Goal: Task Accomplishment & Management: Manage account settings

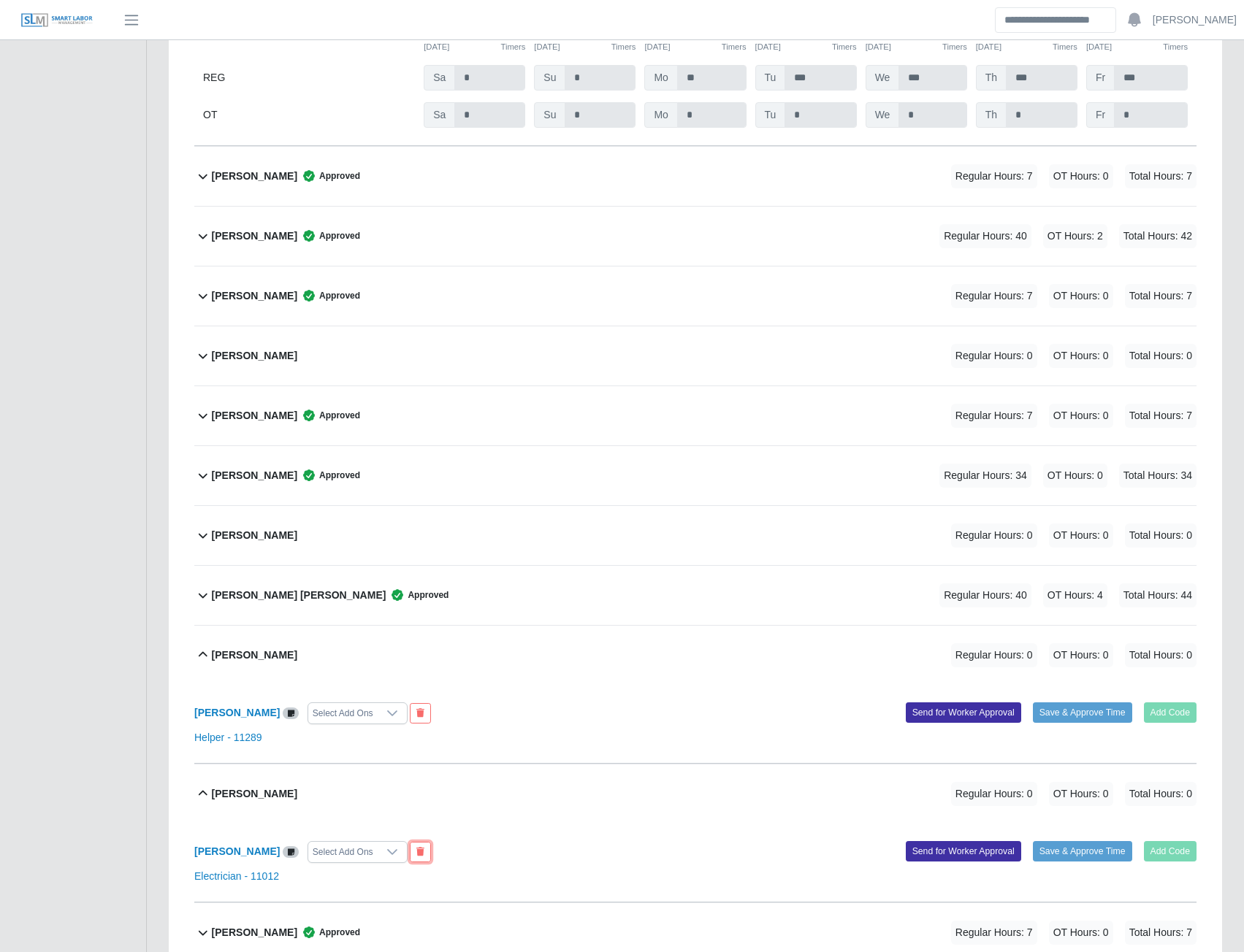
scroll to position [328, 0]
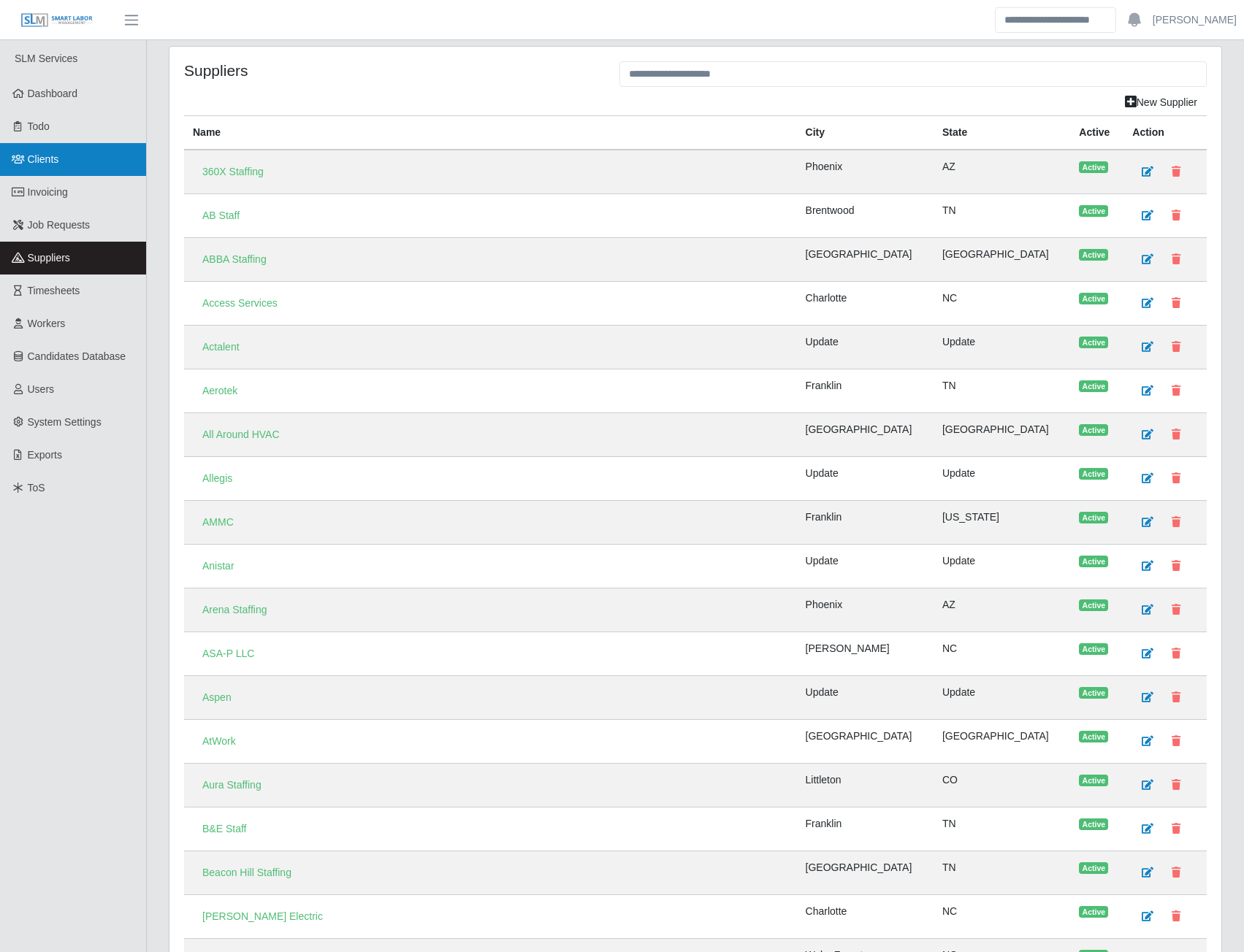
click at [48, 167] on link "Clients" at bounding box center [73, 159] width 146 height 33
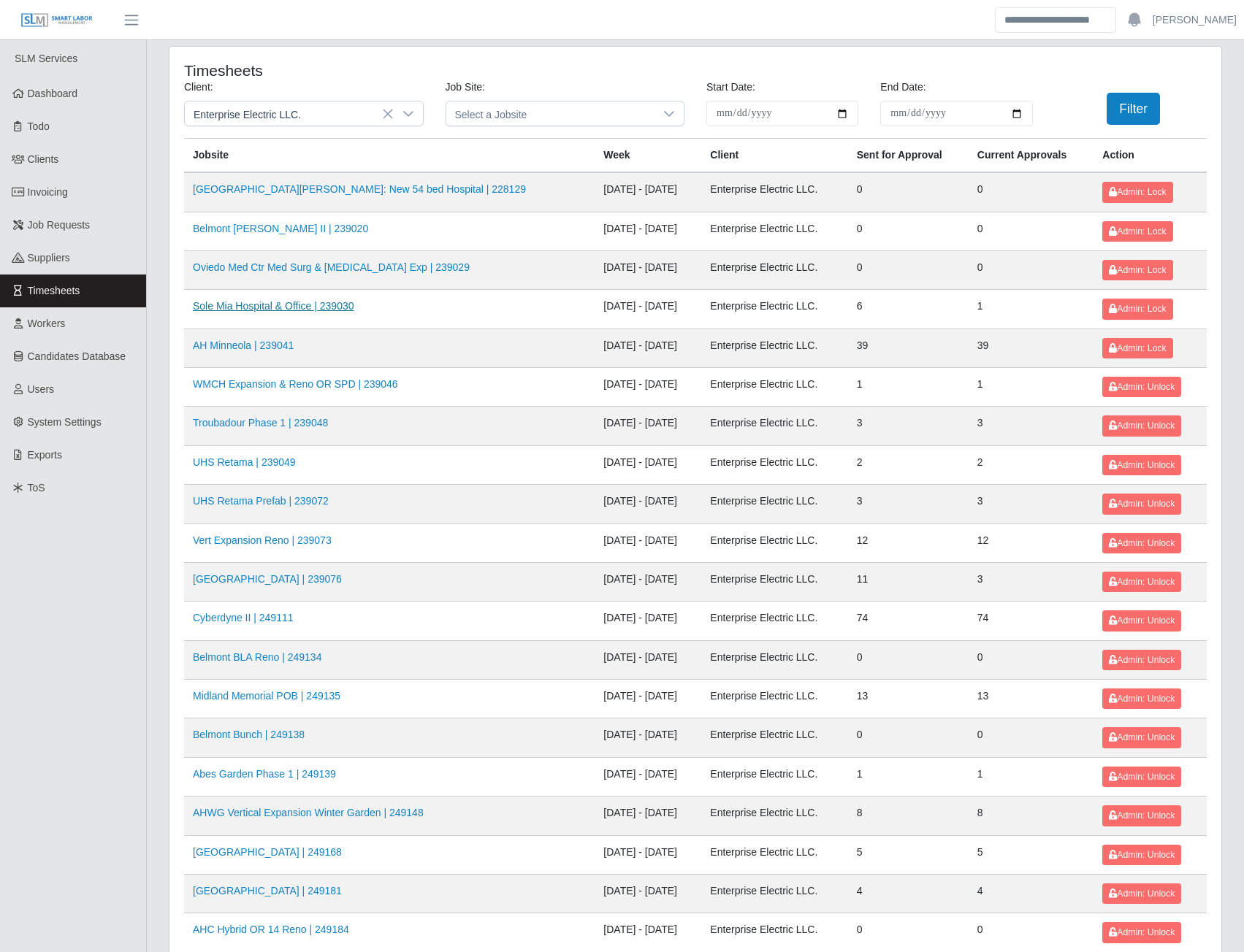
click at [264, 308] on link "Sole Mia Hospital & Office | 239030" at bounding box center [273, 306] width 161 height 12
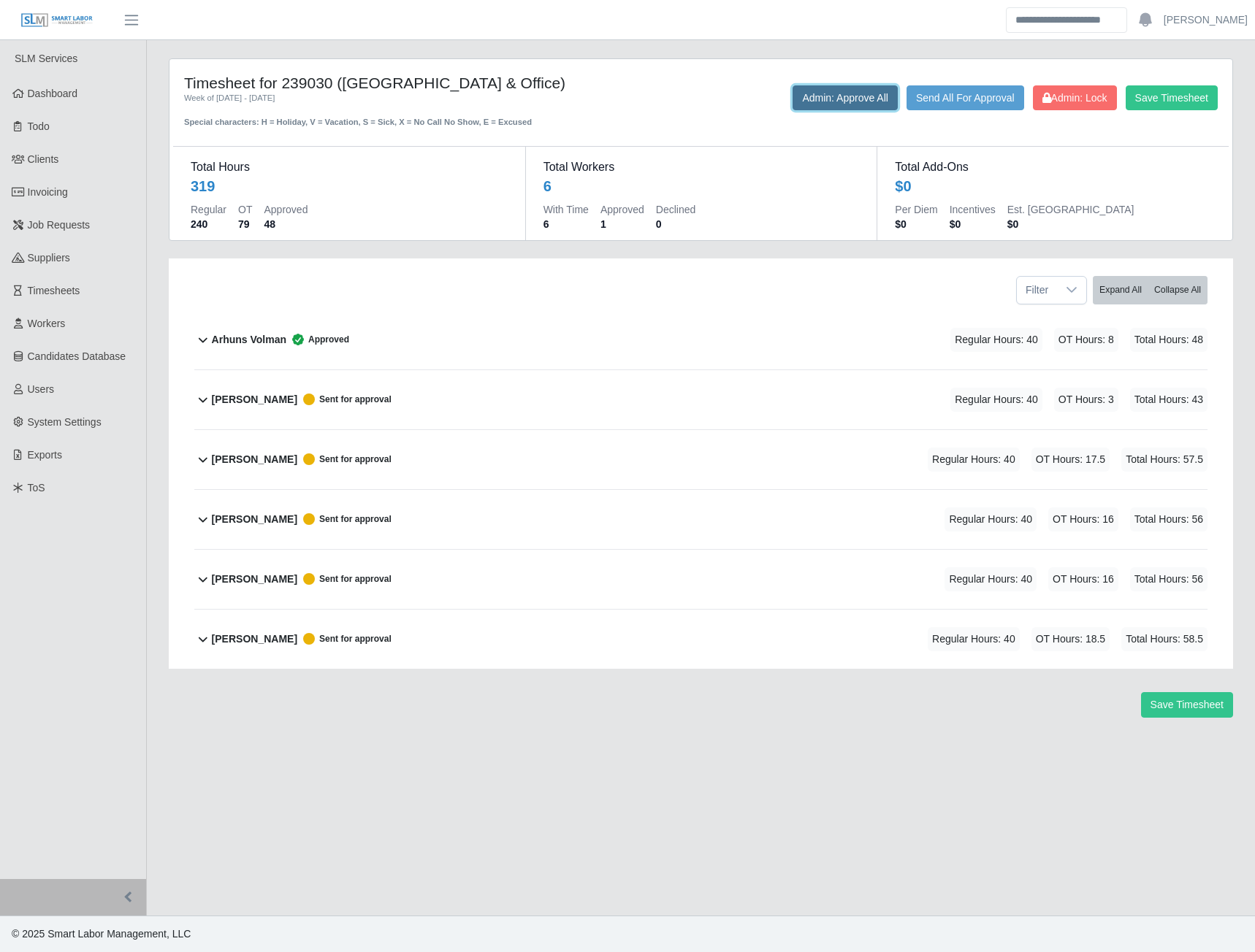
click at [829, 104] on button "Admin: Approve All" at bounding box center [845, 98] width 105 height 25
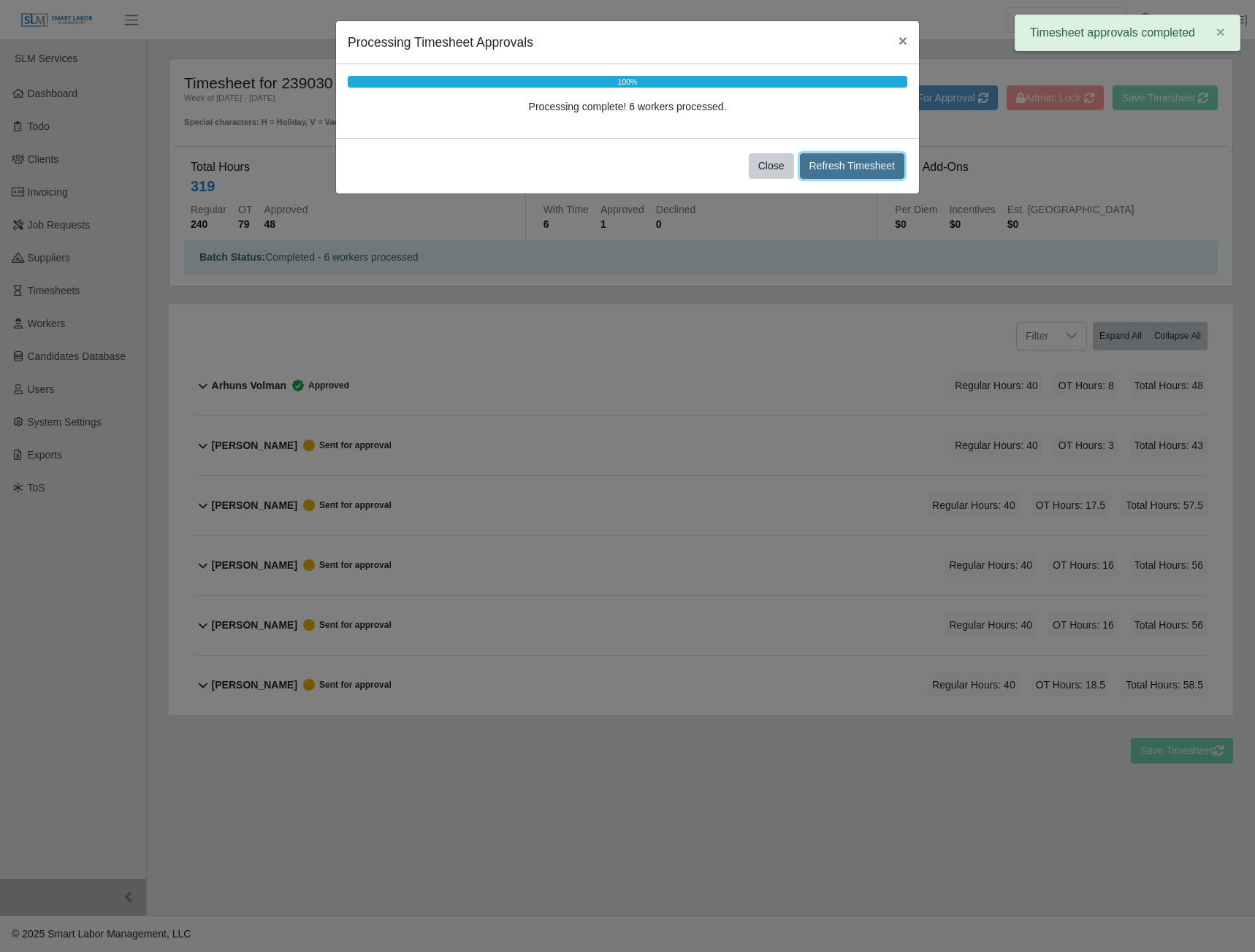
click at [844, 171] on button "Refresh Timesheet" at bounding box center [853, 165] width 105 height 26
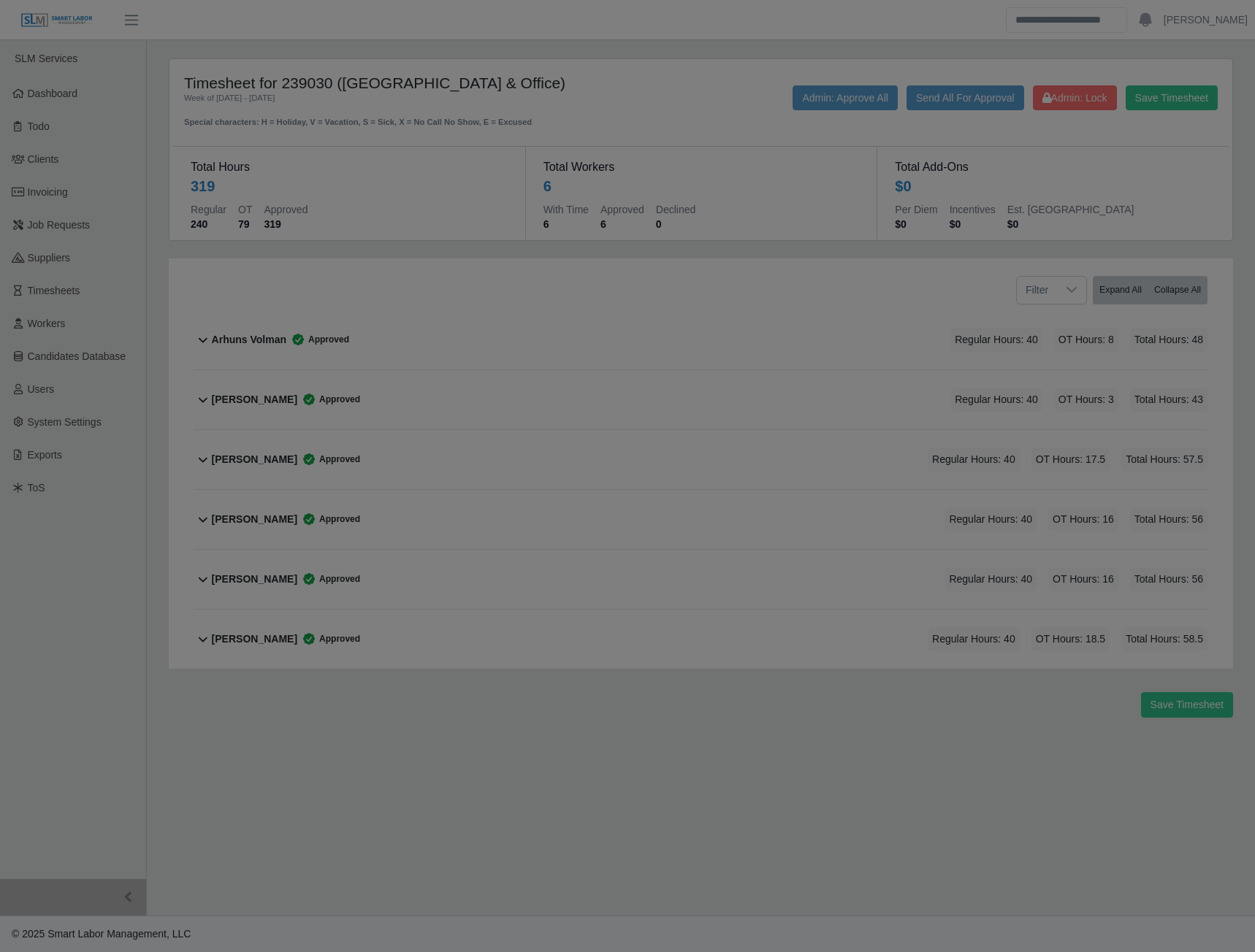
click at [1084, 95] on div at bounding box center [627, 476] width 1255 height 952
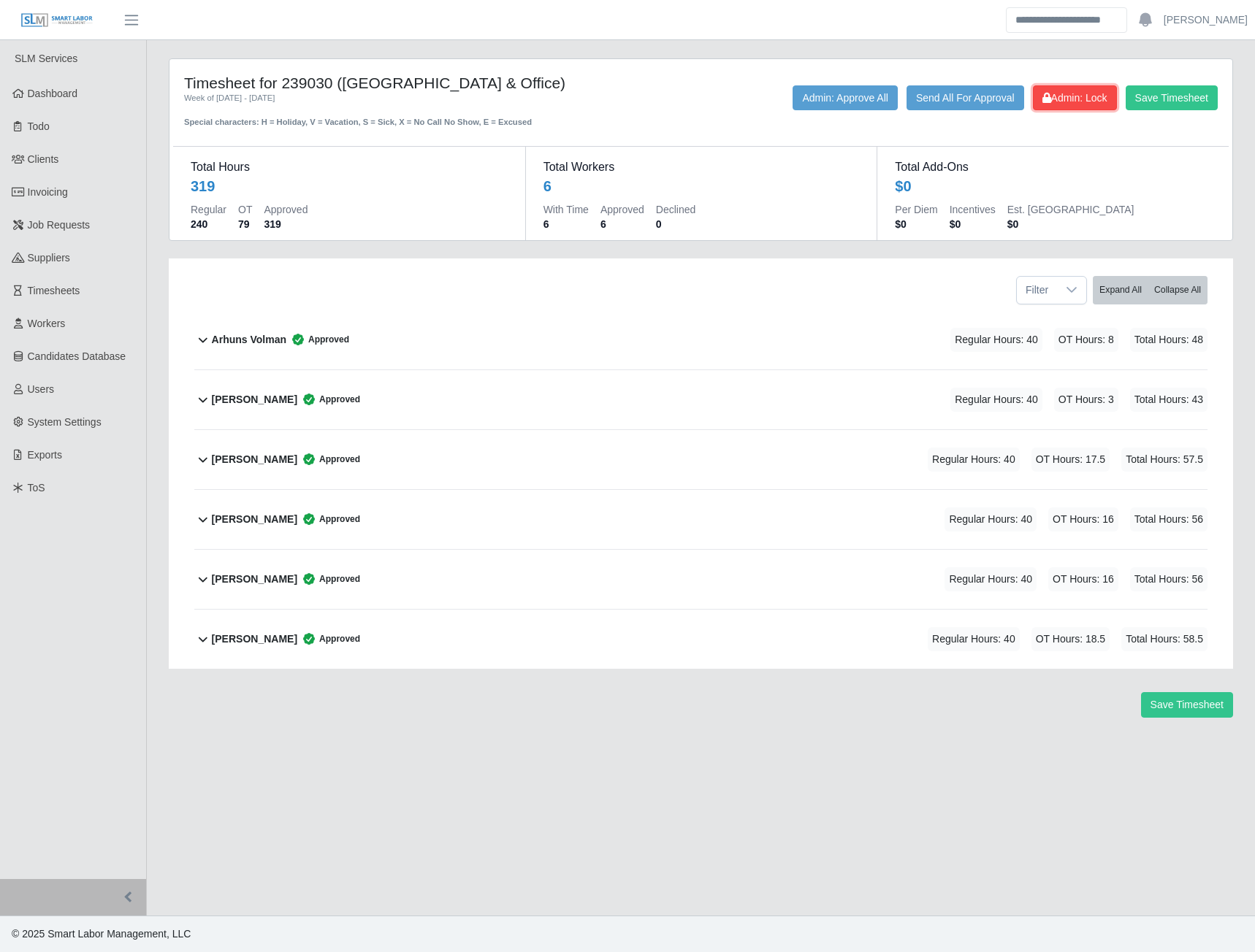
click at [1059, 99] on span "Admin: Lock" at bounding box center [1075, 98] width 65 height 12
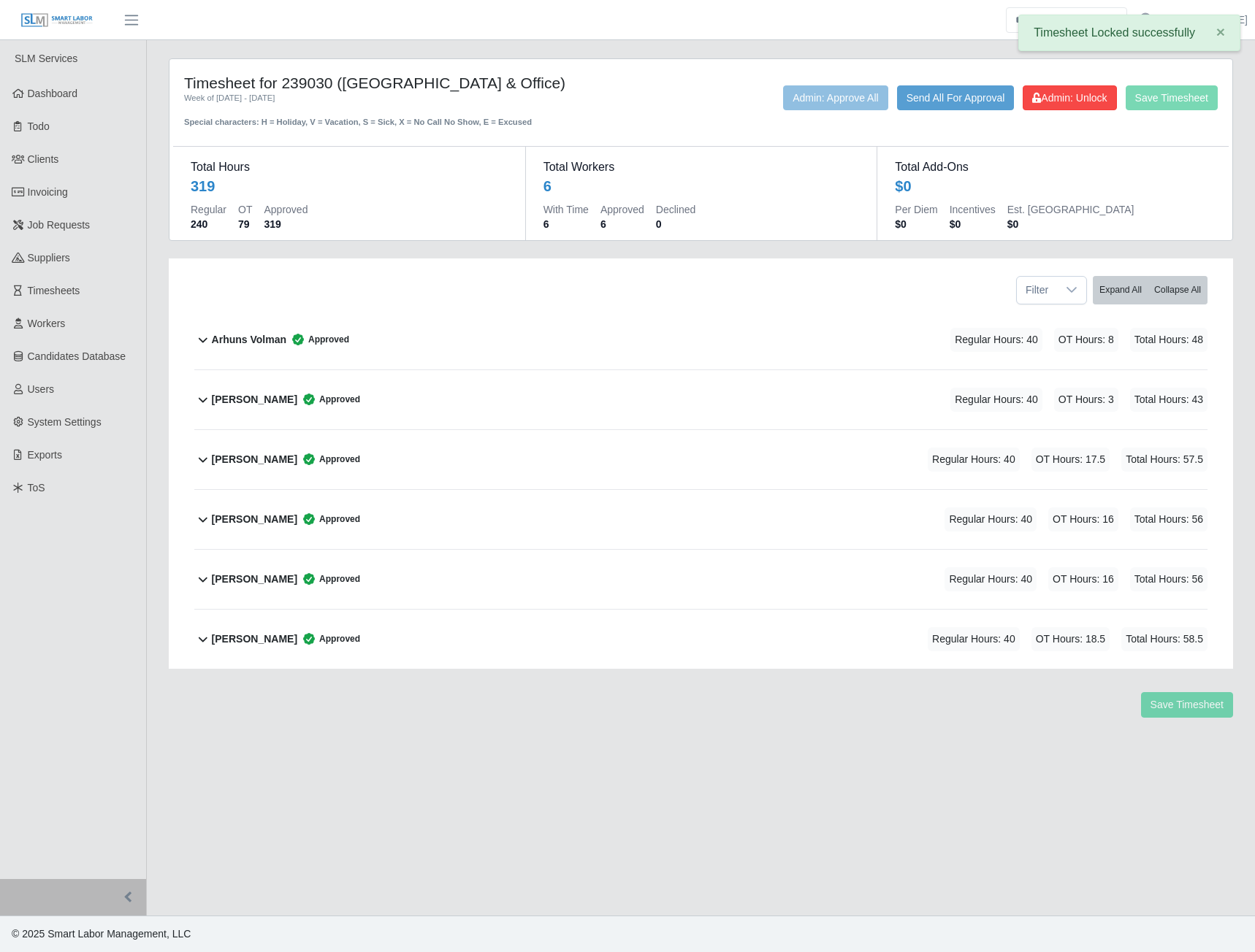
click at [242, 397] on b "David Estevez" at bounding box center [254, 400] width 85 height 15
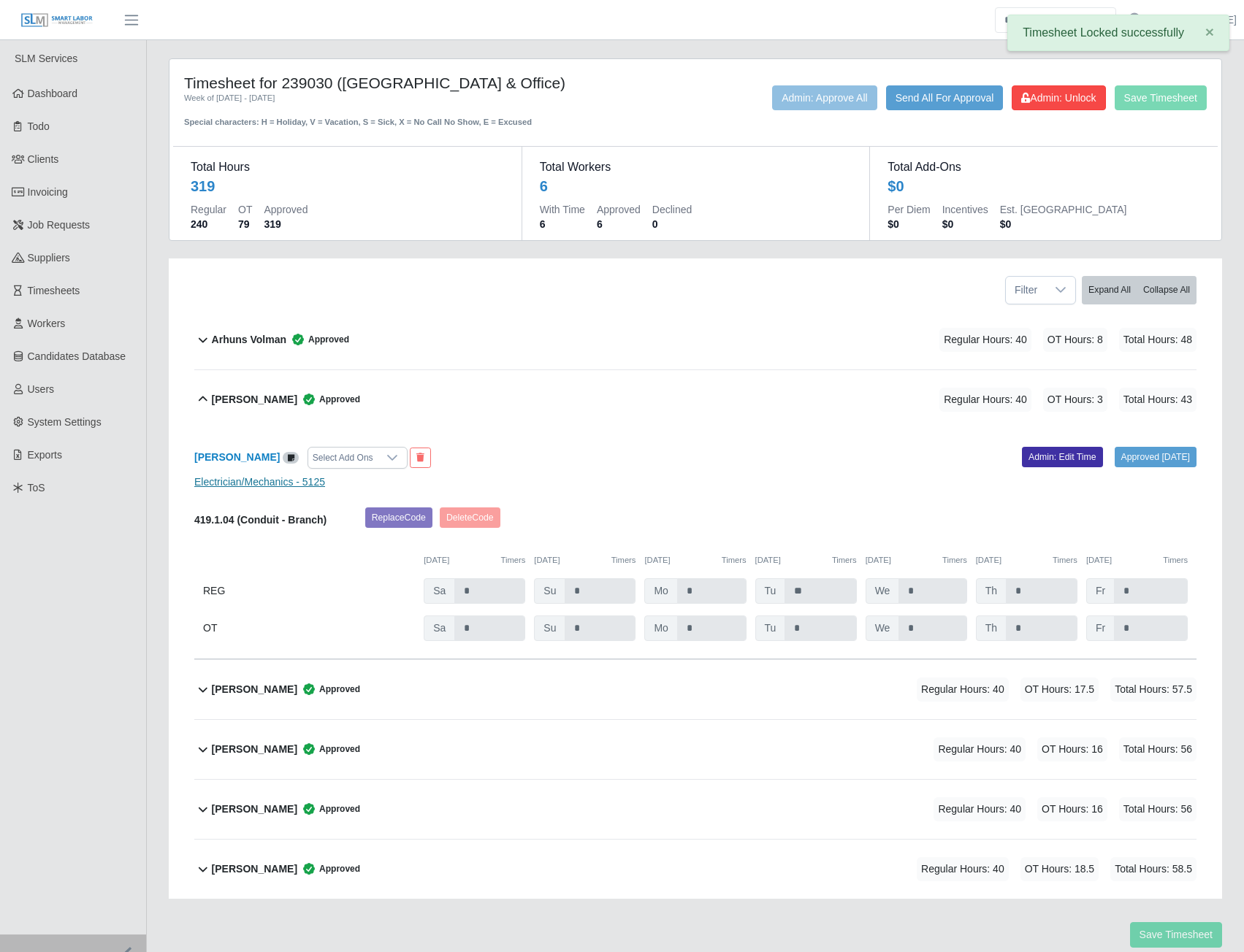
click at [235, 481] on link "Electrician/Mechanics - 5125" at bounding box center [259, 482] width 130 height 12
click at [243, 688] on b "Elyin Gaitan" at bounding box center [254, 690] width 85 height 15
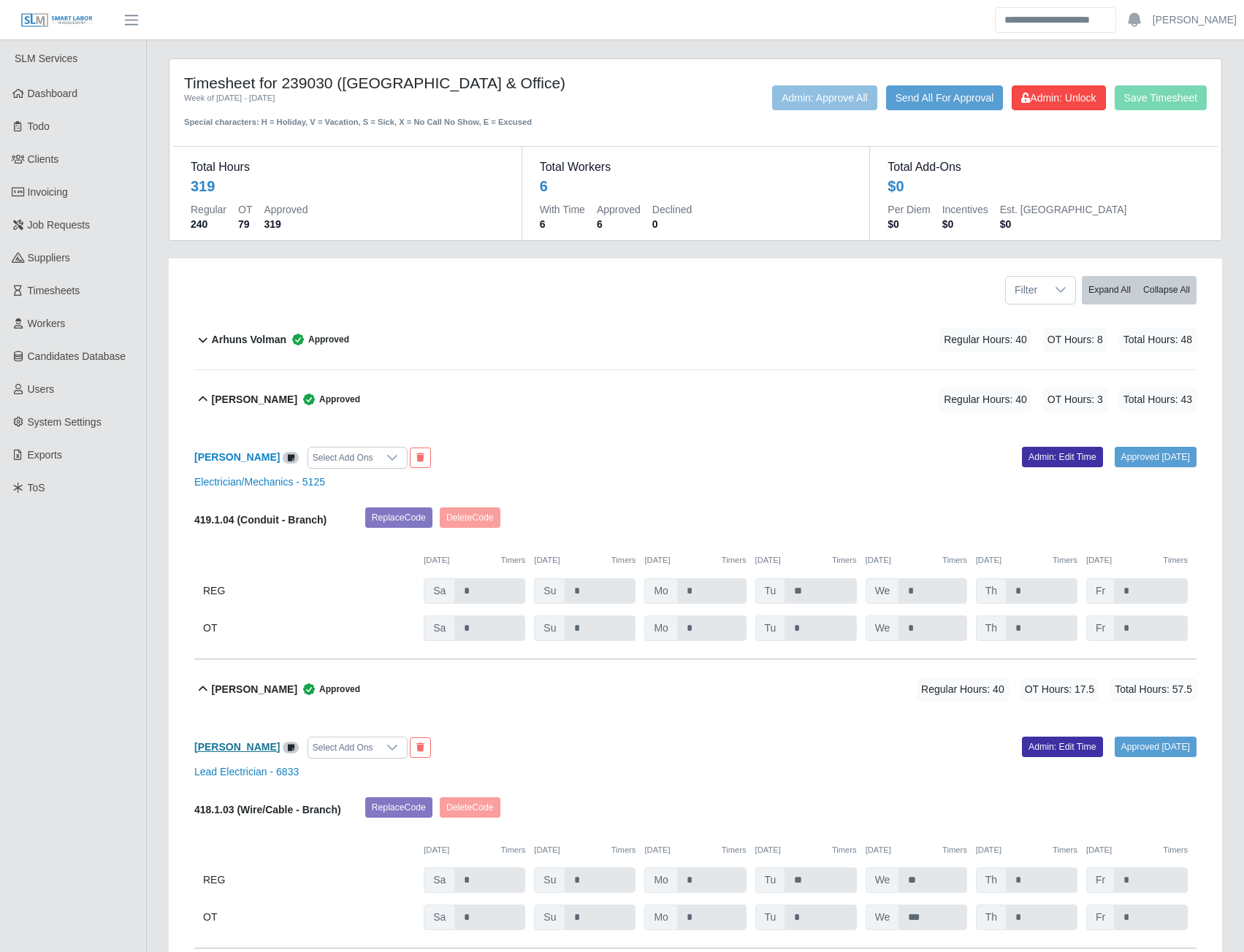
click at [228, 748] on b "Elyin Gaitan" at bounding box center [237, 747] width 85 height 12
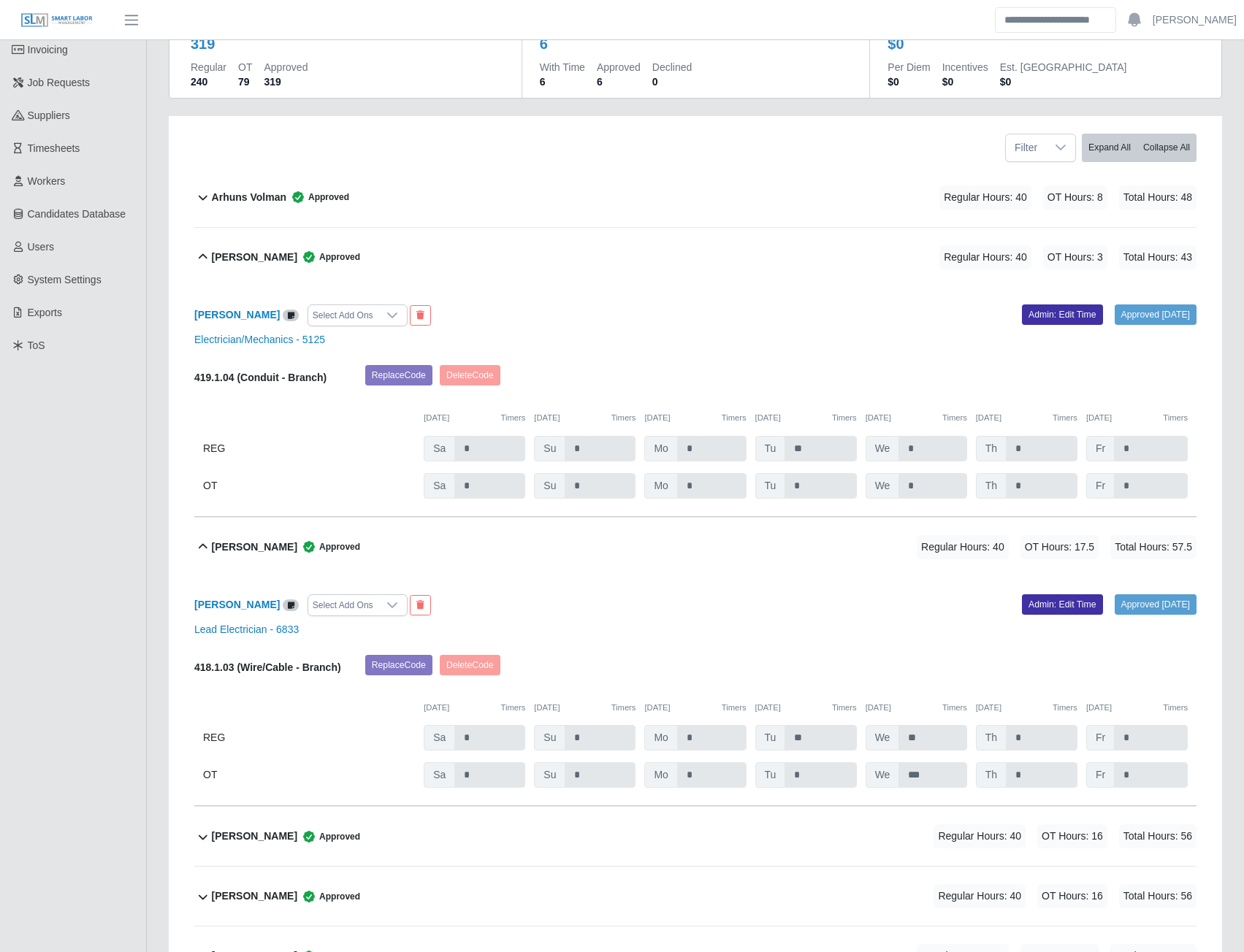
scroll to position [286, 0]
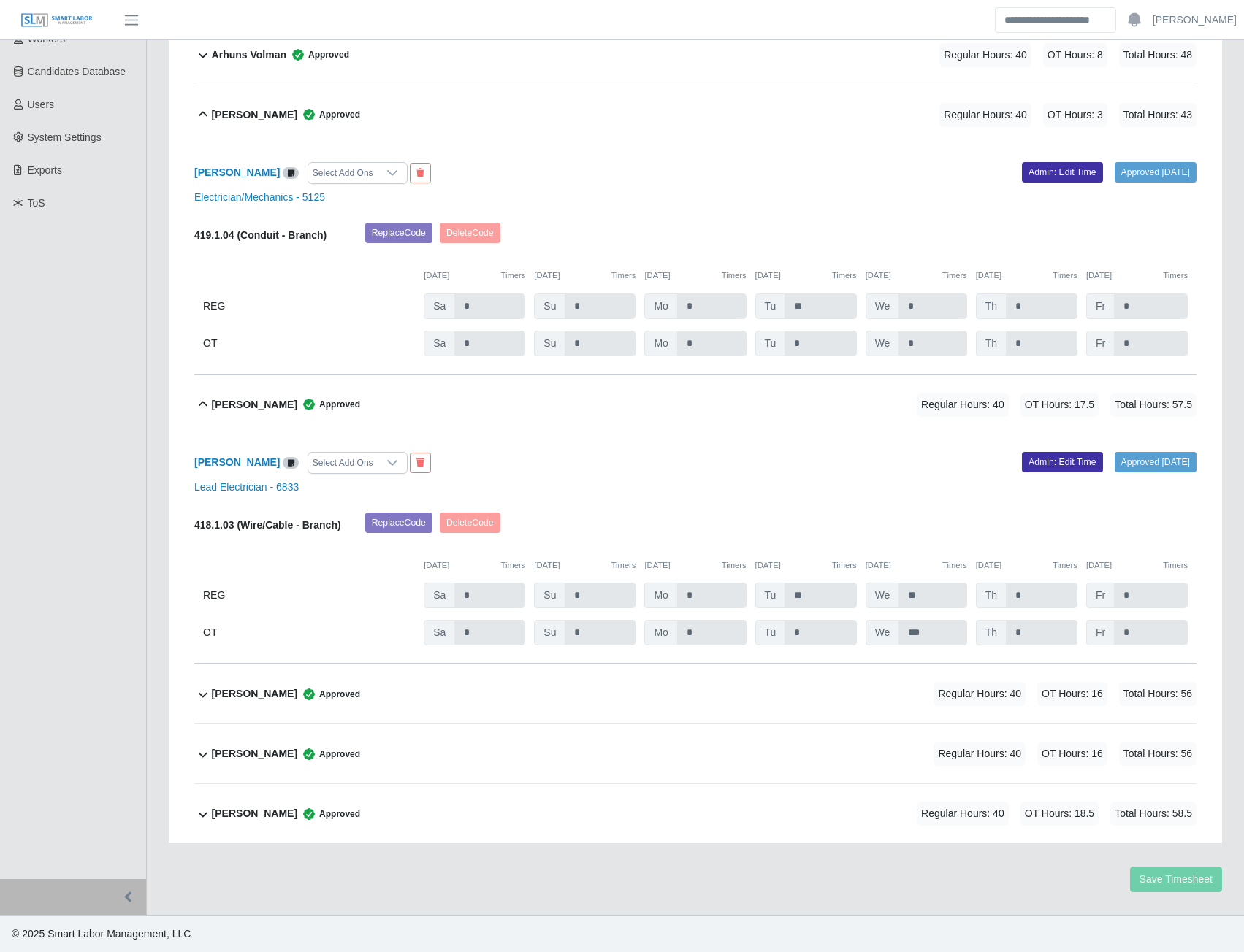
click at [232, 758] on b "Steven Rivera" at bounding box center [254, 754] width 85 height 15
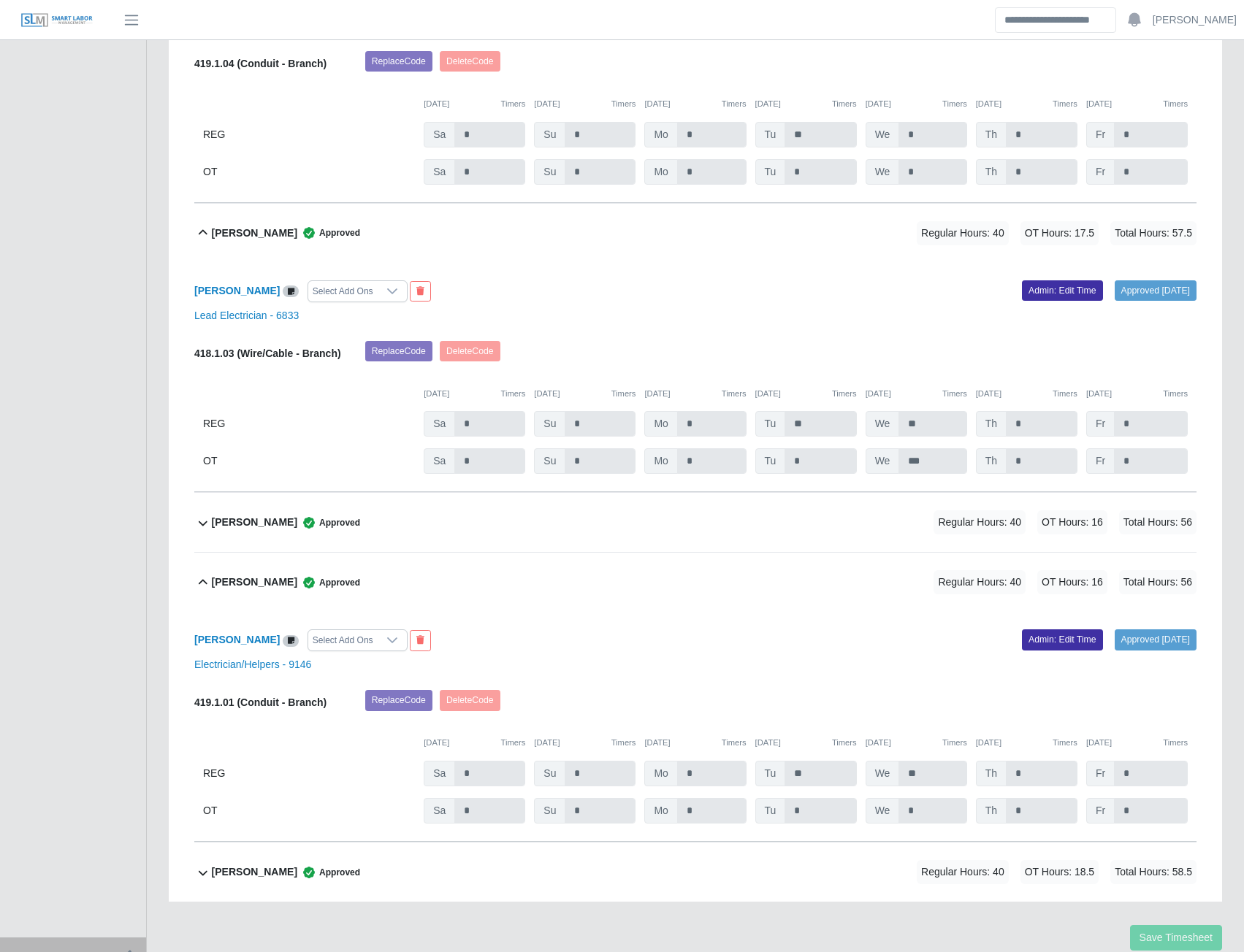
scroll to position [517, 0]
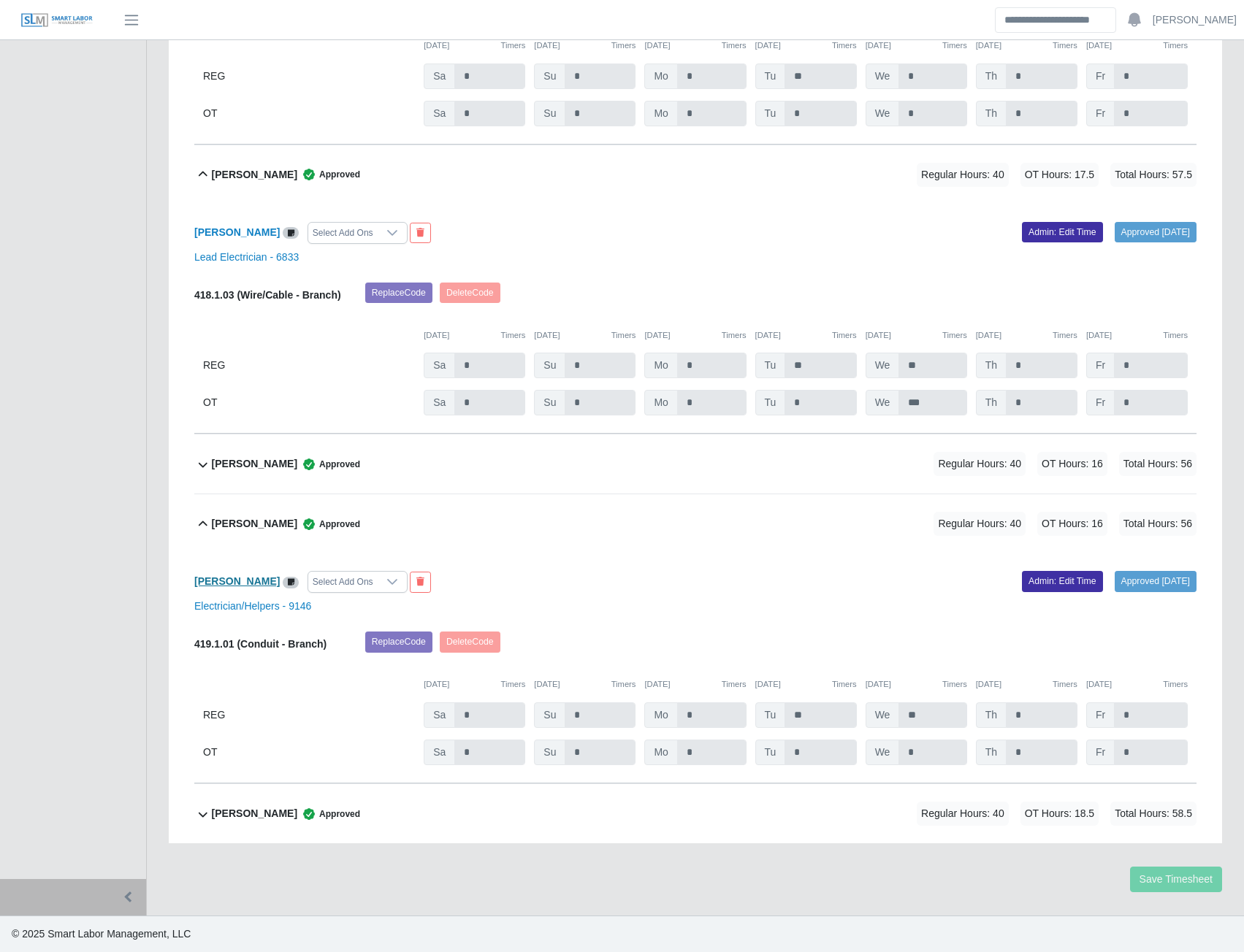
click at [231, 577] on b "Steven Rivera" at bounding box center [237, 581] width 85 height 12
click at [225, 812] on b "Walter Womble" at bounding box center [254, 814] width 85 height 15
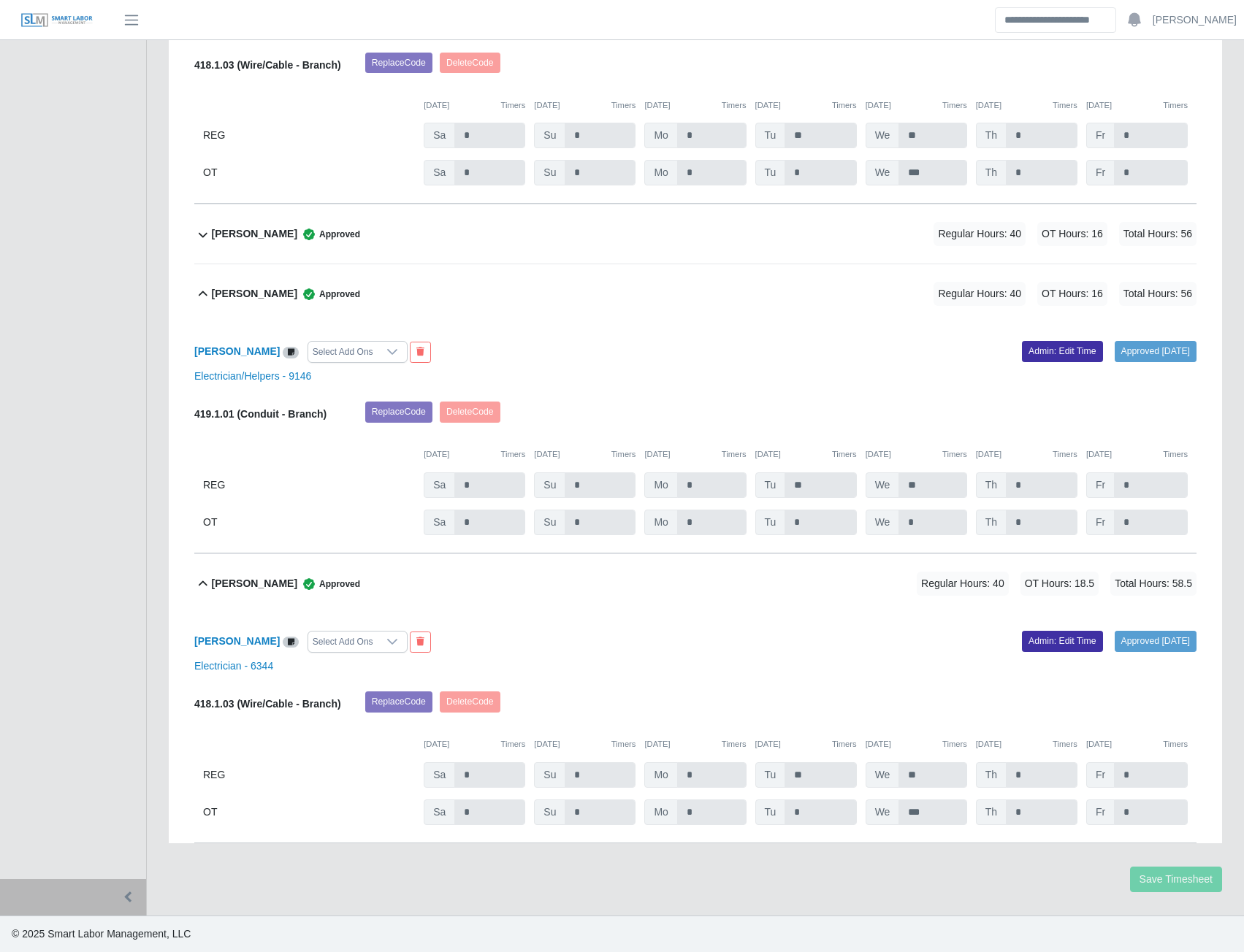
scroll to position [747, 0]
click at [244, 635] on b "Walter Womble" at bounding box center [237, 641] width 85 height 12
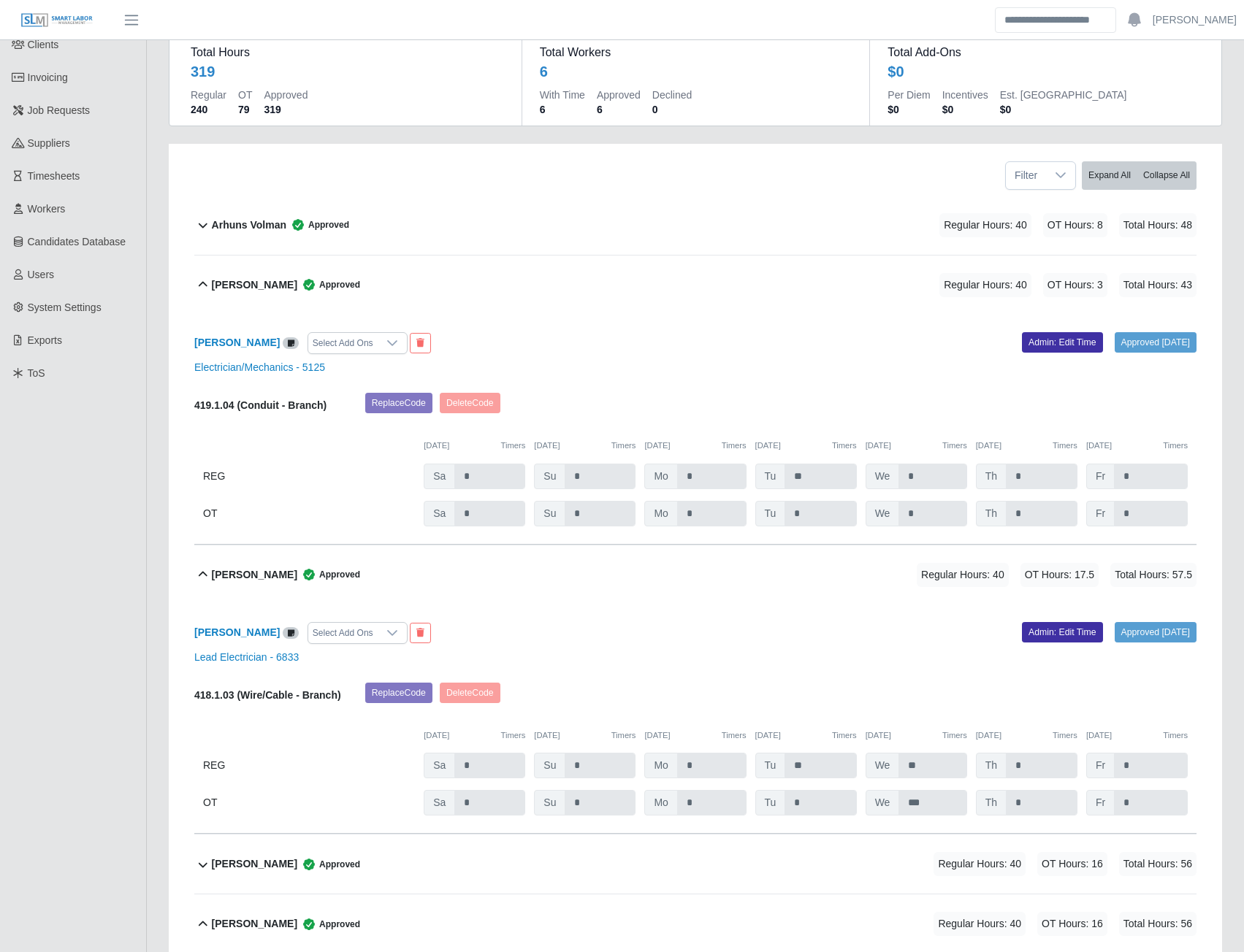
scroll to position [0, 0]
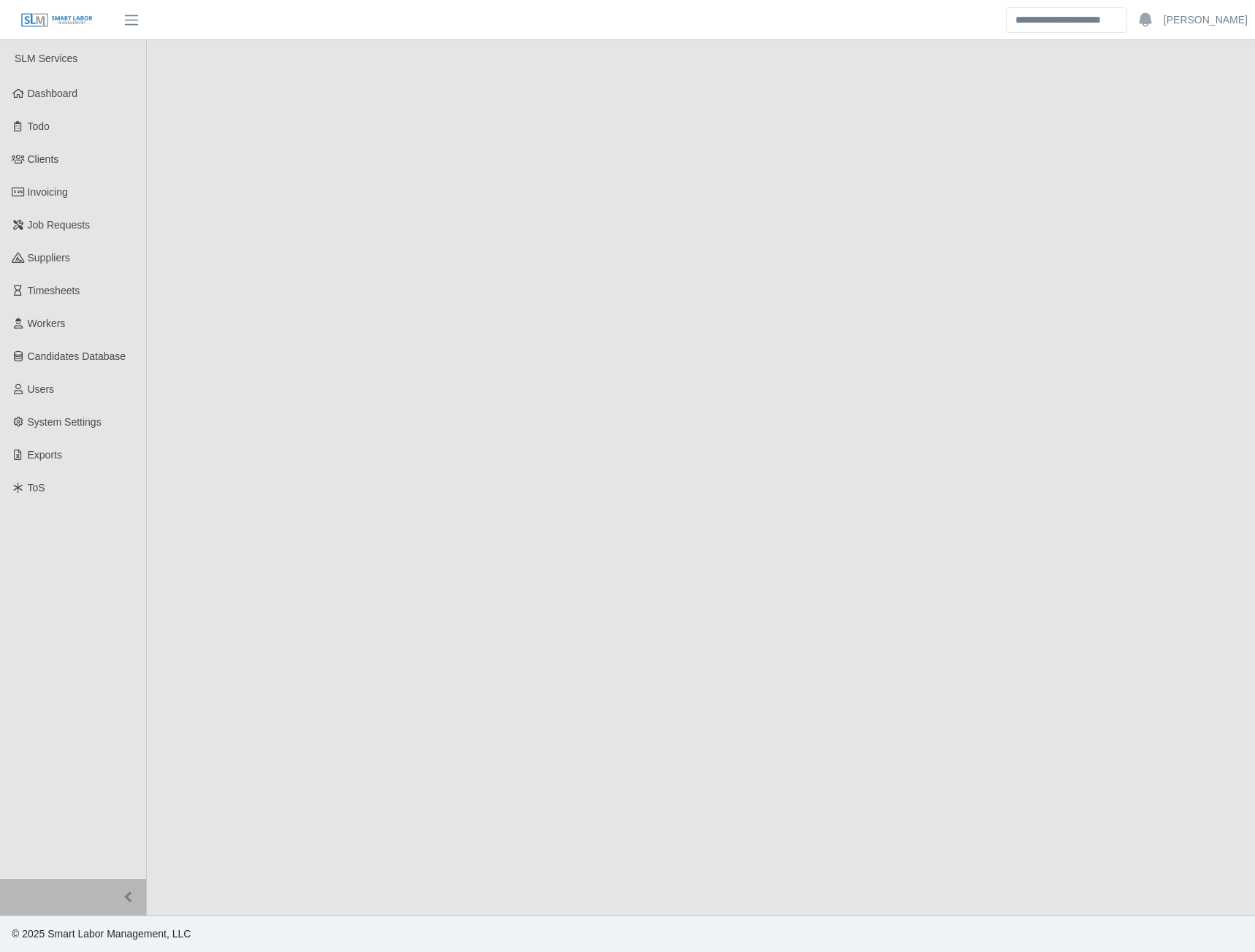
select select "******"
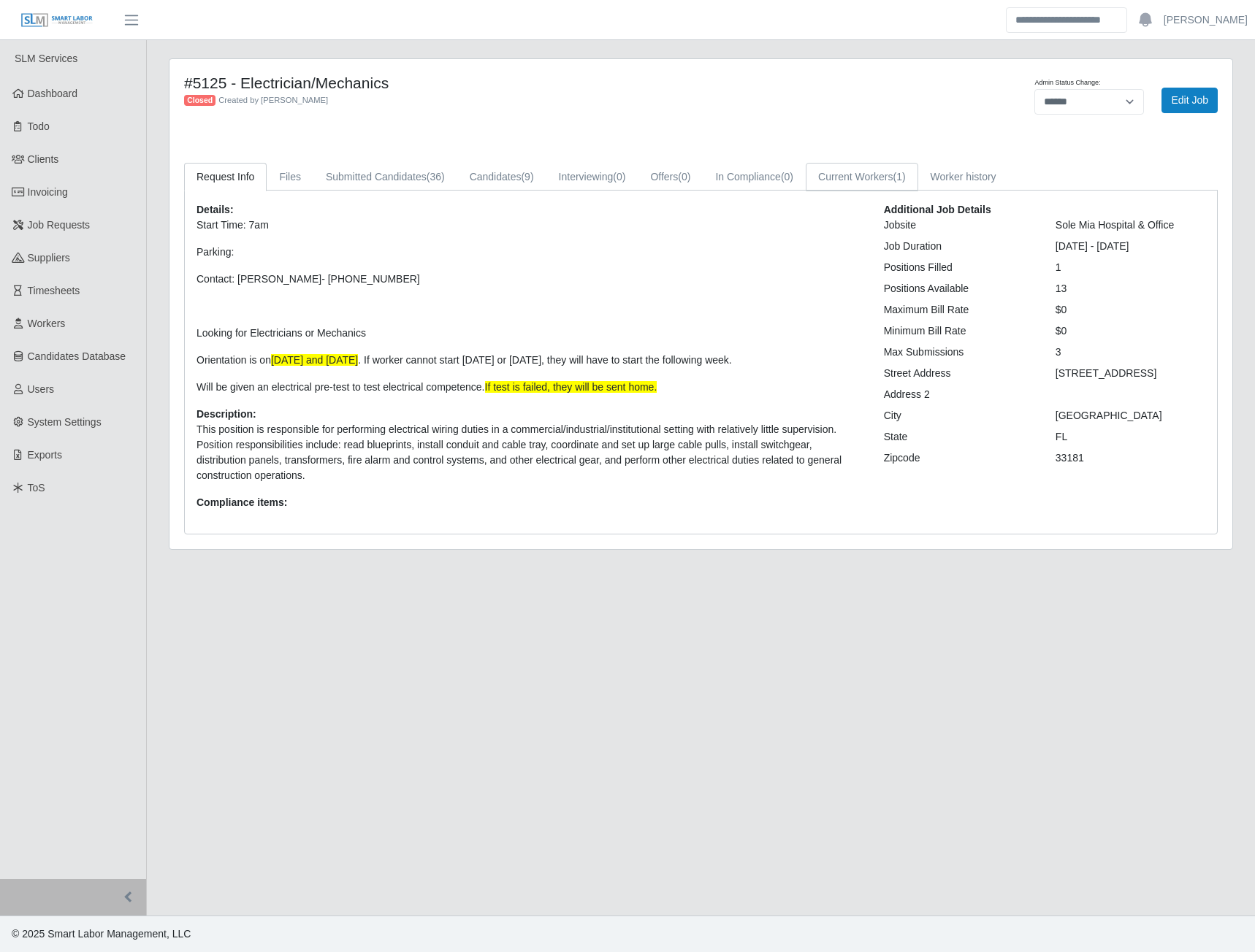
click at [840, 172] on link "Current Workers (1)" at bounding box center [862, 177] width 113 height 28
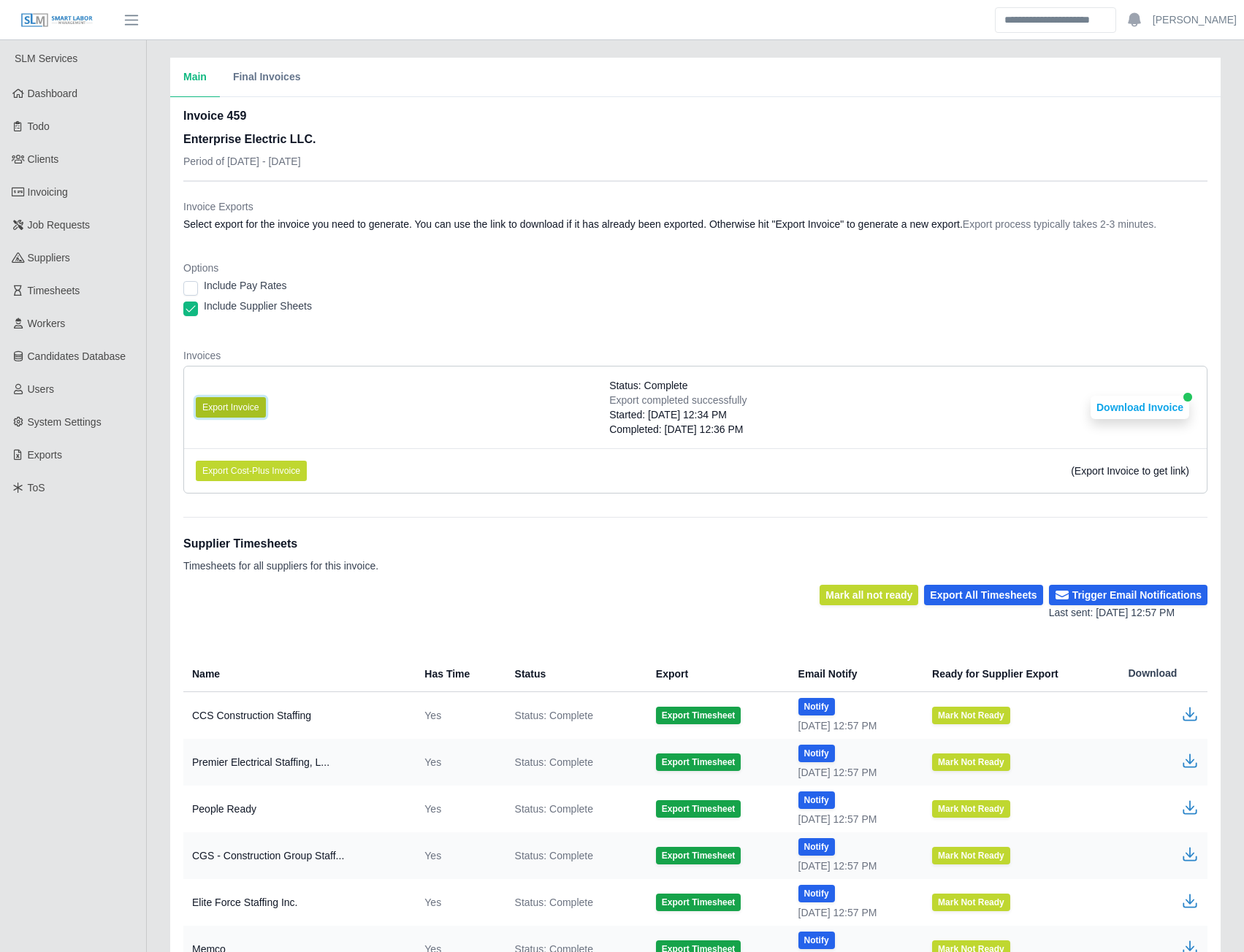
click at [237, 411] on button "Export Invoice" at bounding box center [231, 407] width 70 height 20
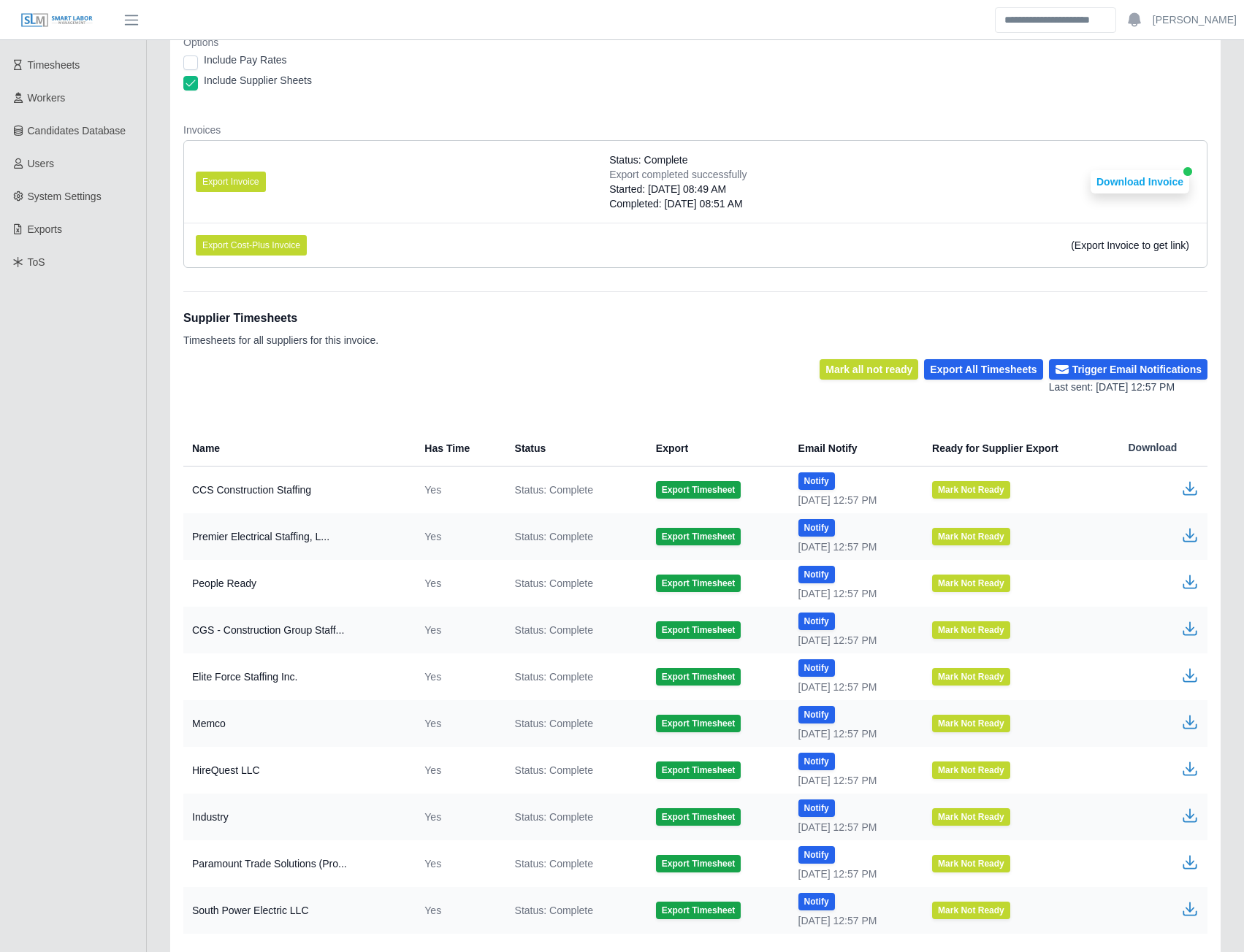
scroll to position [307, 0]
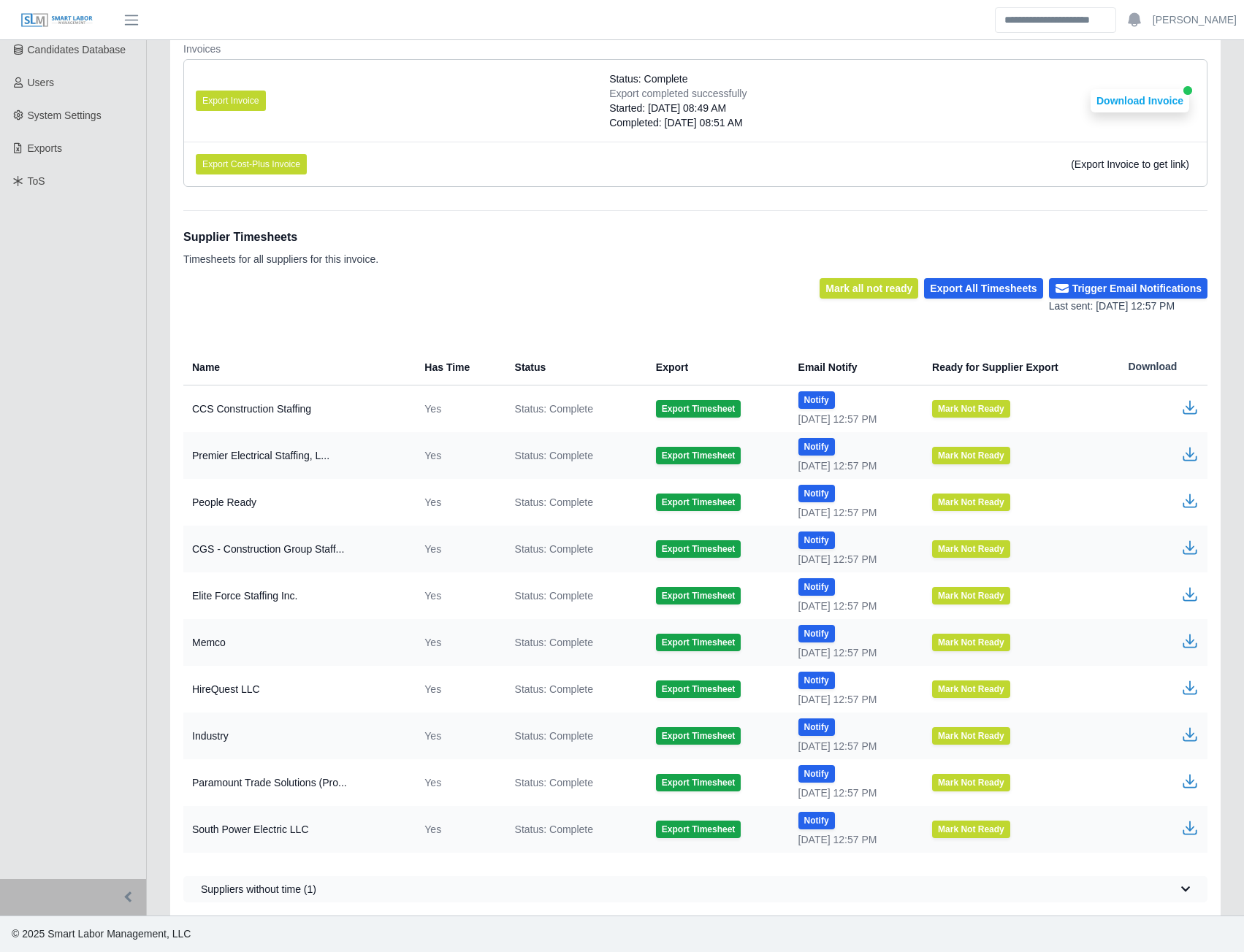
click at [1188, 781] on icon "button" at bounding box center [1190, 781] width 18 height 18
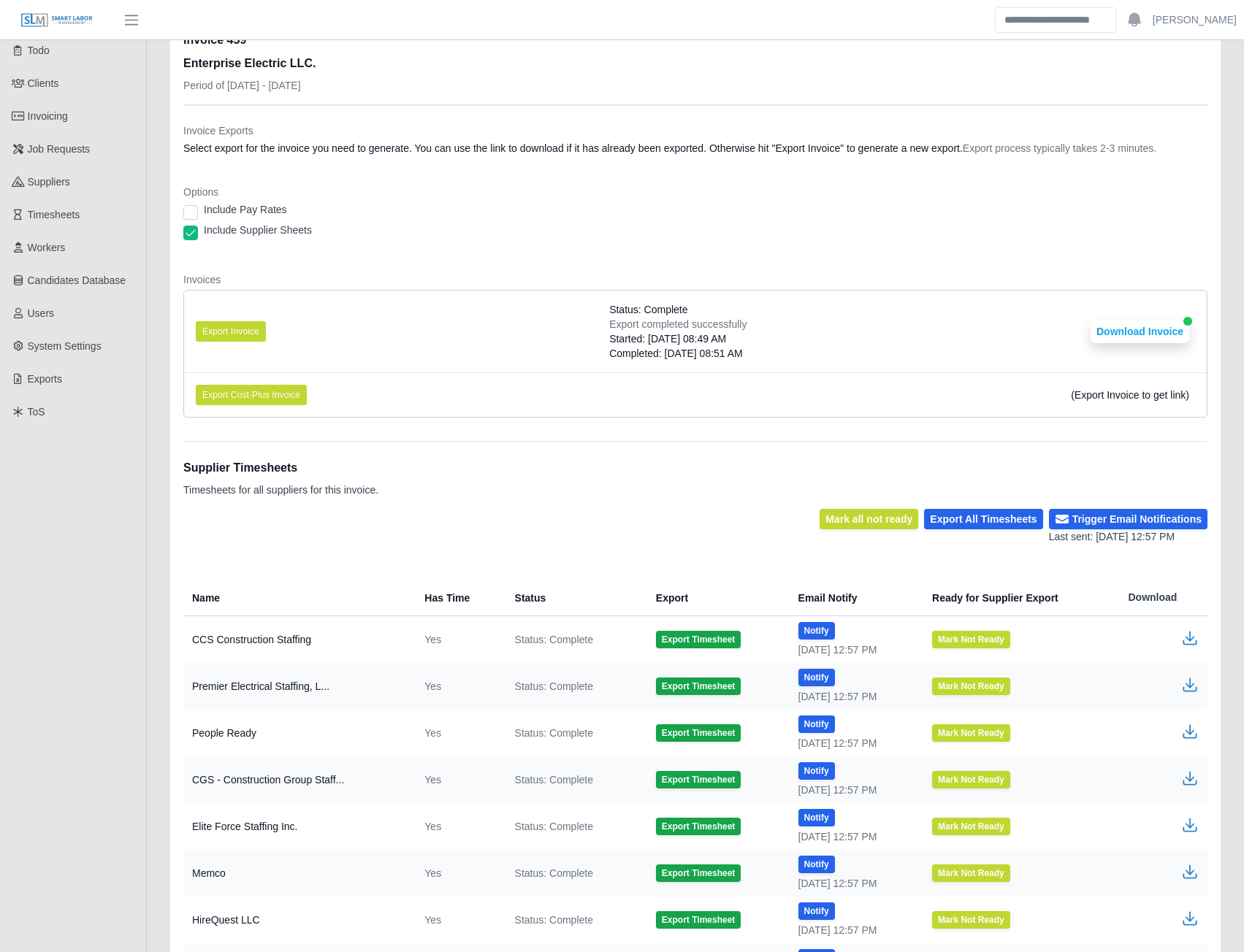
scroll to position [307, 0]
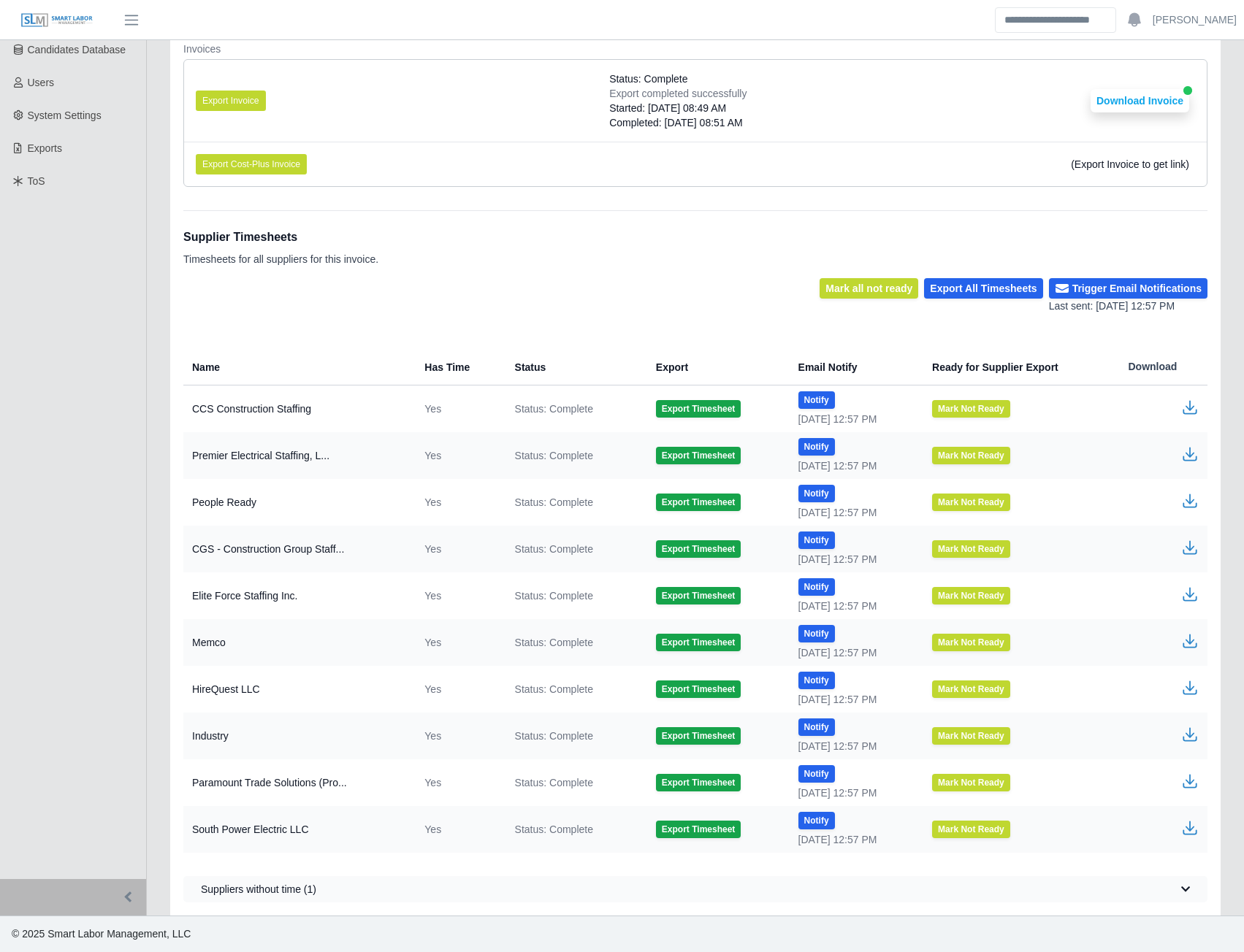
click at [1185, 456] on icon "button" at bounding box center [1190, 454] width 18 height 18
click at [1192, 591] on icon "button" at bounding box center [1190, 594] width 18 height 18
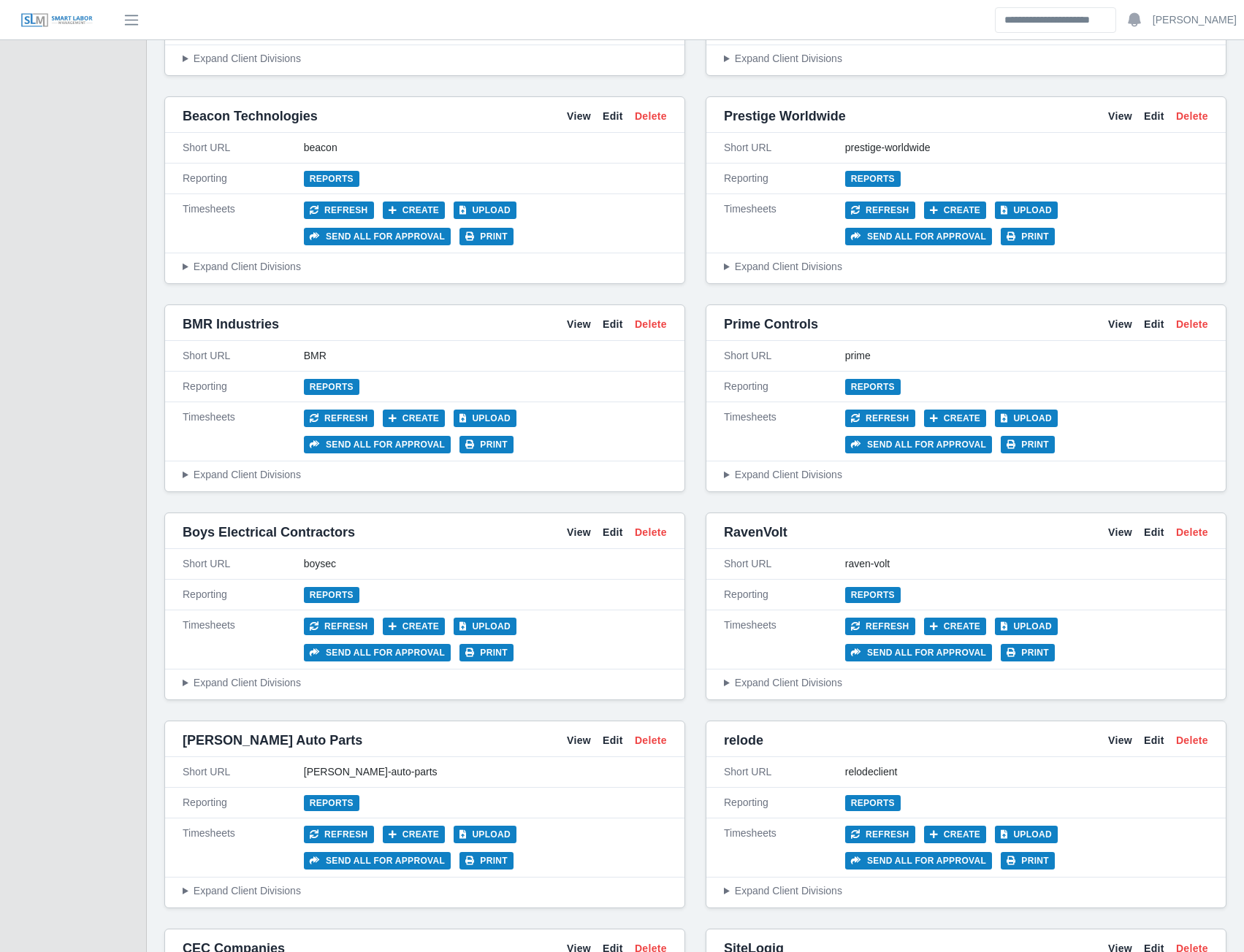
scroll to position [1168, 0]
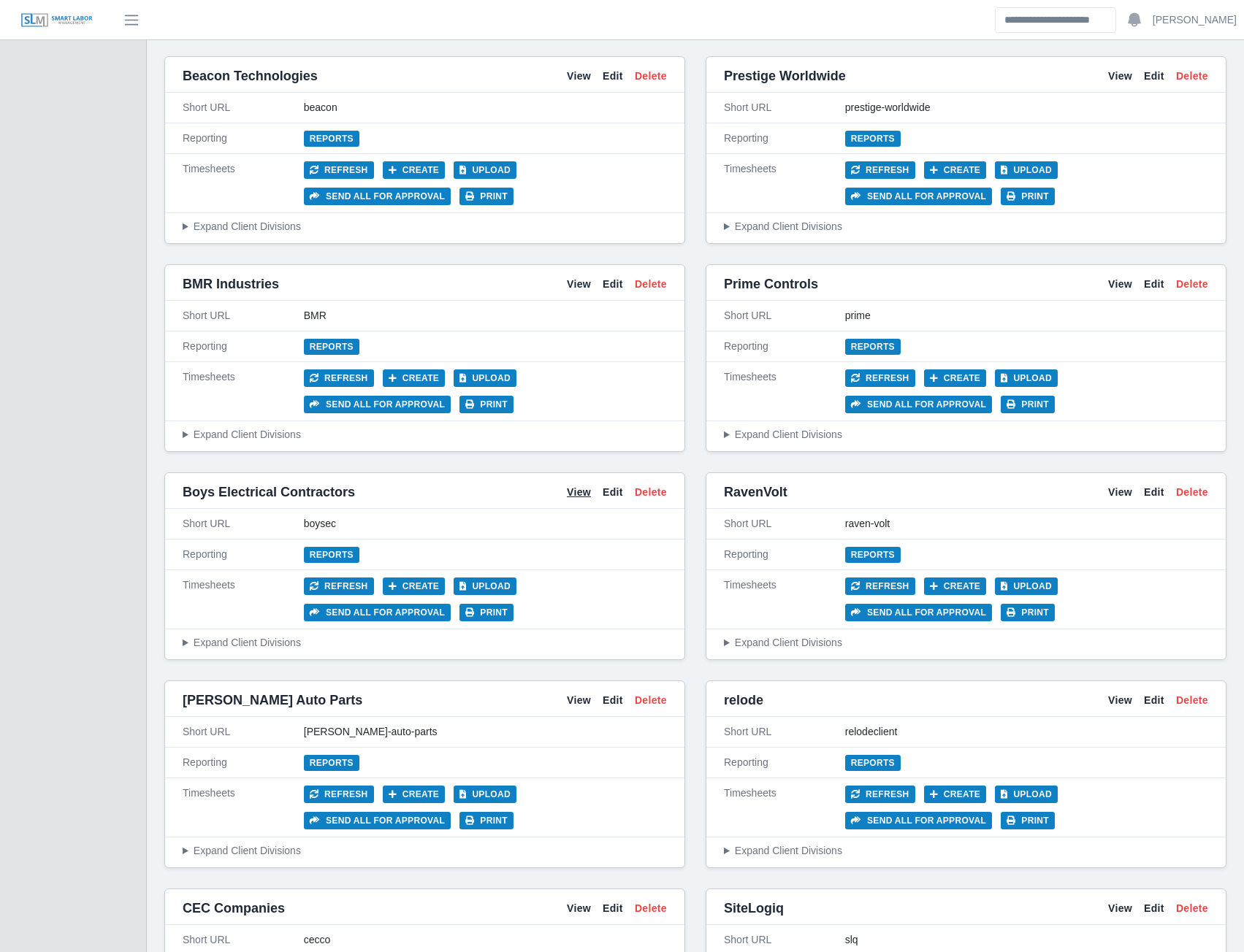
click at [569, 492] on link "View" at bounding box center [579, 492] width 24 height 15
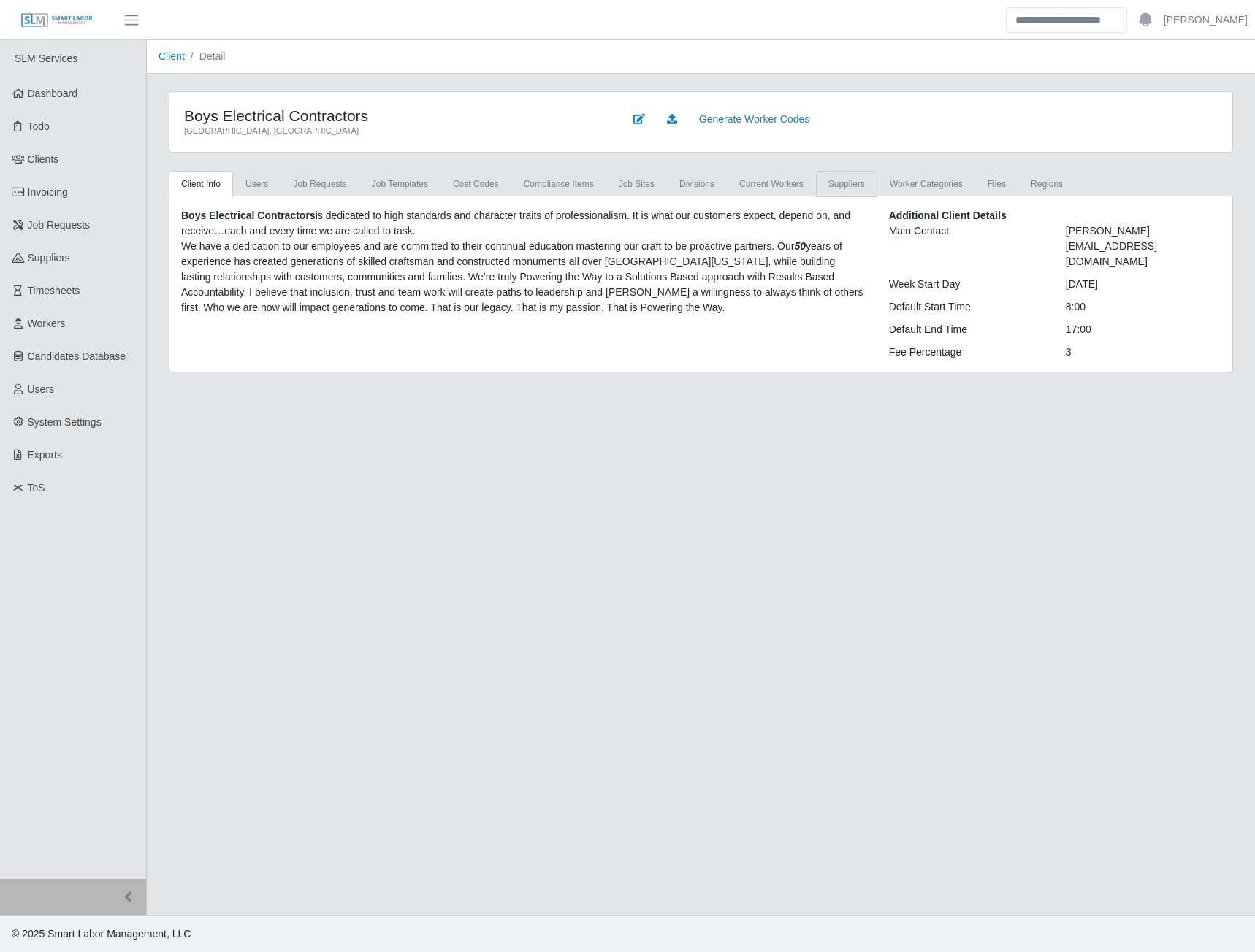
click at [843, 184] on link "Suppliers" at bounding box center [846, 183] width 61 height 26
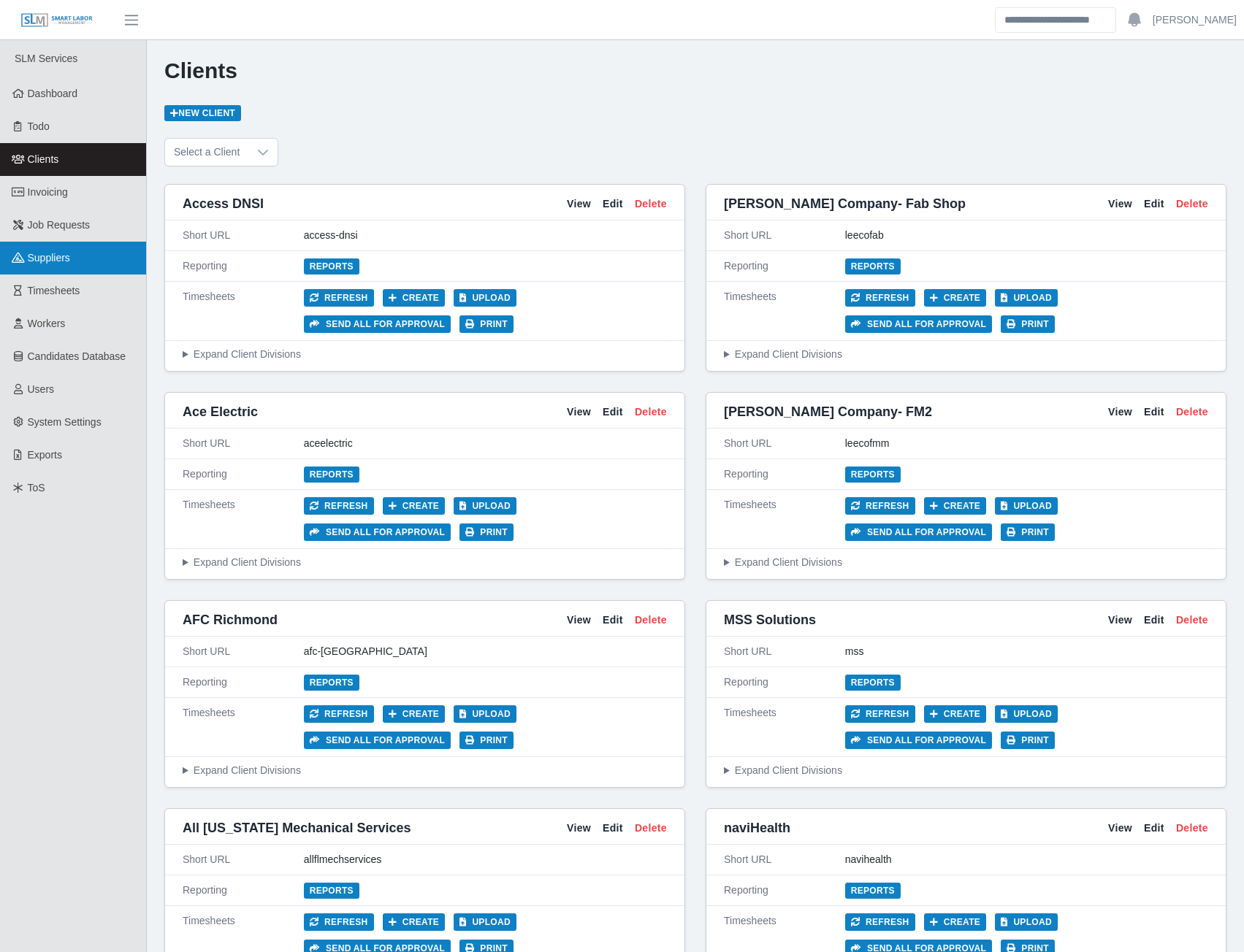
click at [53, 258] on span "Suppliers" at bounding box center [48, 257] width 43 height 12
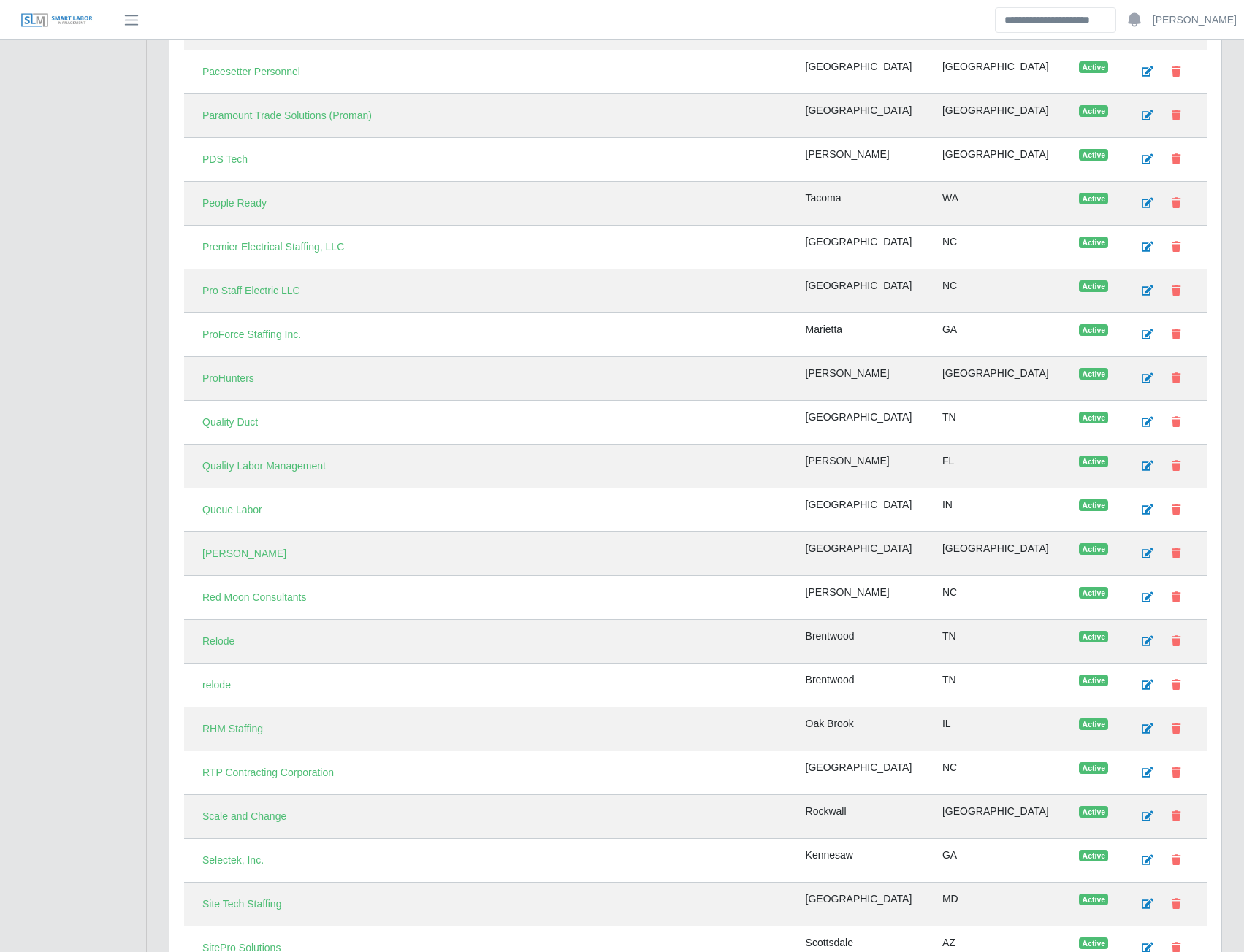
scroll to position [3295, 0]
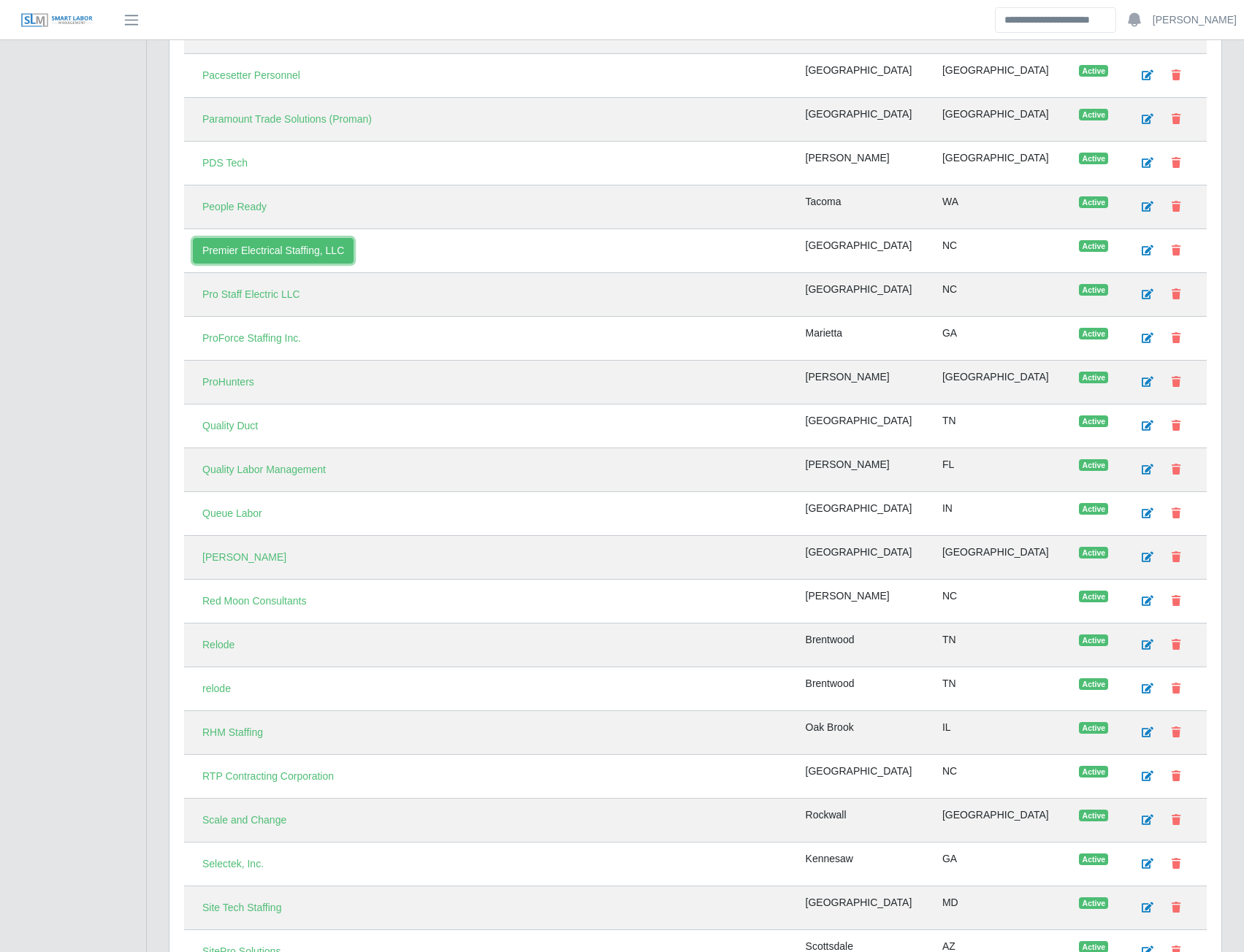
click at [257, 253] on link "Premier Electrical Staffing, LLC" at bounding box center [273, 251] width 161 height 26
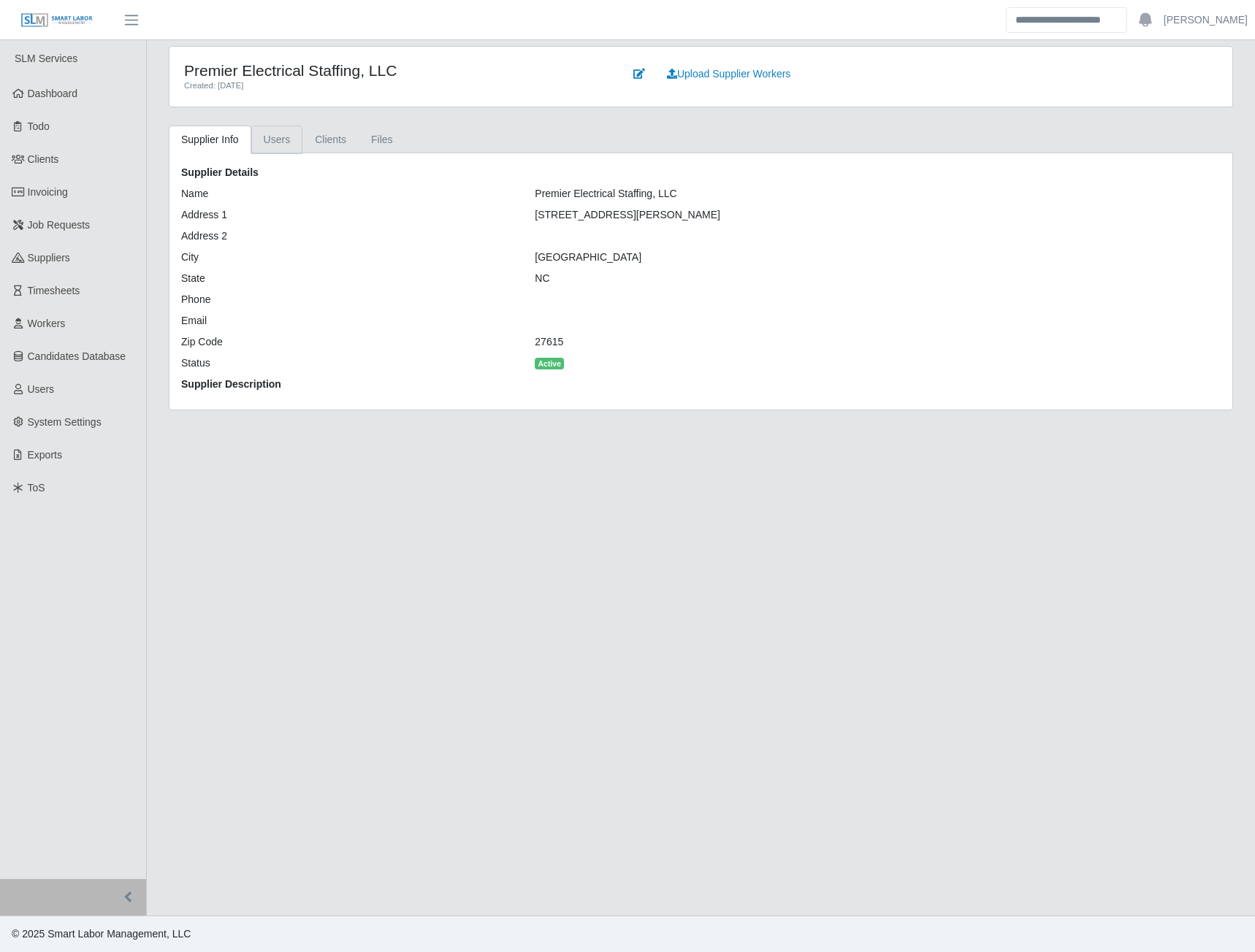
click at [278, 142] on link "Users" at bounding box center [278, 140] width 52 height 28
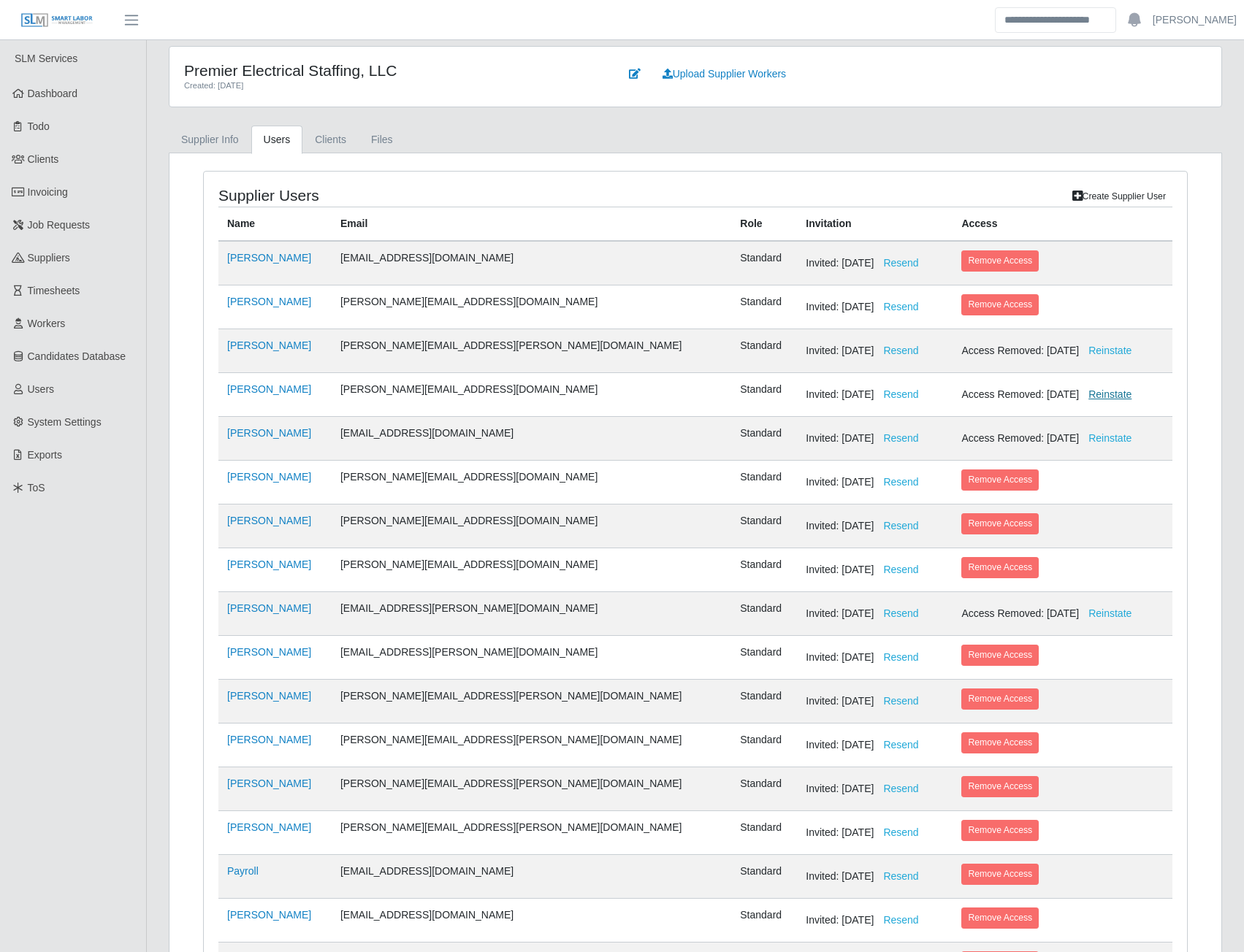
click at [1078, 397] on button "Reinstate" at bounding box center [1109, 395] width 62 height 26
click at [874, 398] on button "Resend" at bounding box center [900, 395] width 54 height 26
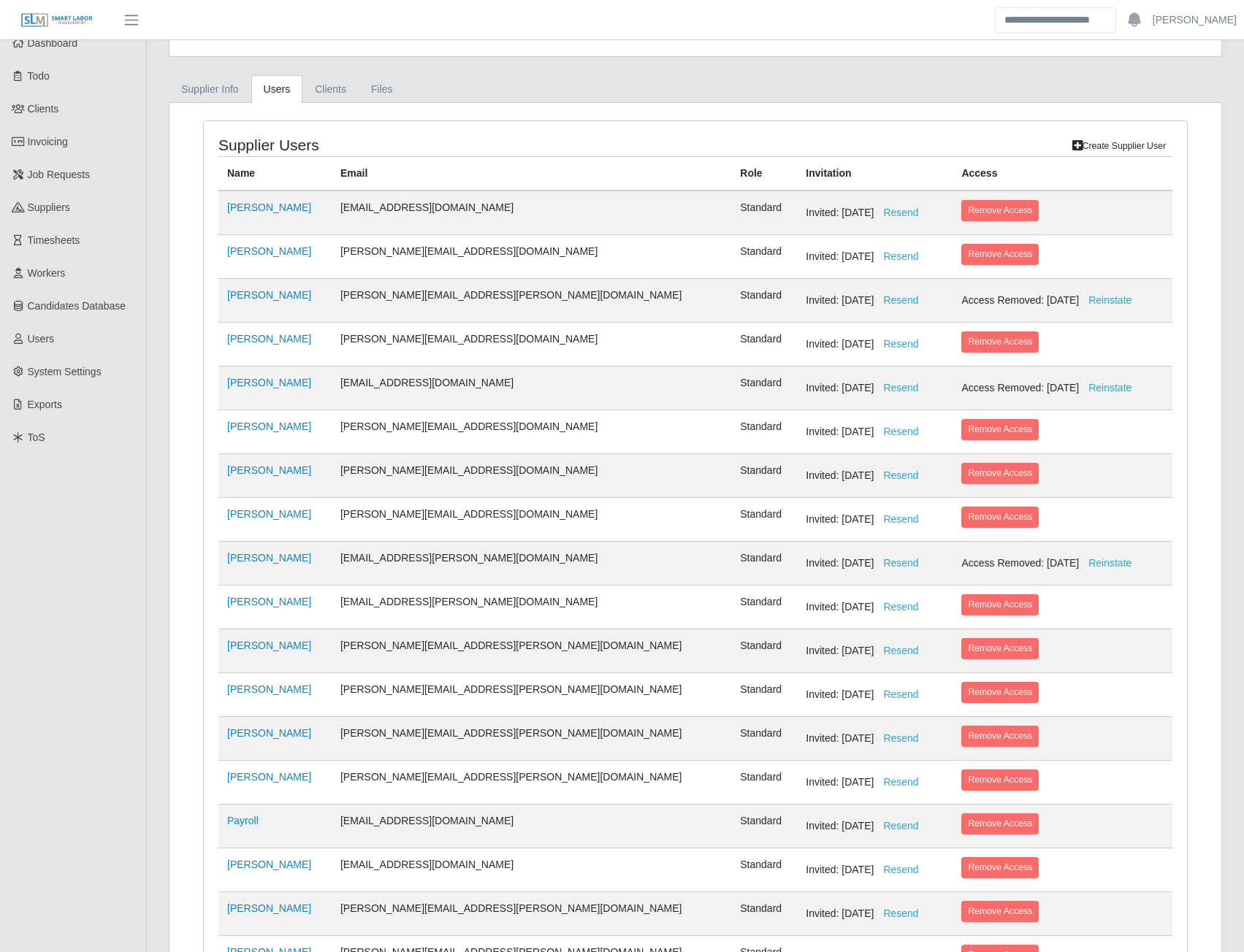
scroll to position [25, 0]
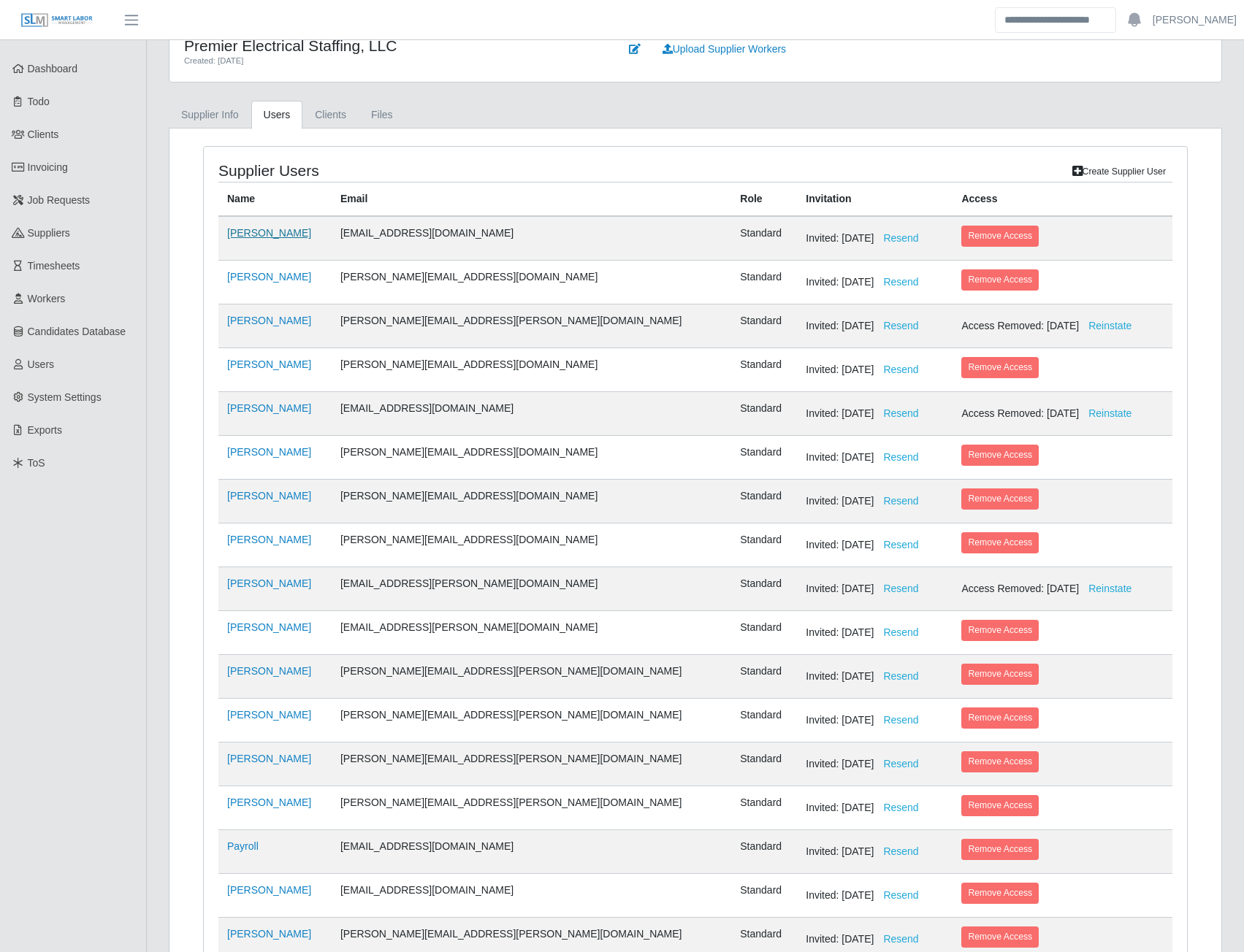
click at [266, 235] on link "Ben Trawinski" at bounding box center [269, 233] width 84 height 12
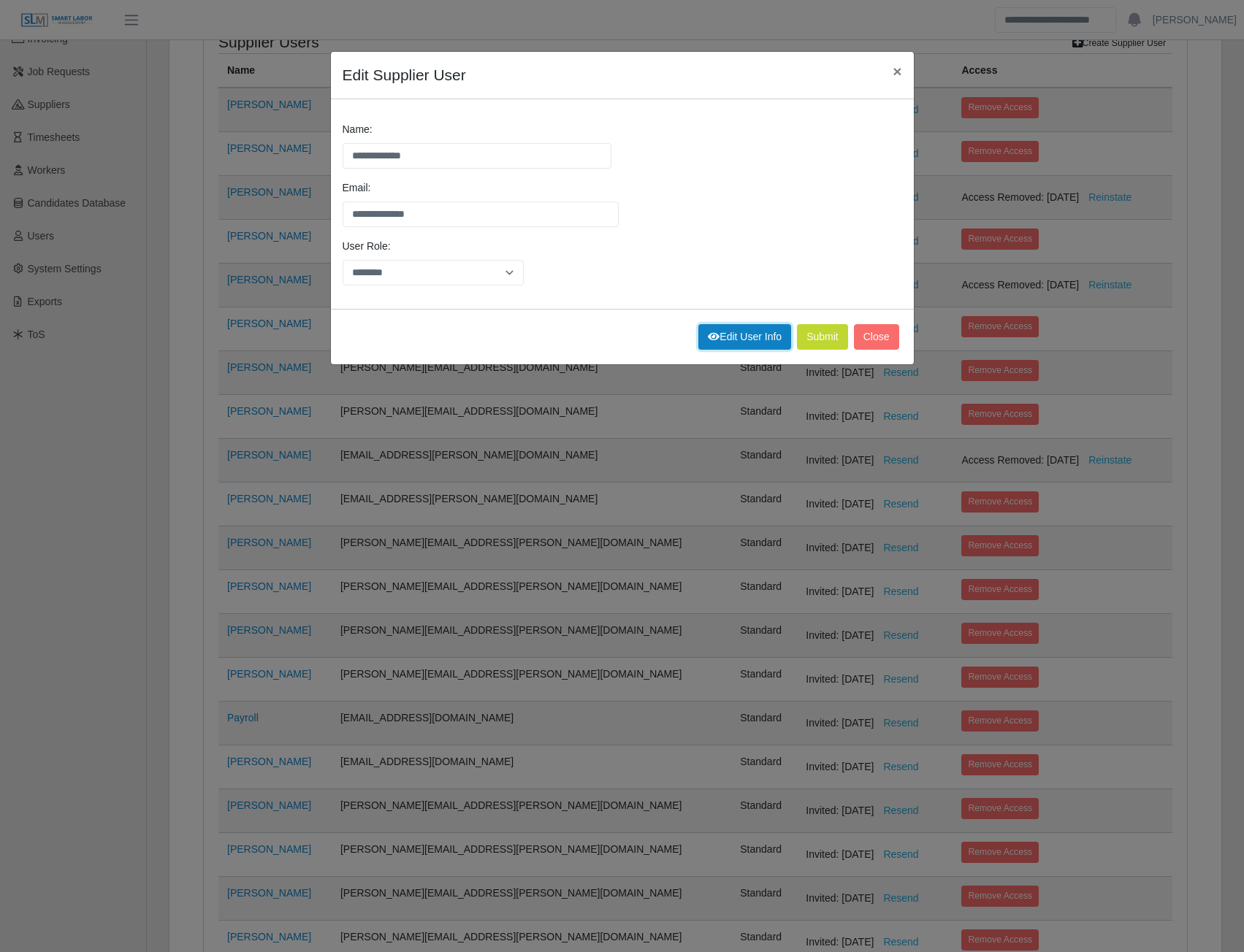
click at [729, 336] on link "Edit User Info" at bounding box center [744, 337] width 93 height 26
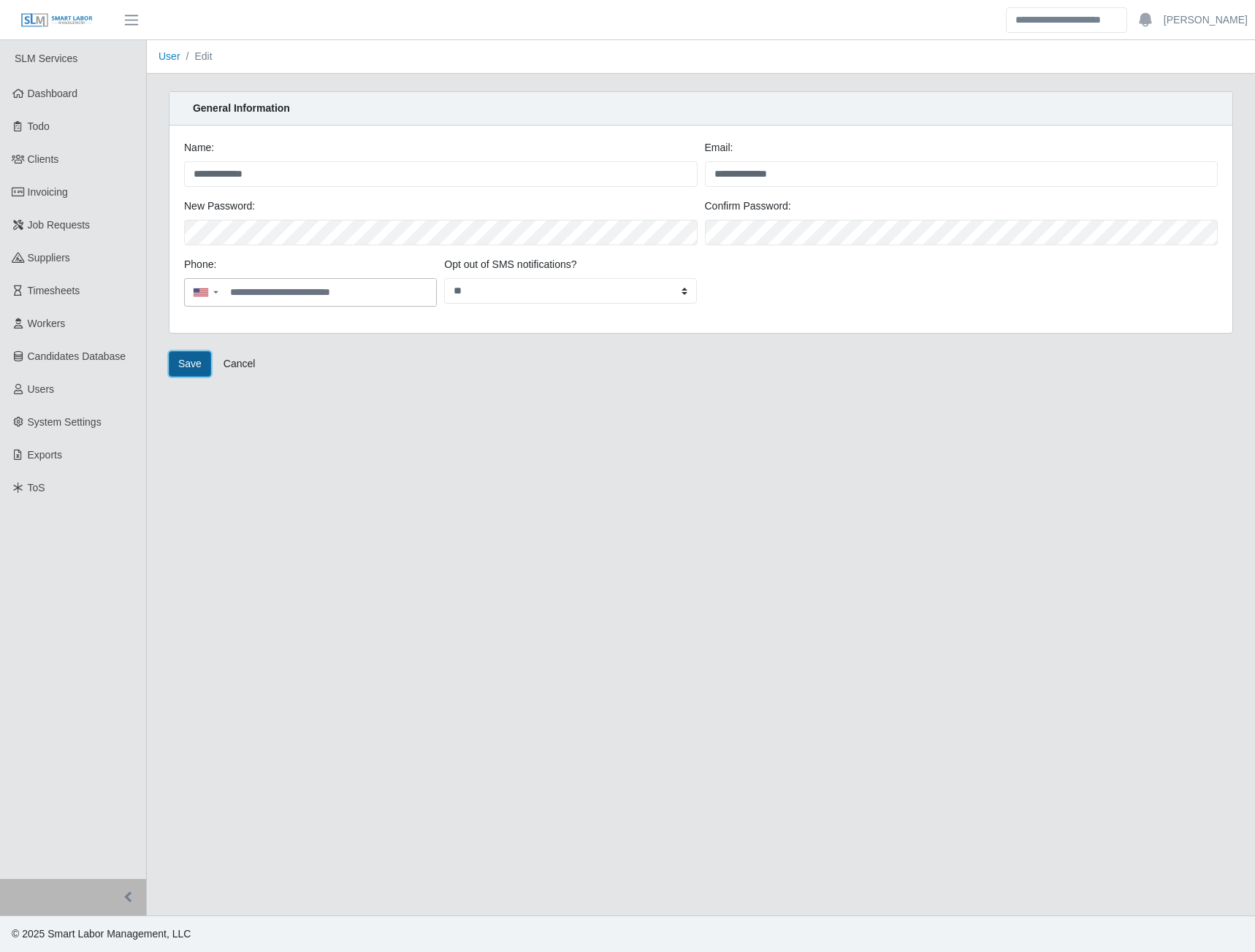
click at [193, 359] on button "Save" at bounding box center [190, 364] width 43 height 26
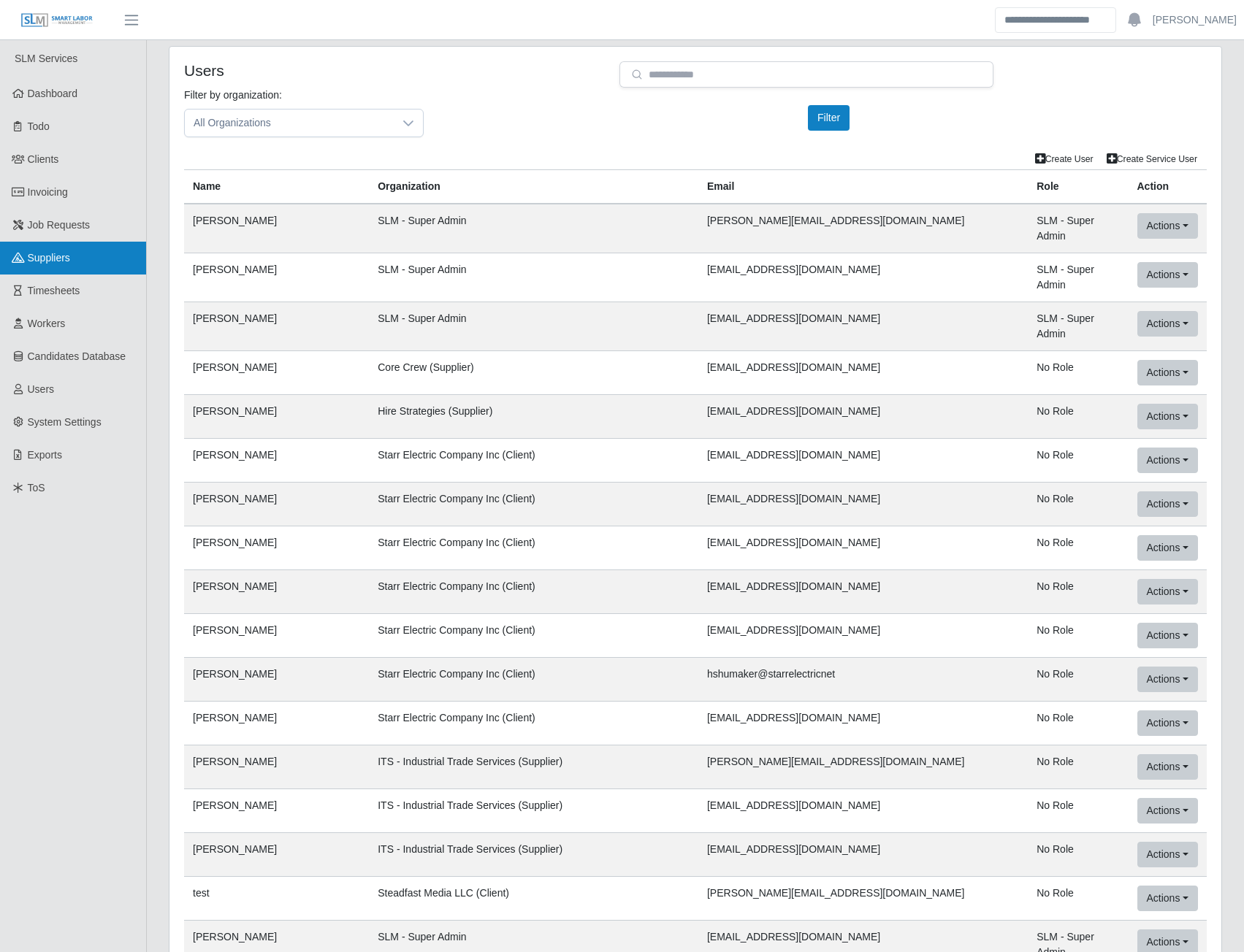
click at [52, 257] on span "Suppliers" at bounding box center [48, 257] width 43 height 12
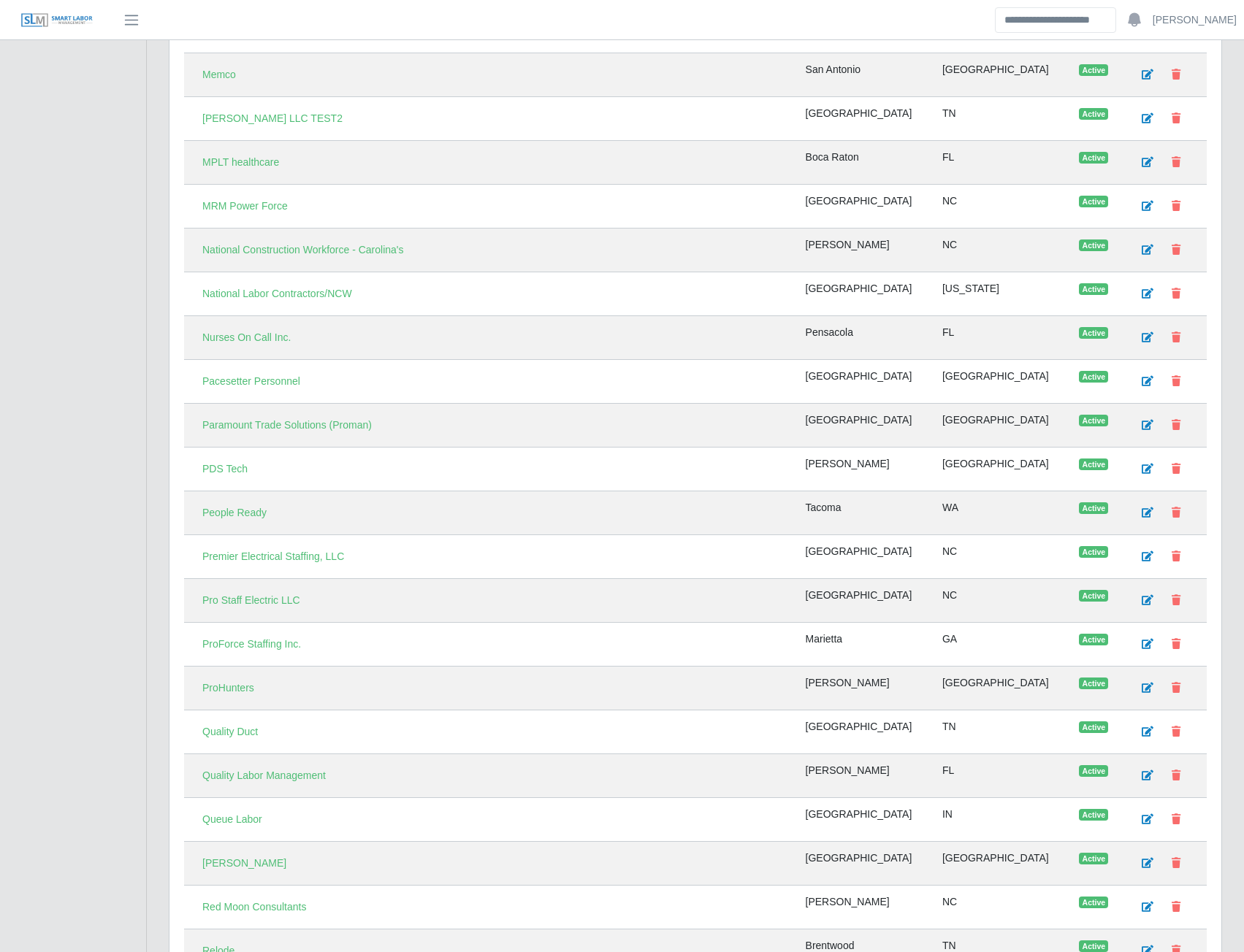
scroll to position [2994, 0]
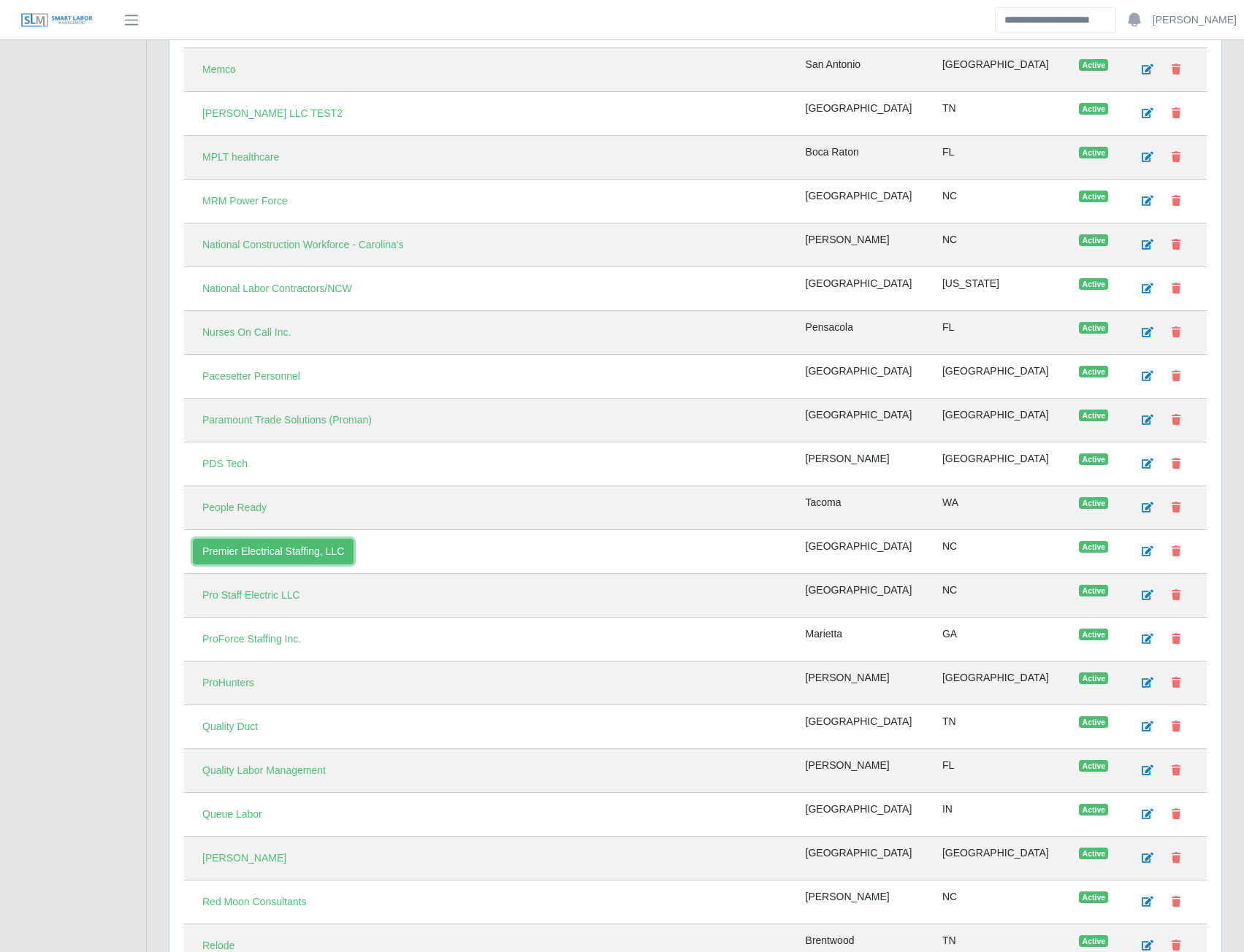
click at [288, 550] on link "Premier Electrical Staffing, LLC" at bounding box center [273, 552] width 161 height 26
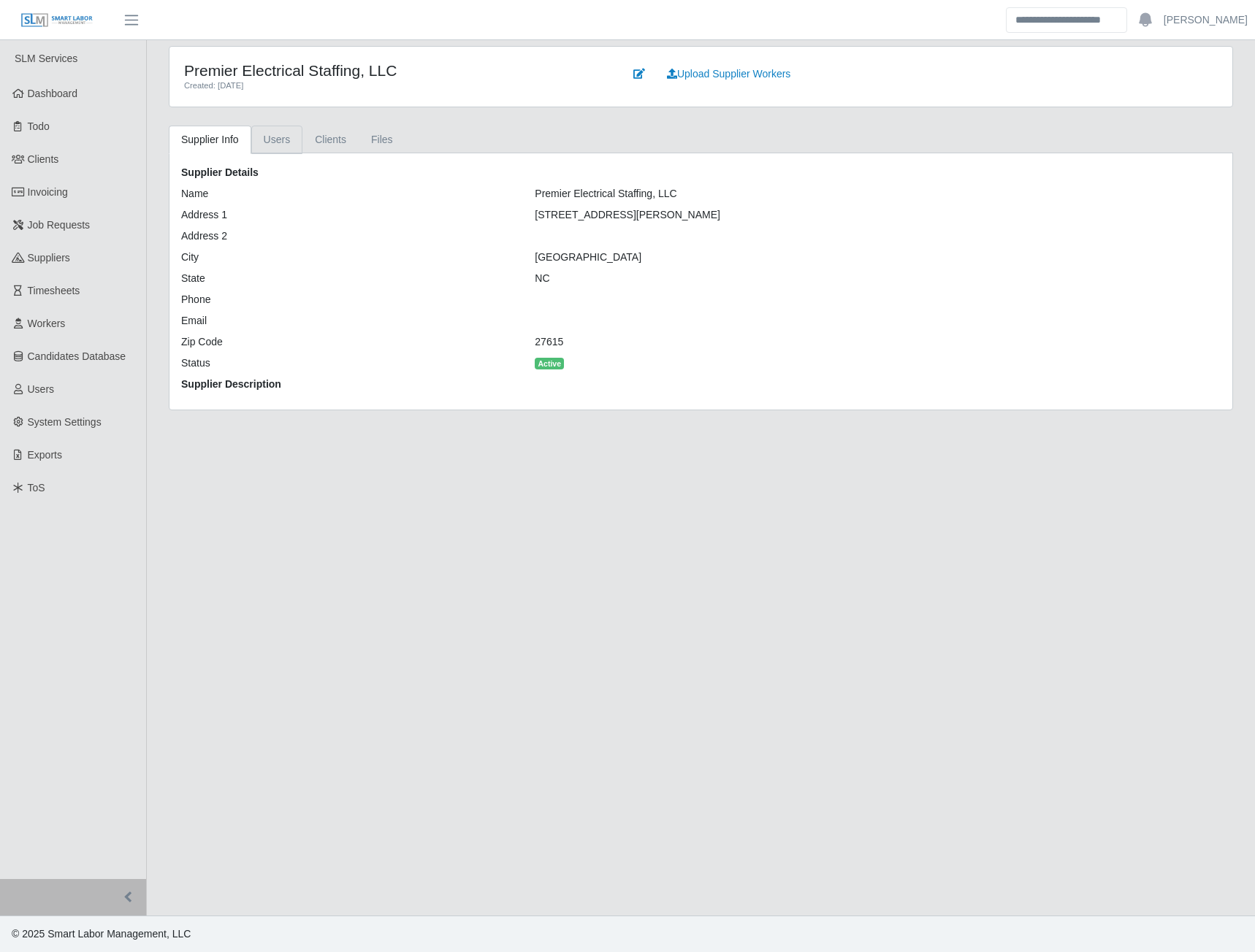
click at [282, 141] on link "Users" at bounding box center [278, 140] width 52 height 28
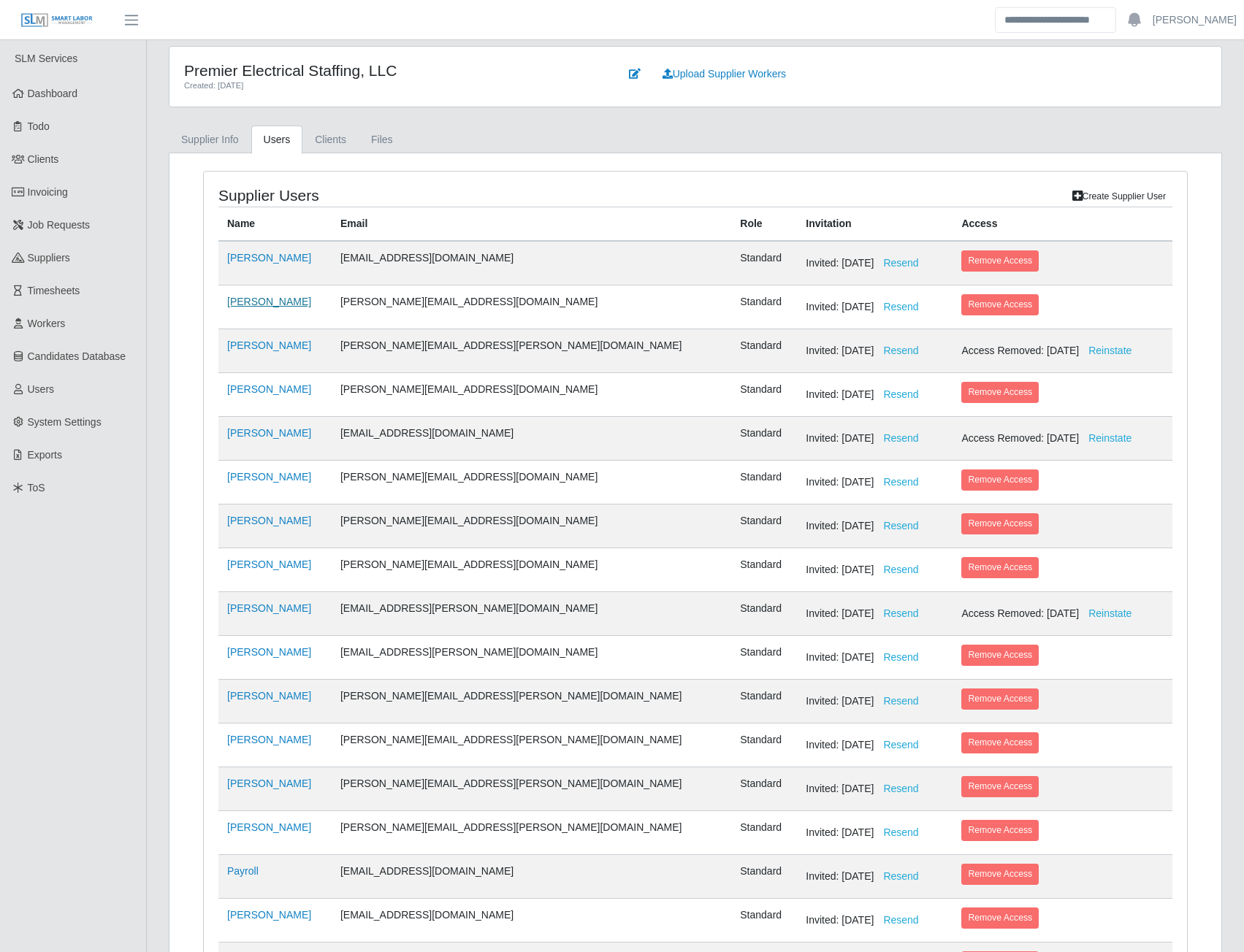
click at [290, 304] on link "Nidia Hernandez" at bounding box center [269, 302] width 84 height 12
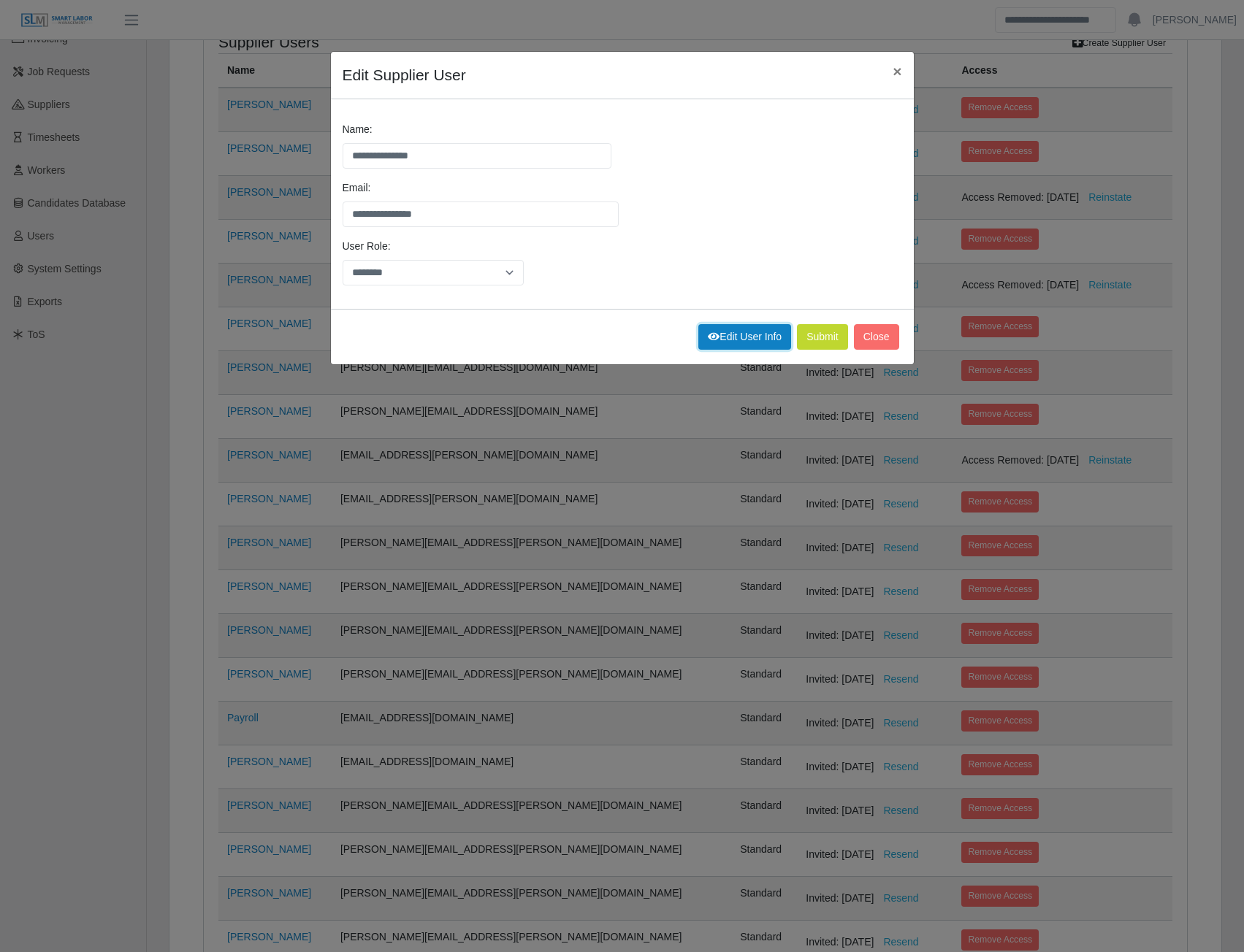
click at [745, 334] on link "Edit User Info" at bounding box center [744, 337] width 93 height 26
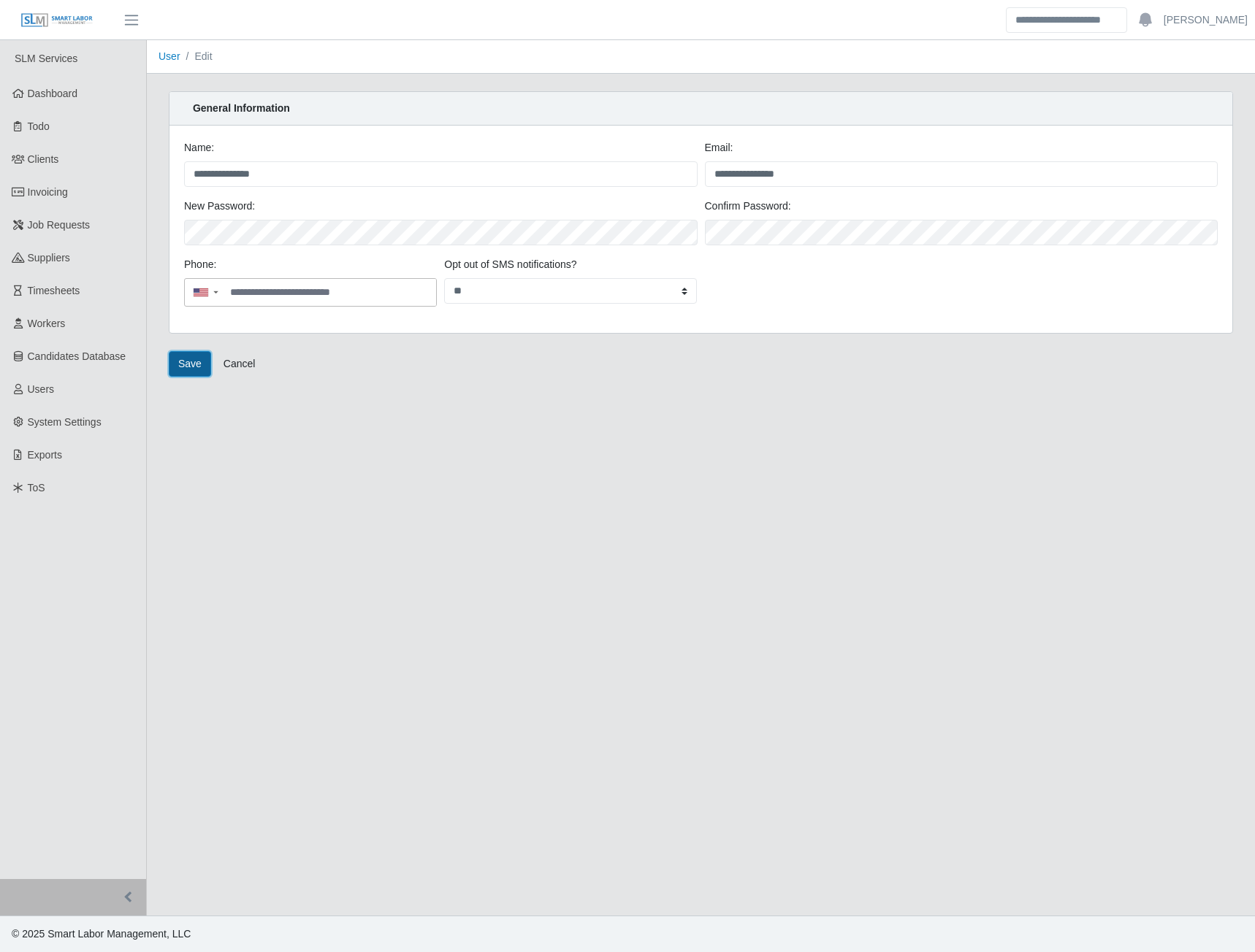
click at [194, 370] on button "Save" at bounding box center [190, 364] width 43 height 26
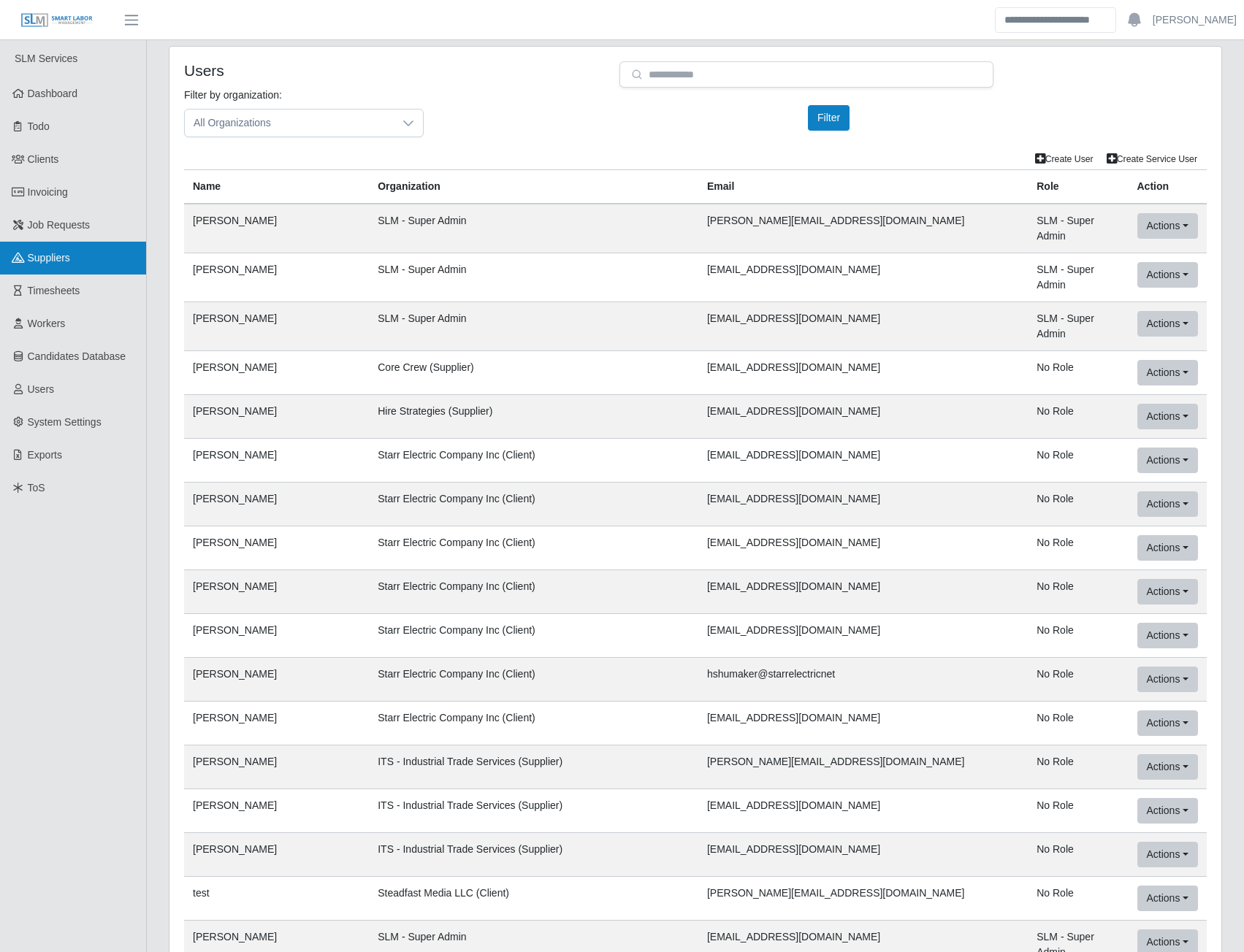
click at [49, 262] on span "Suppliers" at bounding box center [48, 257] width 43 height 12
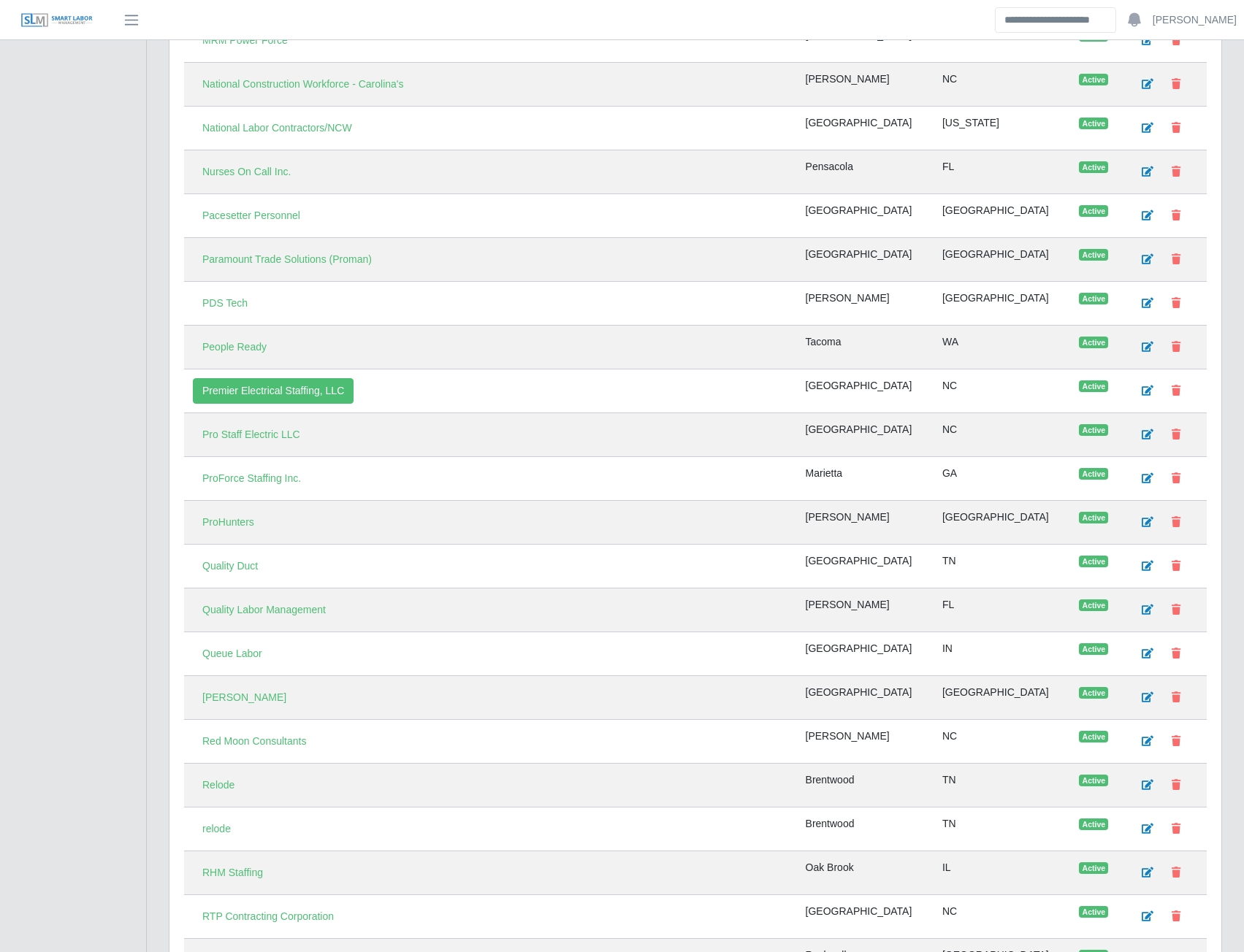
scroll to position [3140, 0]
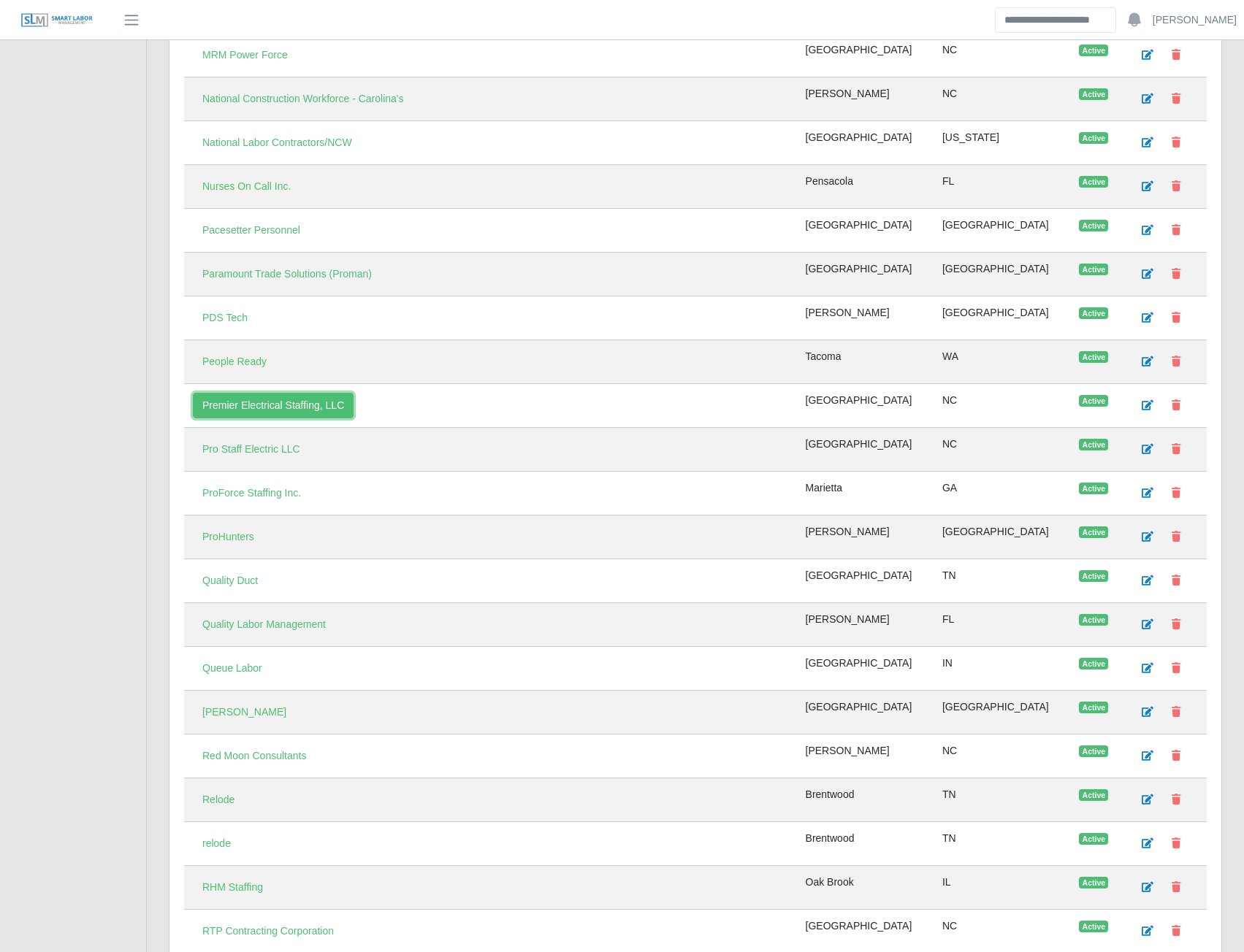
click at [281, 403] on link "Premier Electrical Staffing, LLC" at bounding box center [273, 405] width 161 height 26
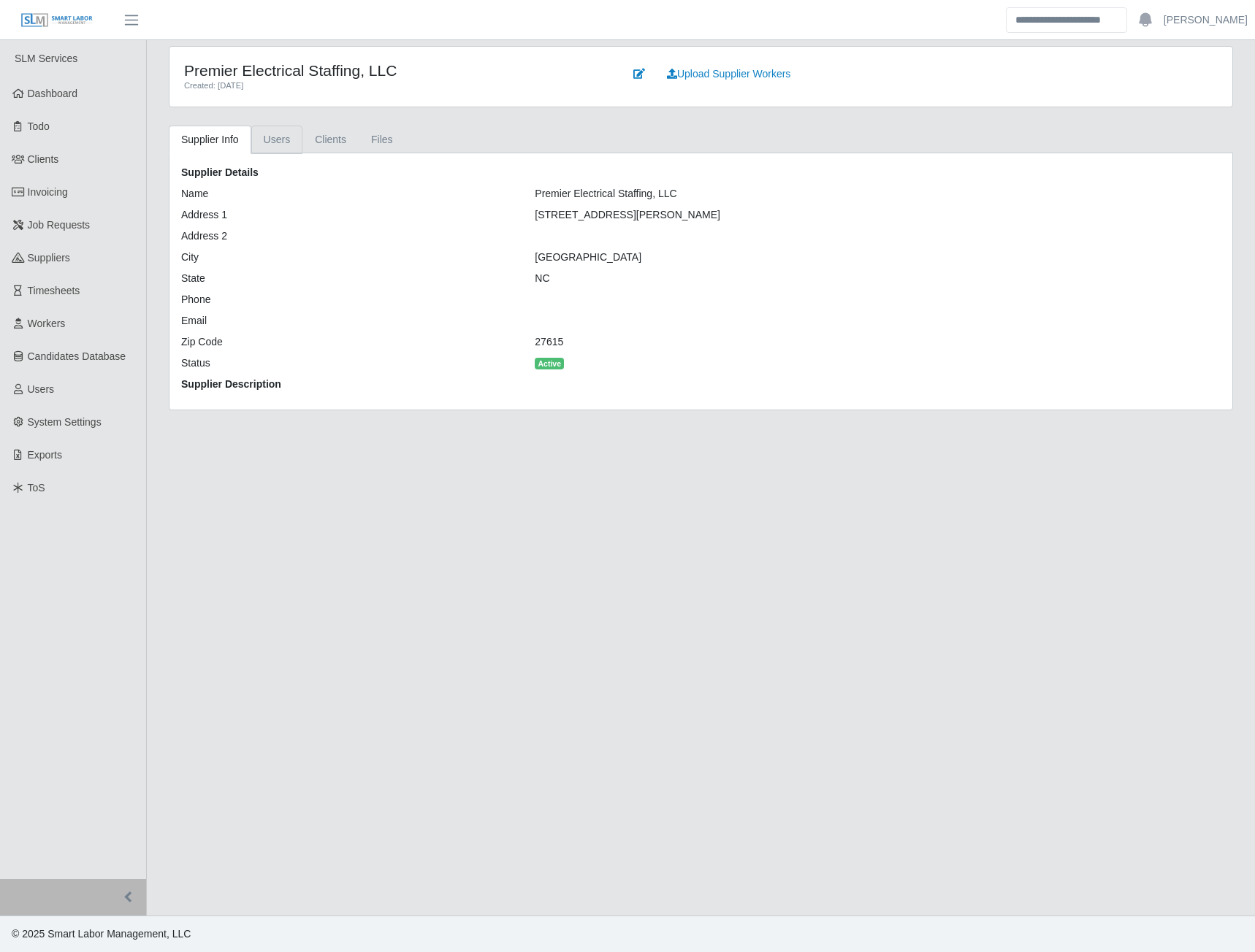
click at [288, 140] on link "Users" at bounding box center [278, 140] width 52 height 28
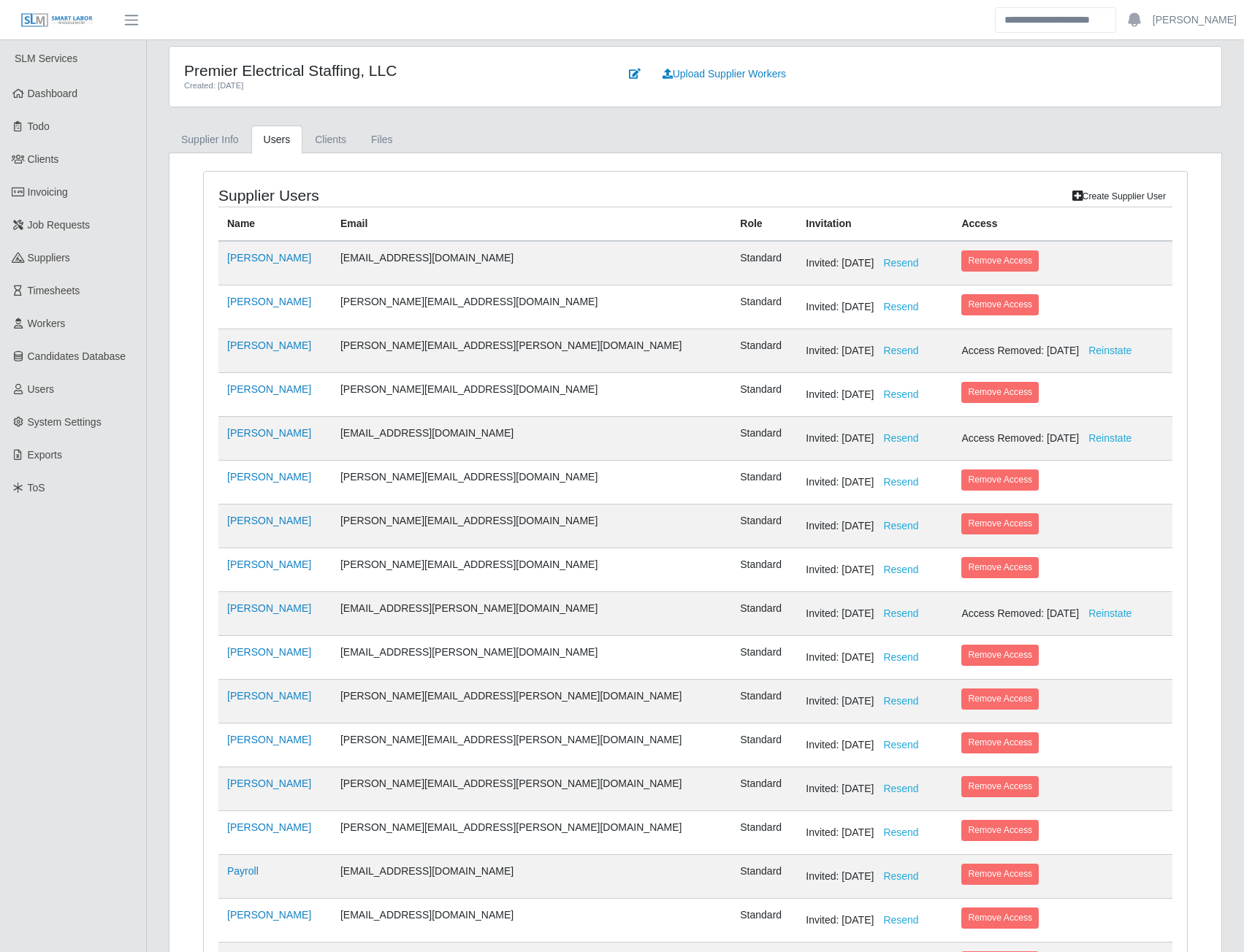
click at [1112, 197] on link "Create Supplier User" at bounding box center [1119, 196] width 107 height 20
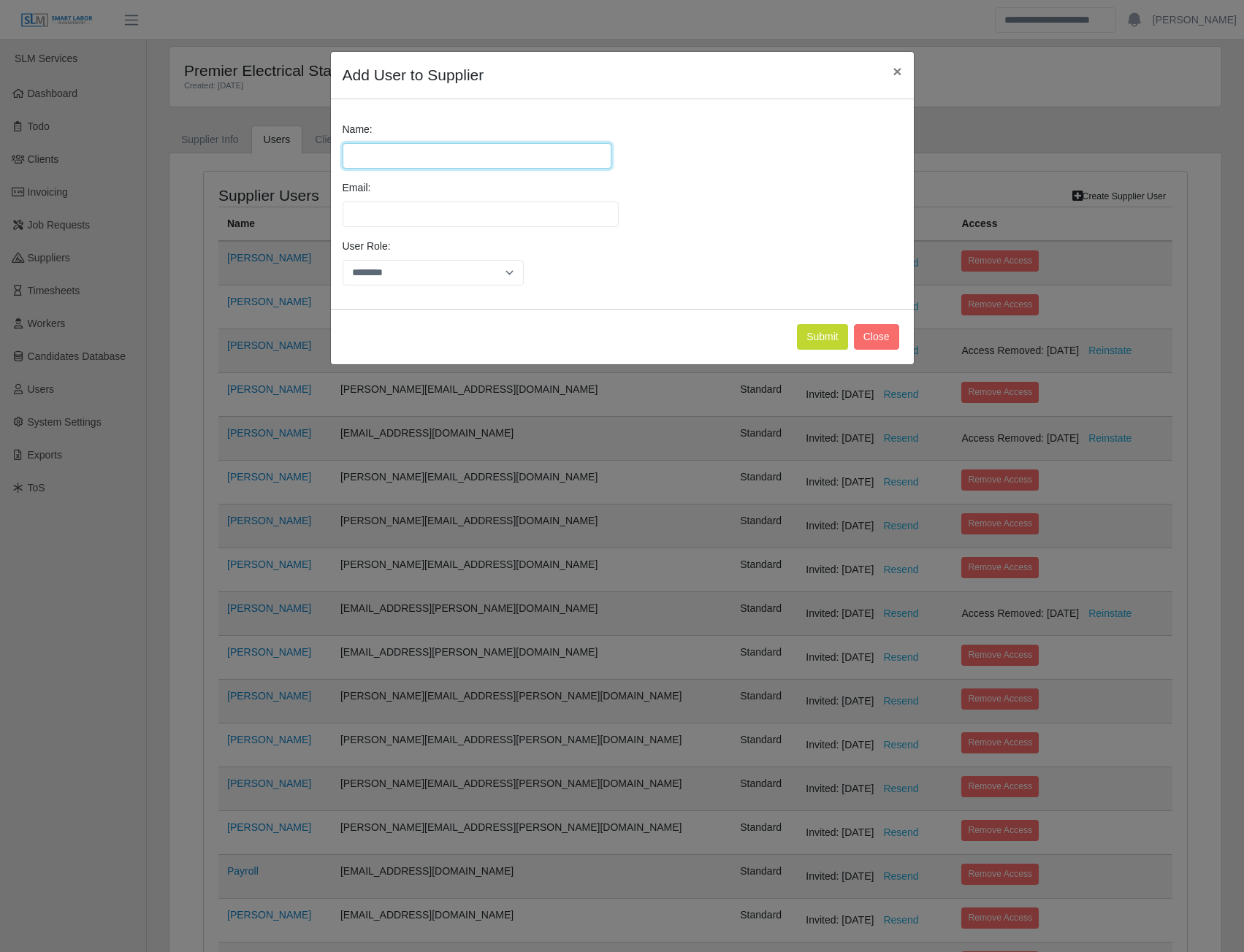
click at [434, 155] on input "Name:" at bounding box center [477, 155] width 269 height 26
type input "**********"
click at [378, 216] on input "Email:" at bounding box center [481, 214] width 276 height 26
paste input "**********"
drag, startPoint x: 352, startPoint y: 216, endPoint x: 361, endPoint y: 216, distance: 9.0
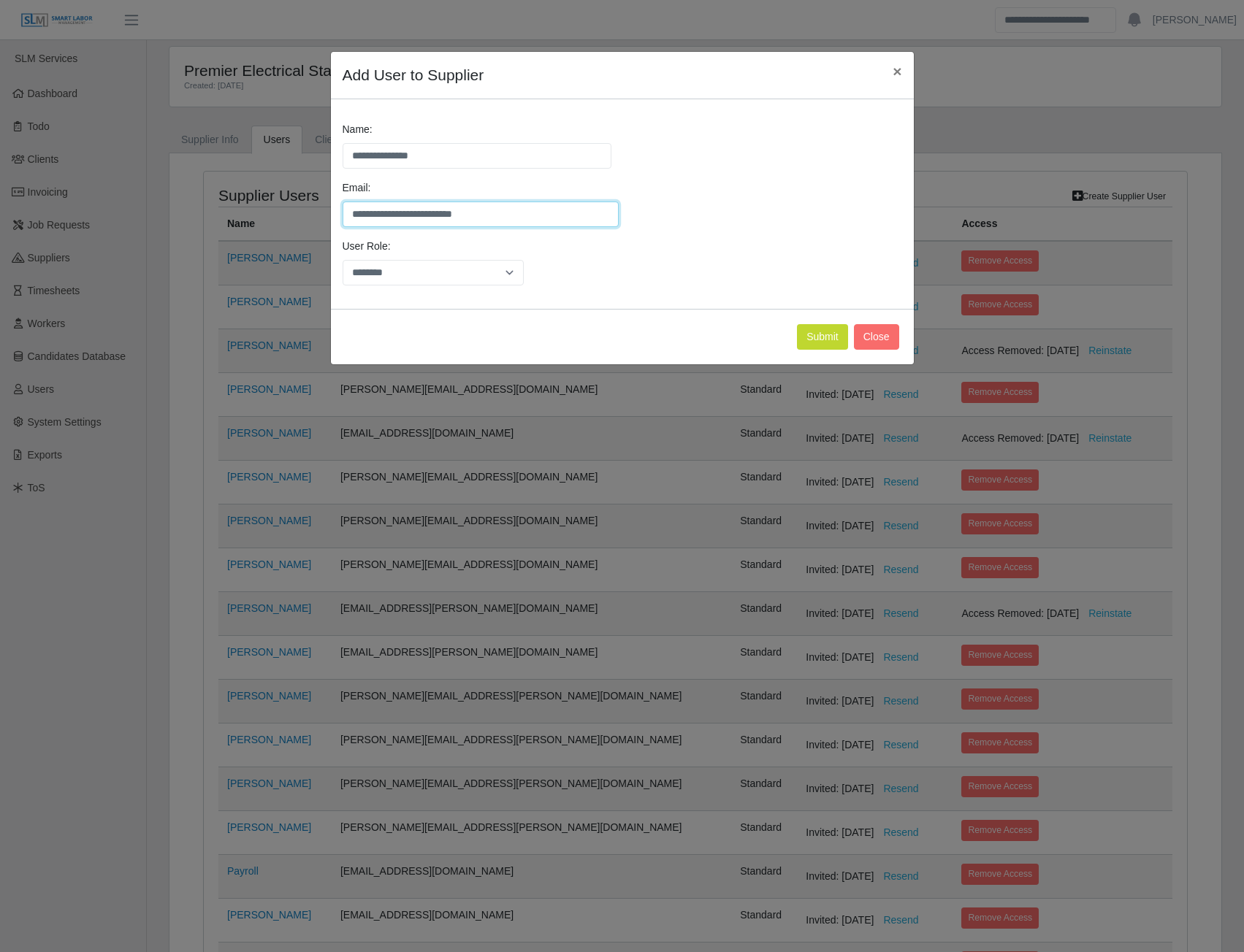
click at [353, 216] on input "**********" at bounding box center [481, 214] width 276 height 26
type input "**********"
click at [821, 331] on button "Submit" at bounding box center [822, 337] width 51 height 26
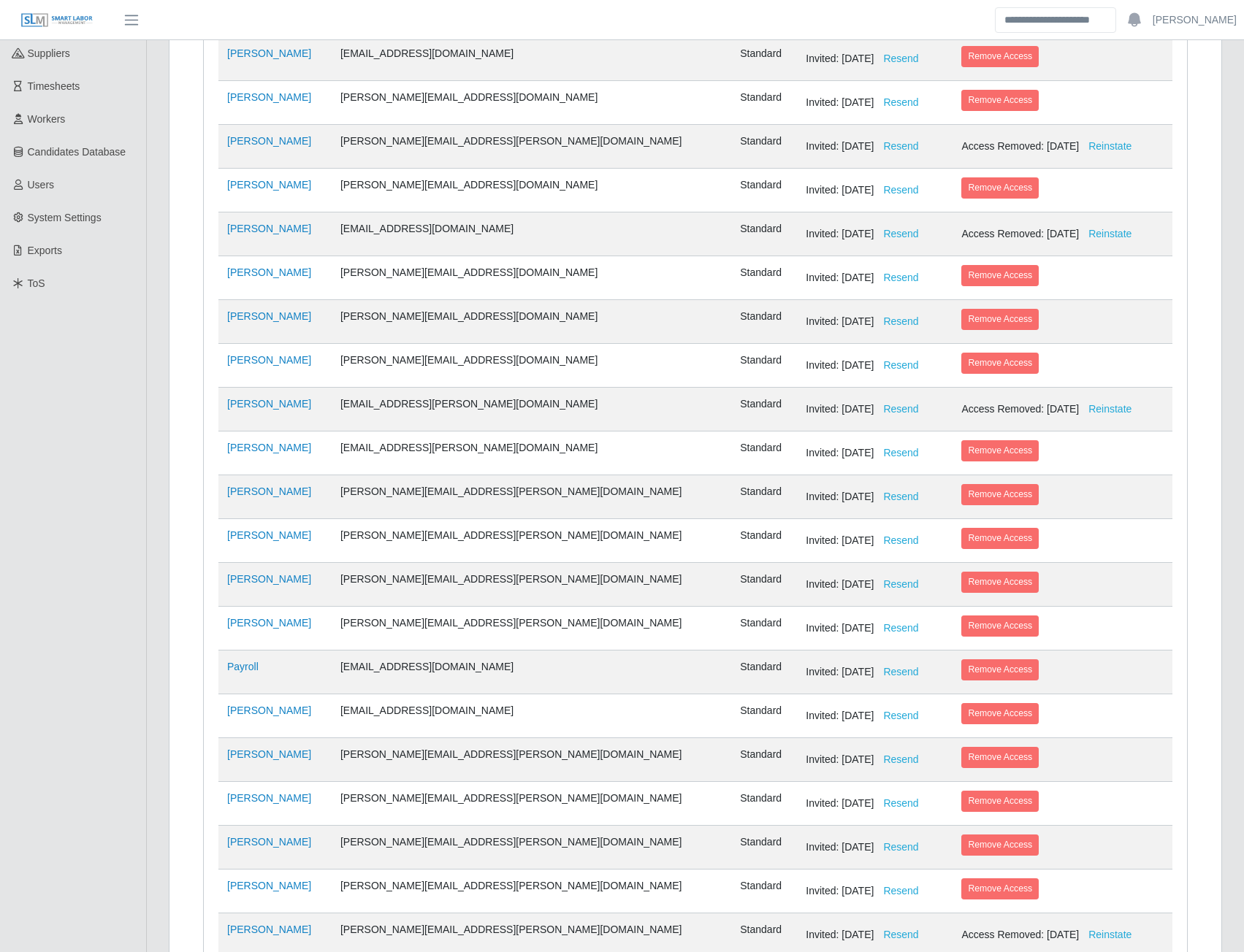
scroll to position [430, 0]
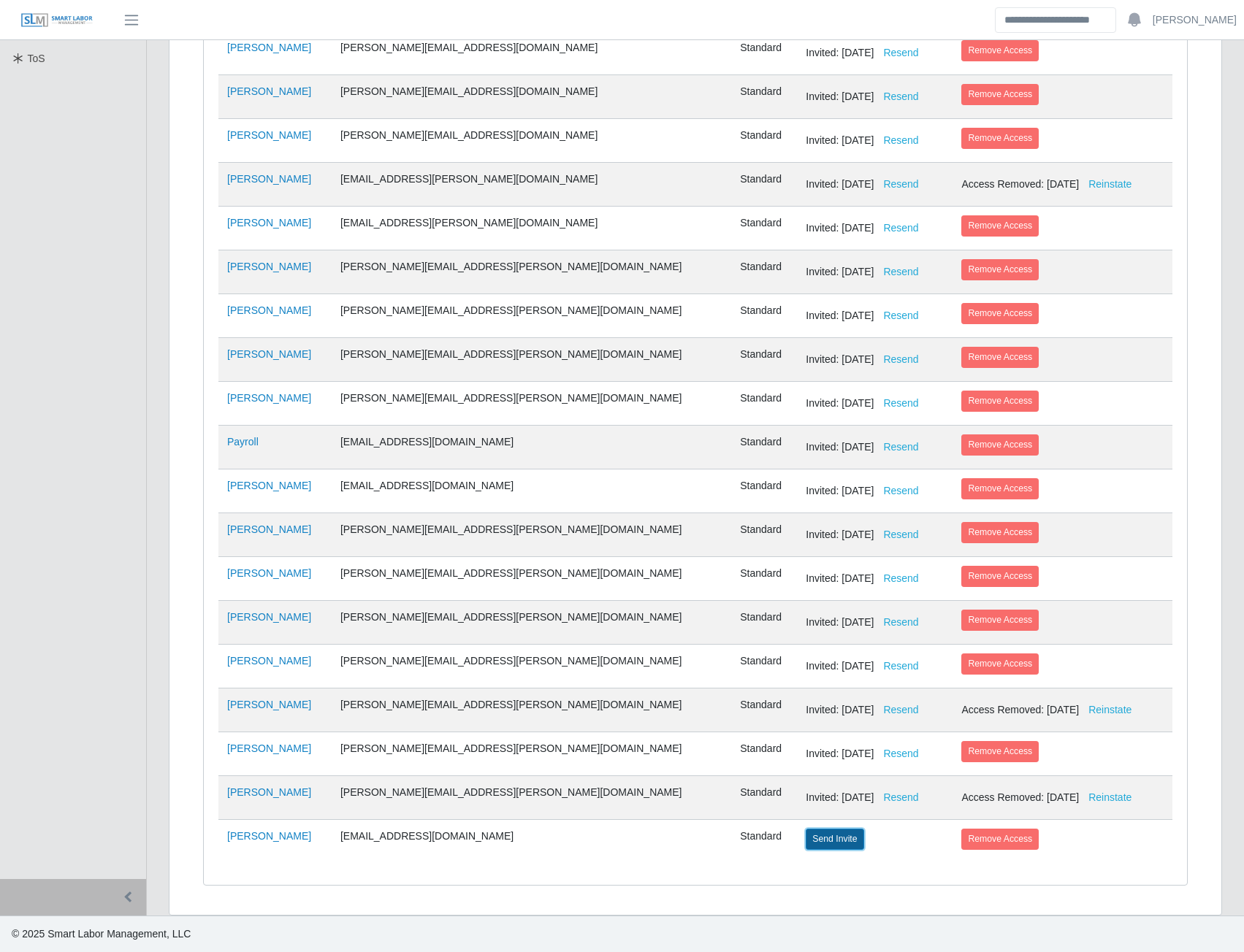
click at [806, 840] on button "Send Invite" at bounding box center [834, 839] width 58 height 20
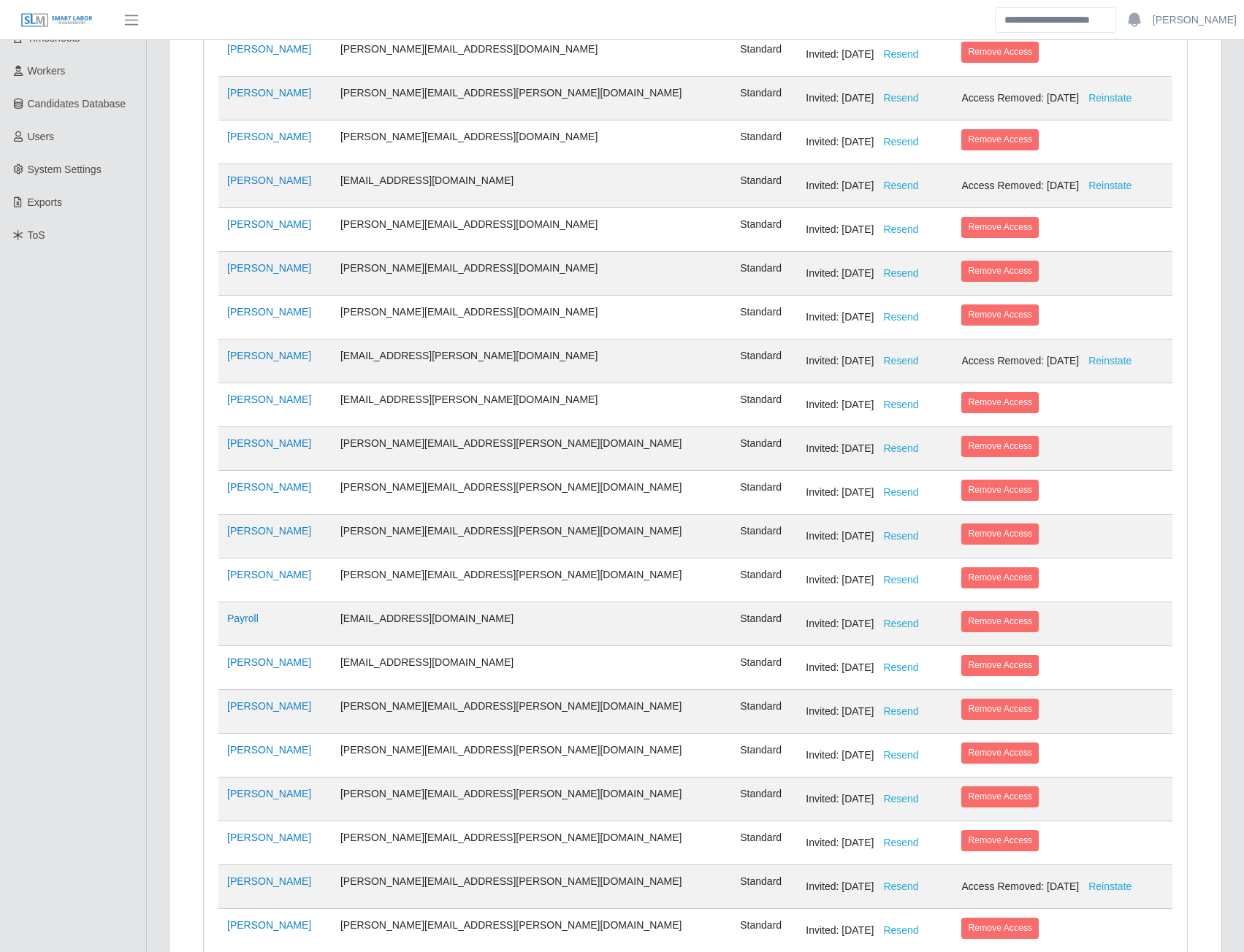
scroll to position [0, 0]
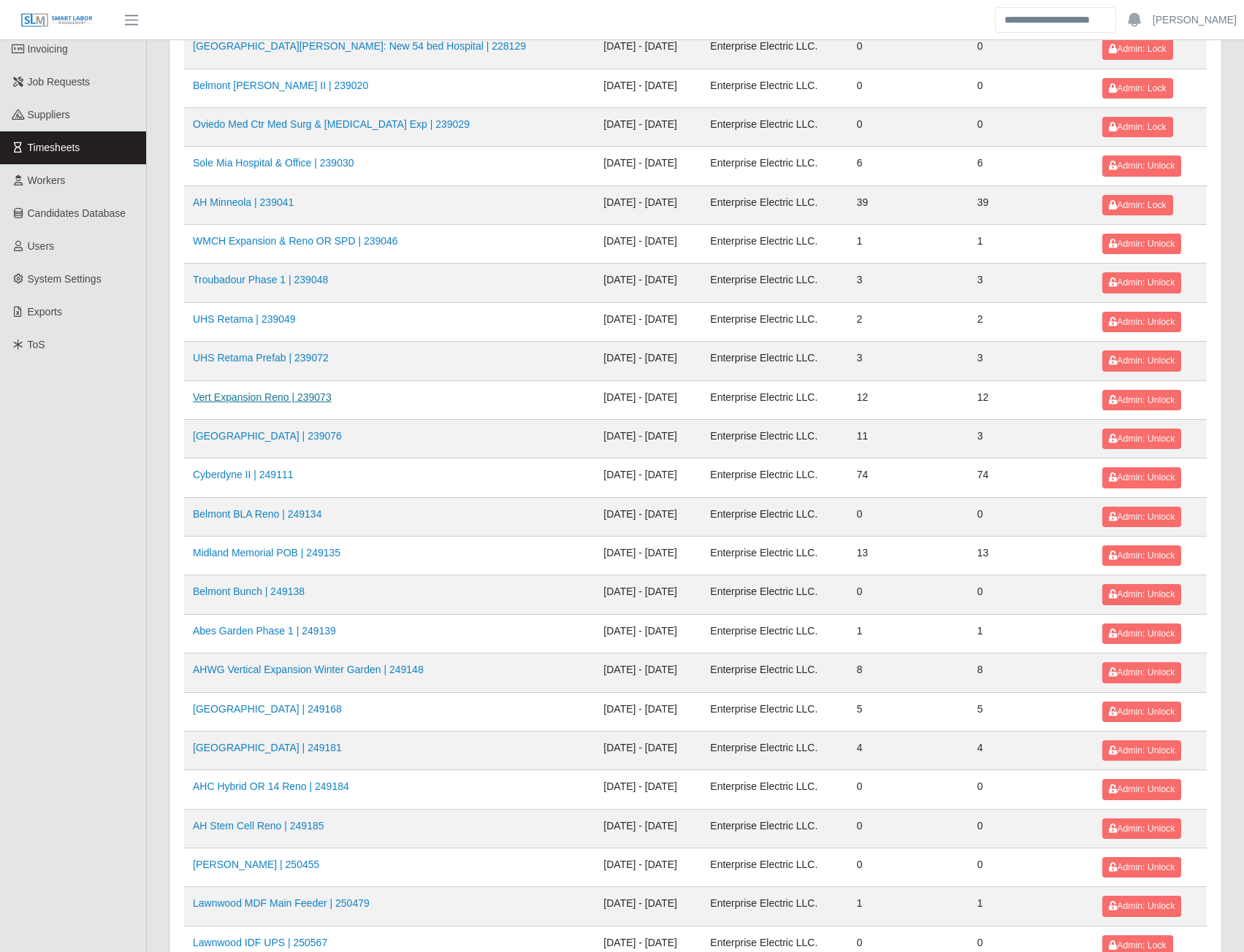
scroll to position [219, 0]
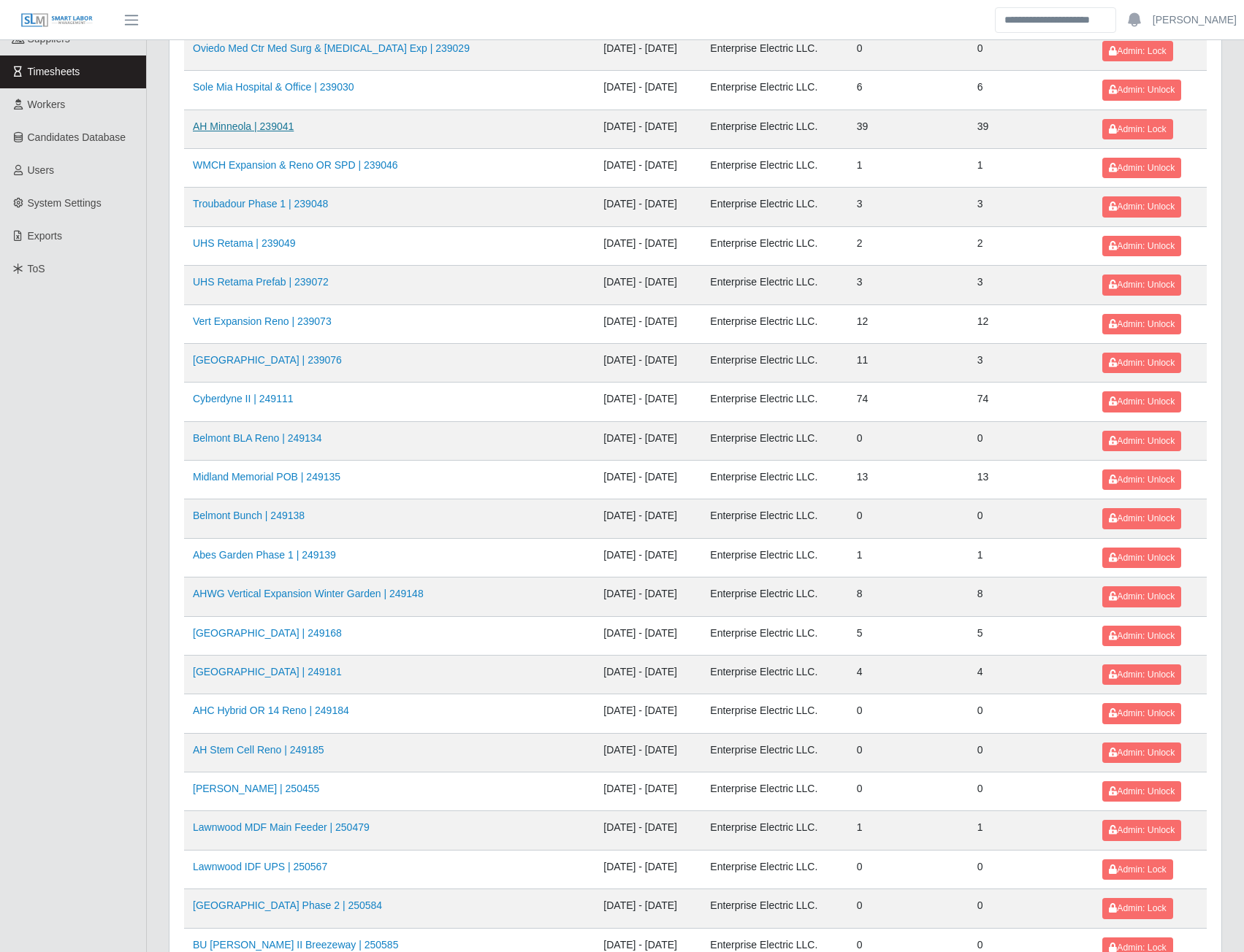
click at [264, 132] on link "AH Minneola | 239041" at bounding box center [243, 126] width 101 height 12
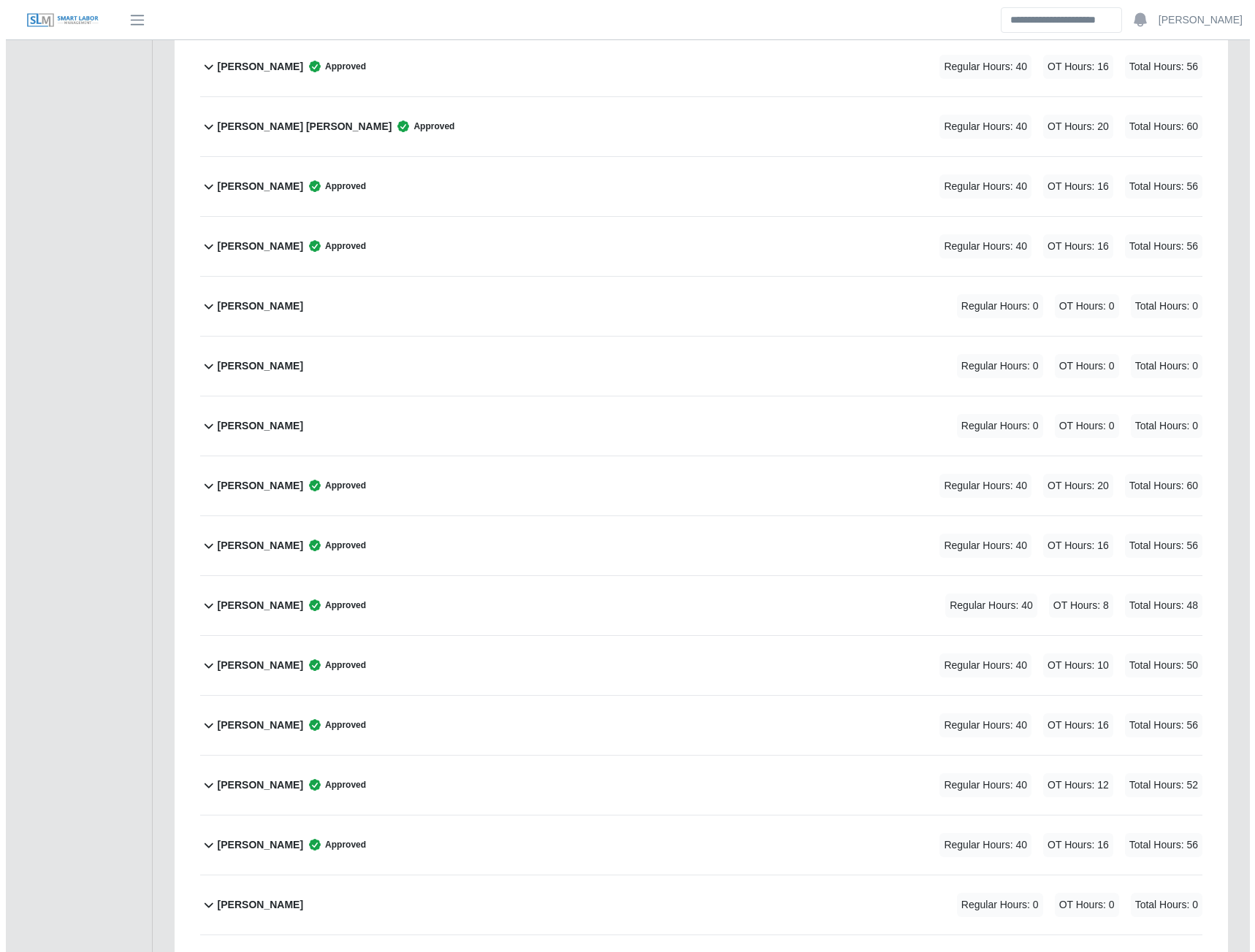
scroll to position [2334, 0]
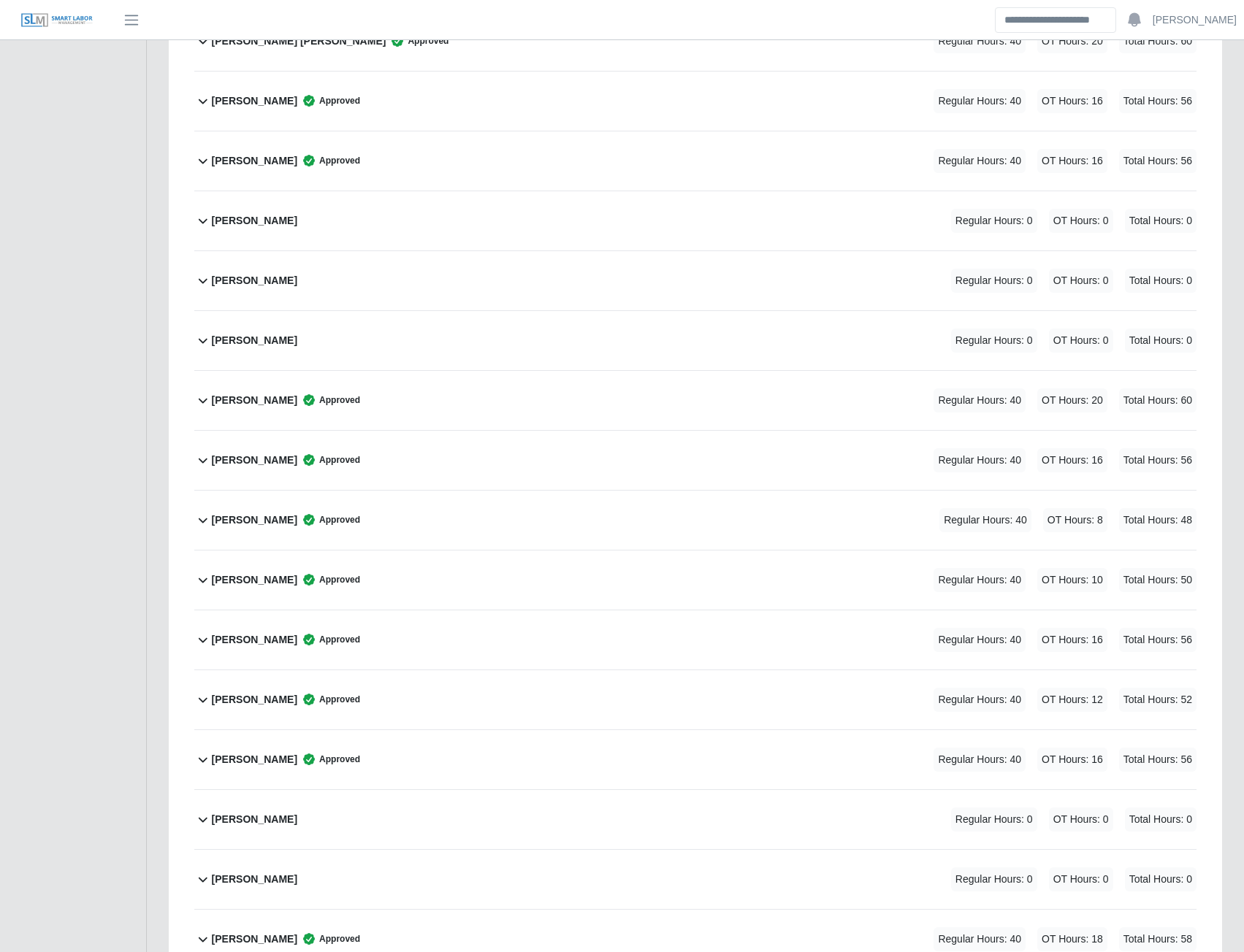
click at [251, 221] on b "Marco Lozano" at bounding box center [254, 221] width 85 height 15
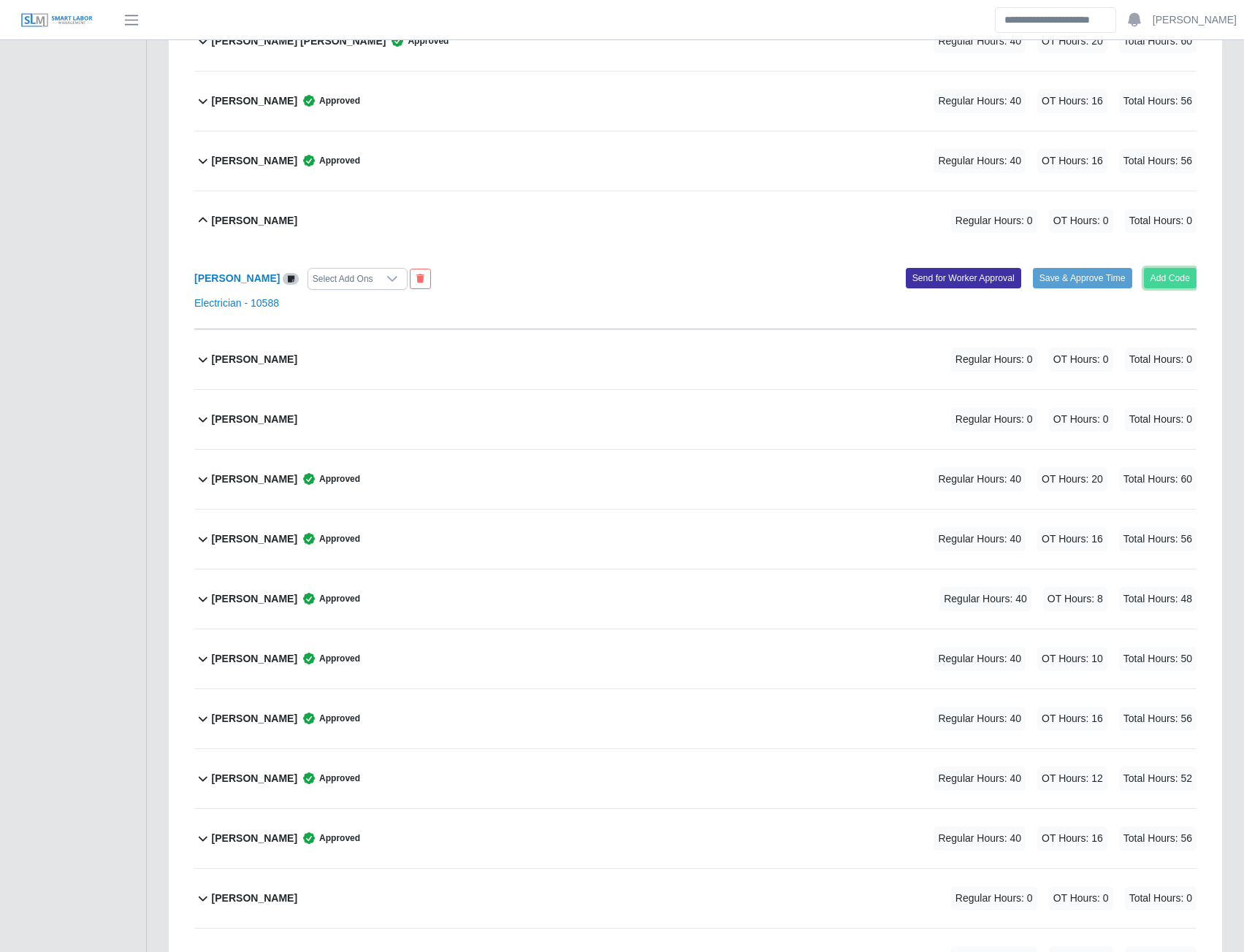
click at [1165, 278] on button "Add Code" at bounding box center [1170, 278] width 54 height 20
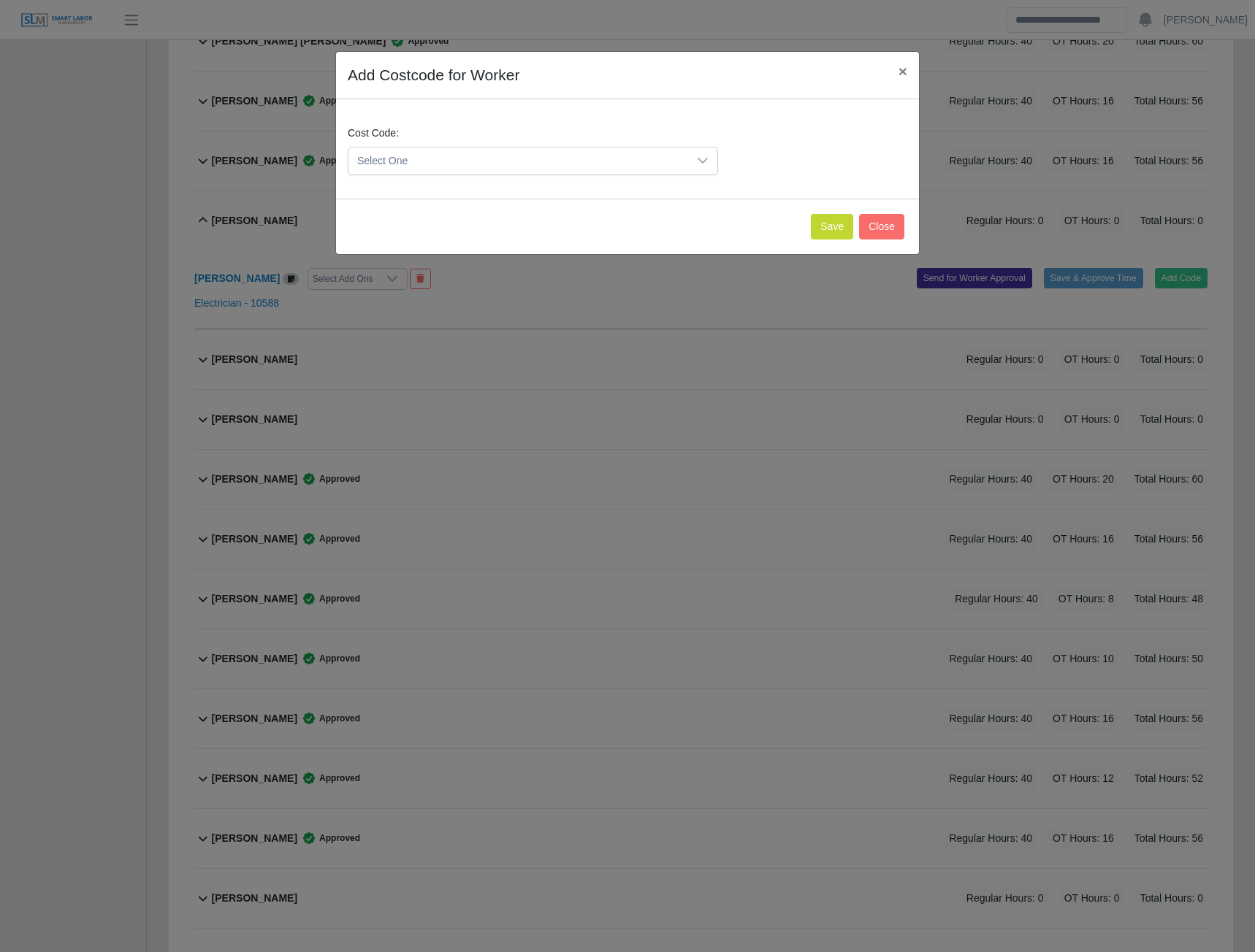
click at [450, 164] on span "Select One" at bounding box center [518, 160] width 339 height 27
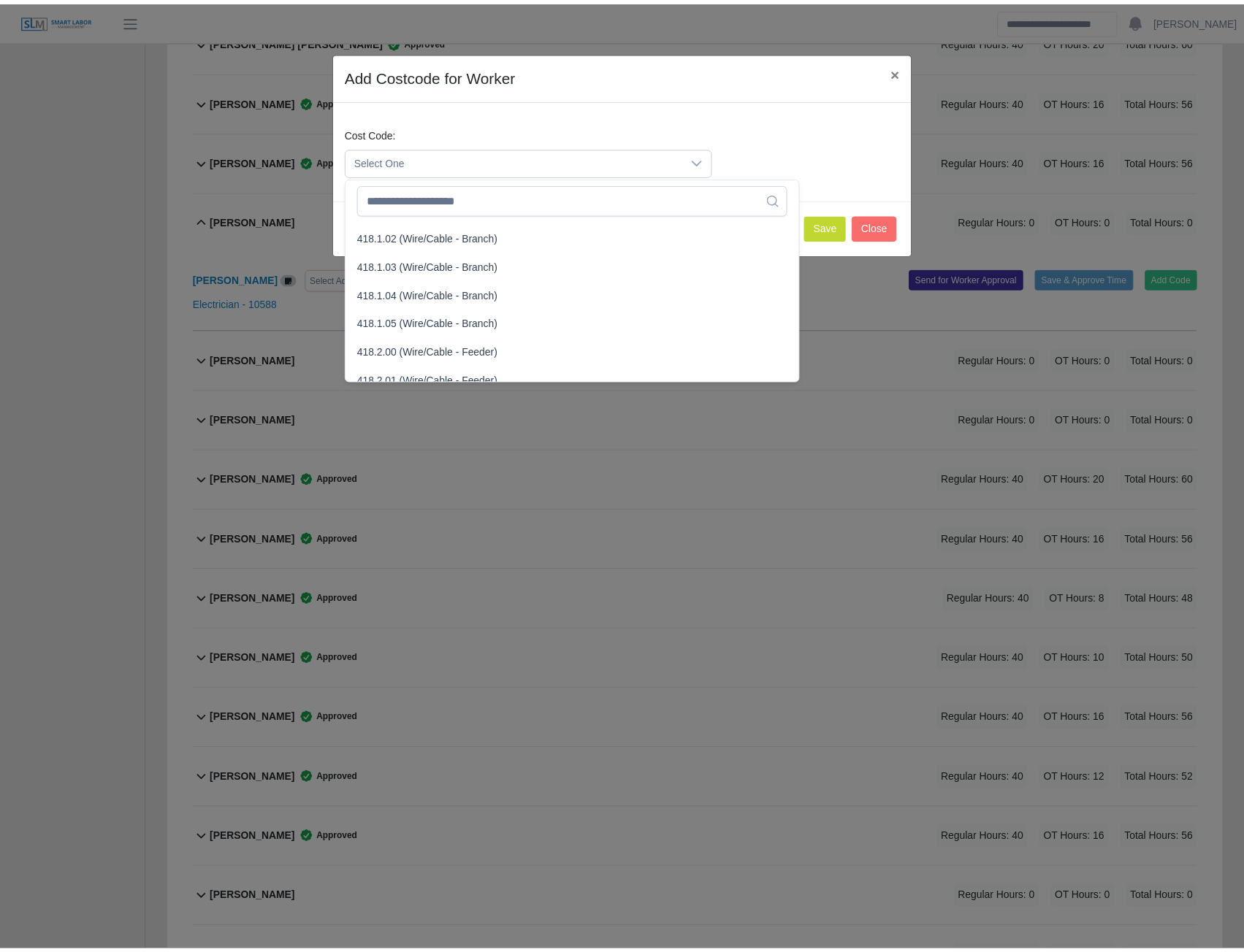
scroll to position [803, 0]
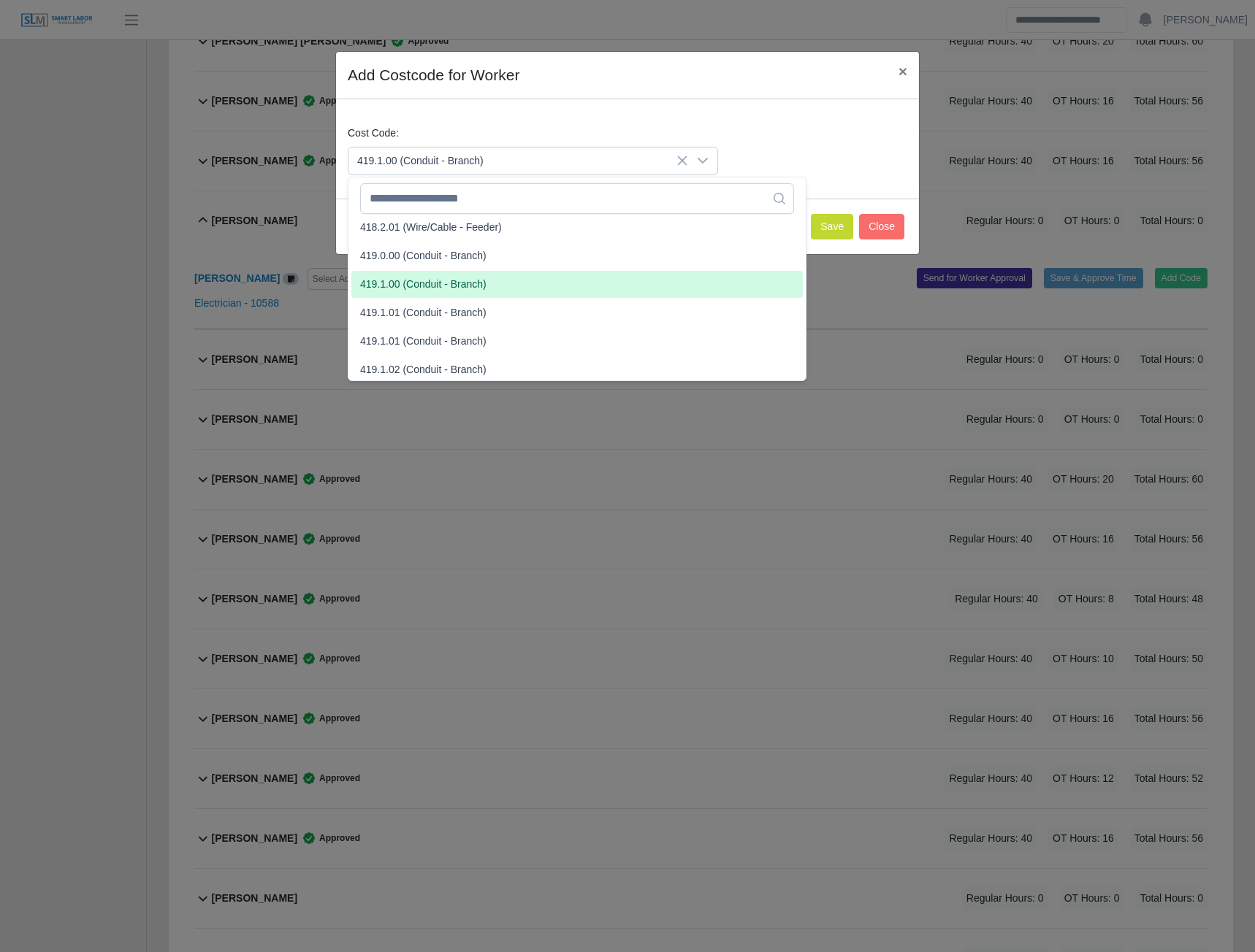
click at [420, 286] on span "419.1.00 (Conduit - Branch)" at bounding box center [423, 284] width 126 height 15
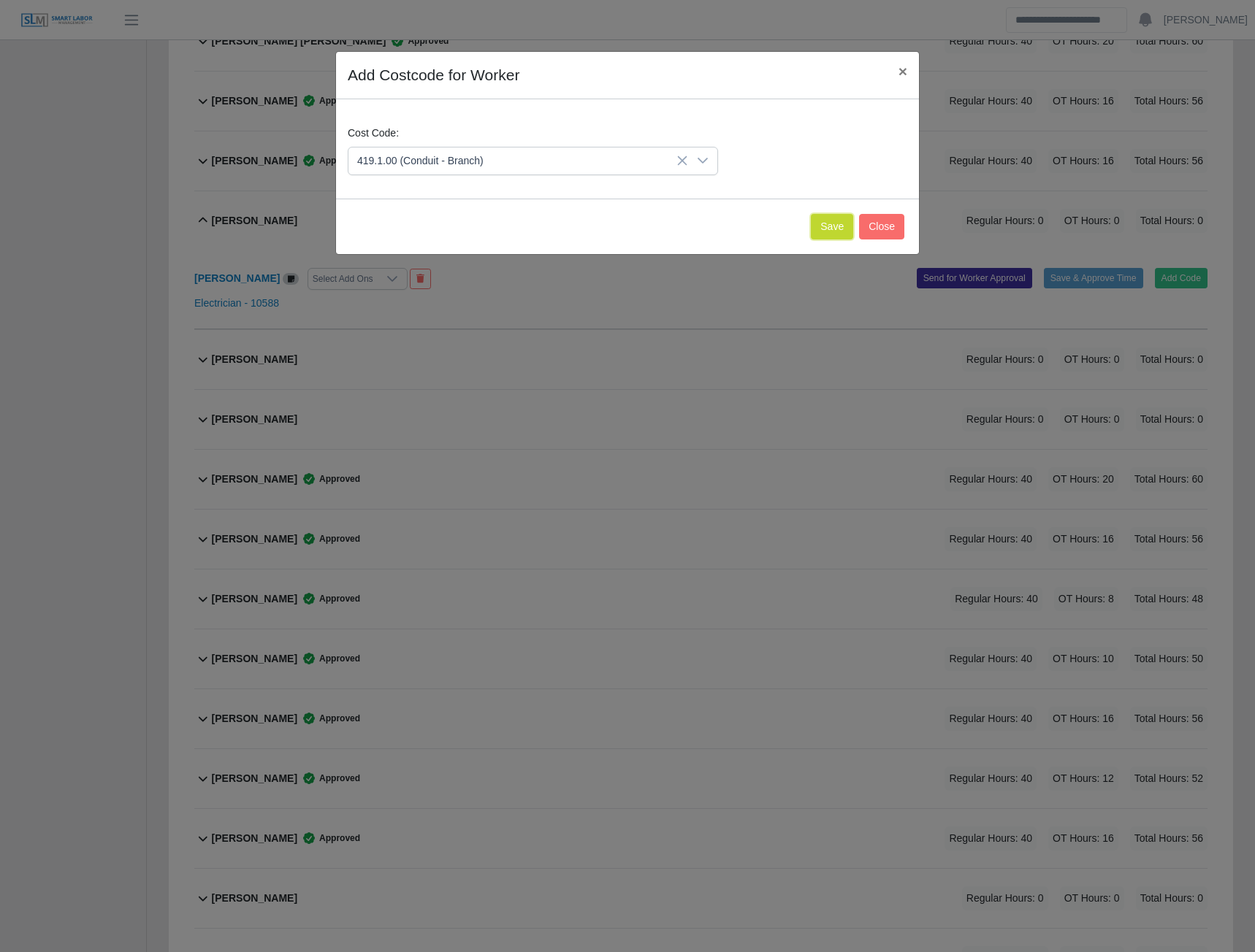
click at [846, 222] on button "Save" at bounding box center [832, 227] width 43 height 26
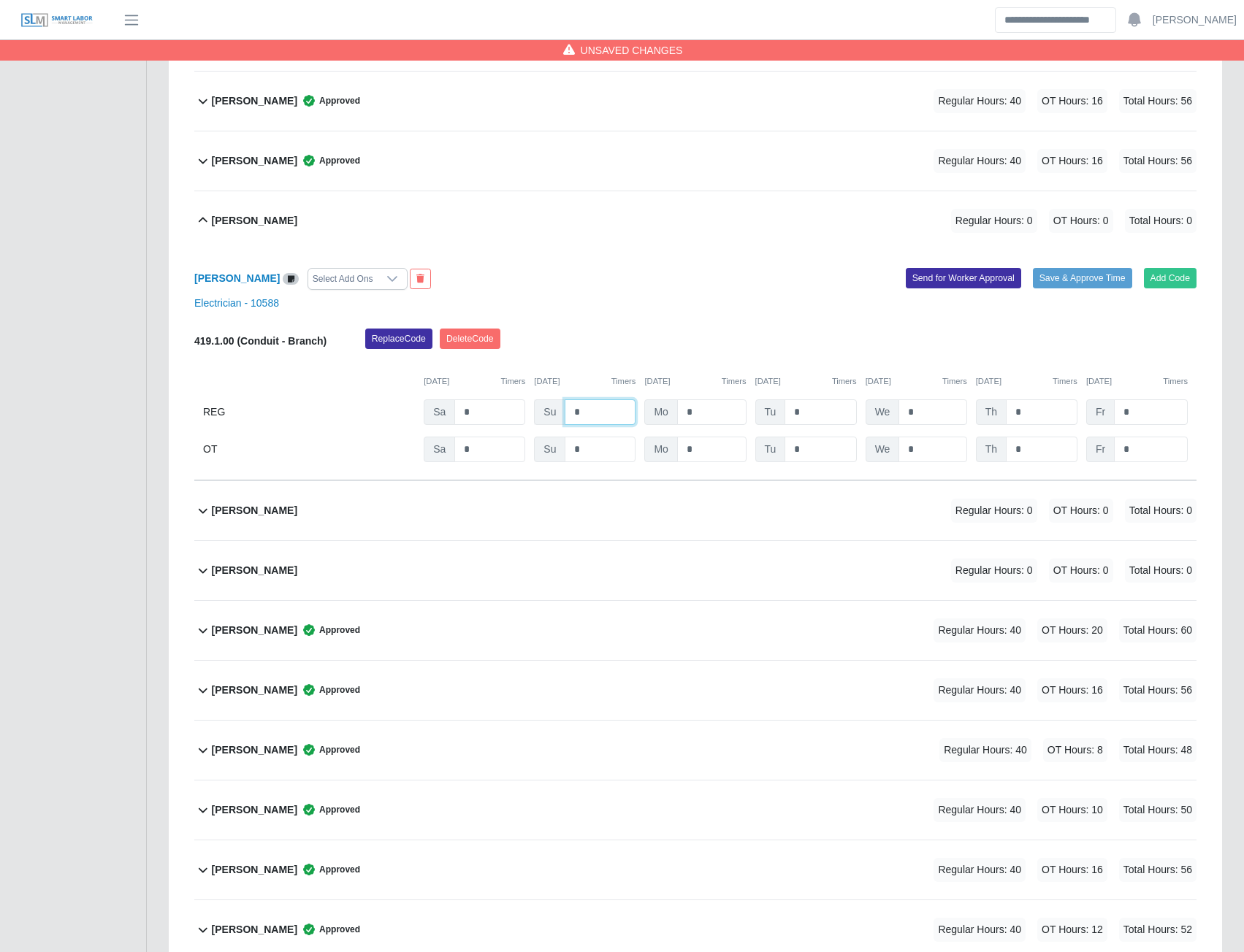
click at [594, 409] on input "*" at bounding box center [599, 412] width 71 height 26
type input "*"
type input "**"
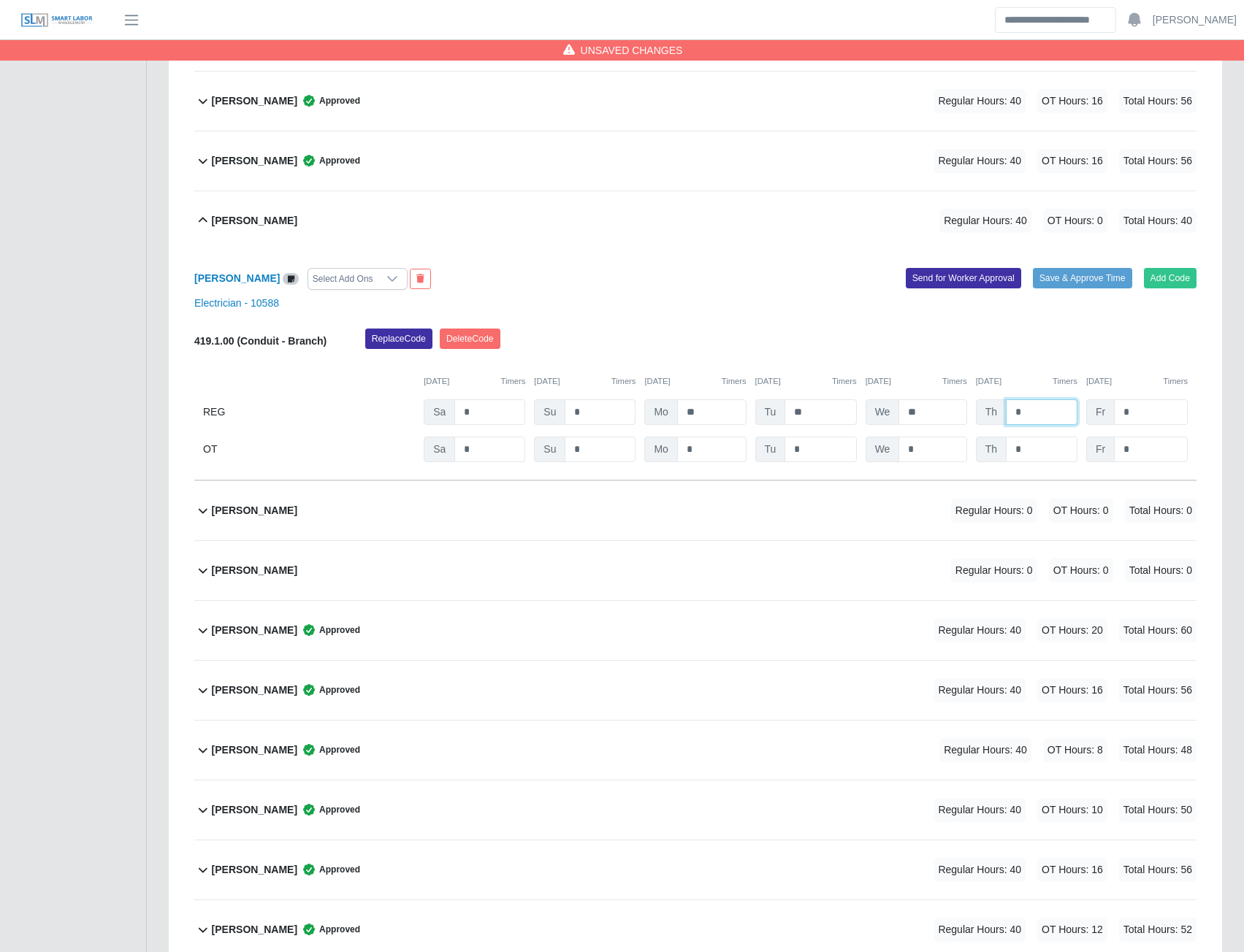
type input "*"
click at [992, 278] on button "Send for Worker Approval" at bounding box center [963, 278] width 115 height 20
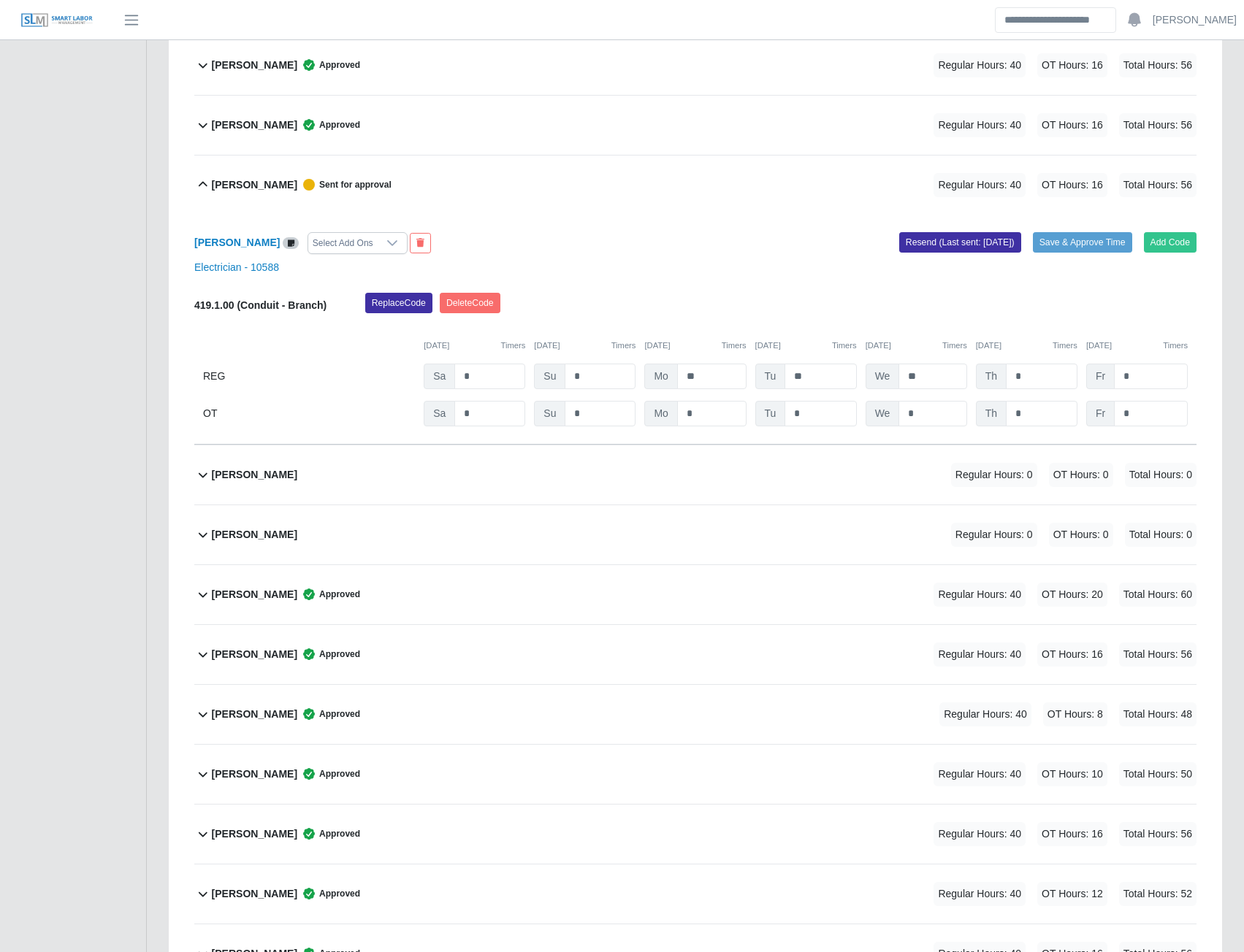
scroll to position [2481, 0]
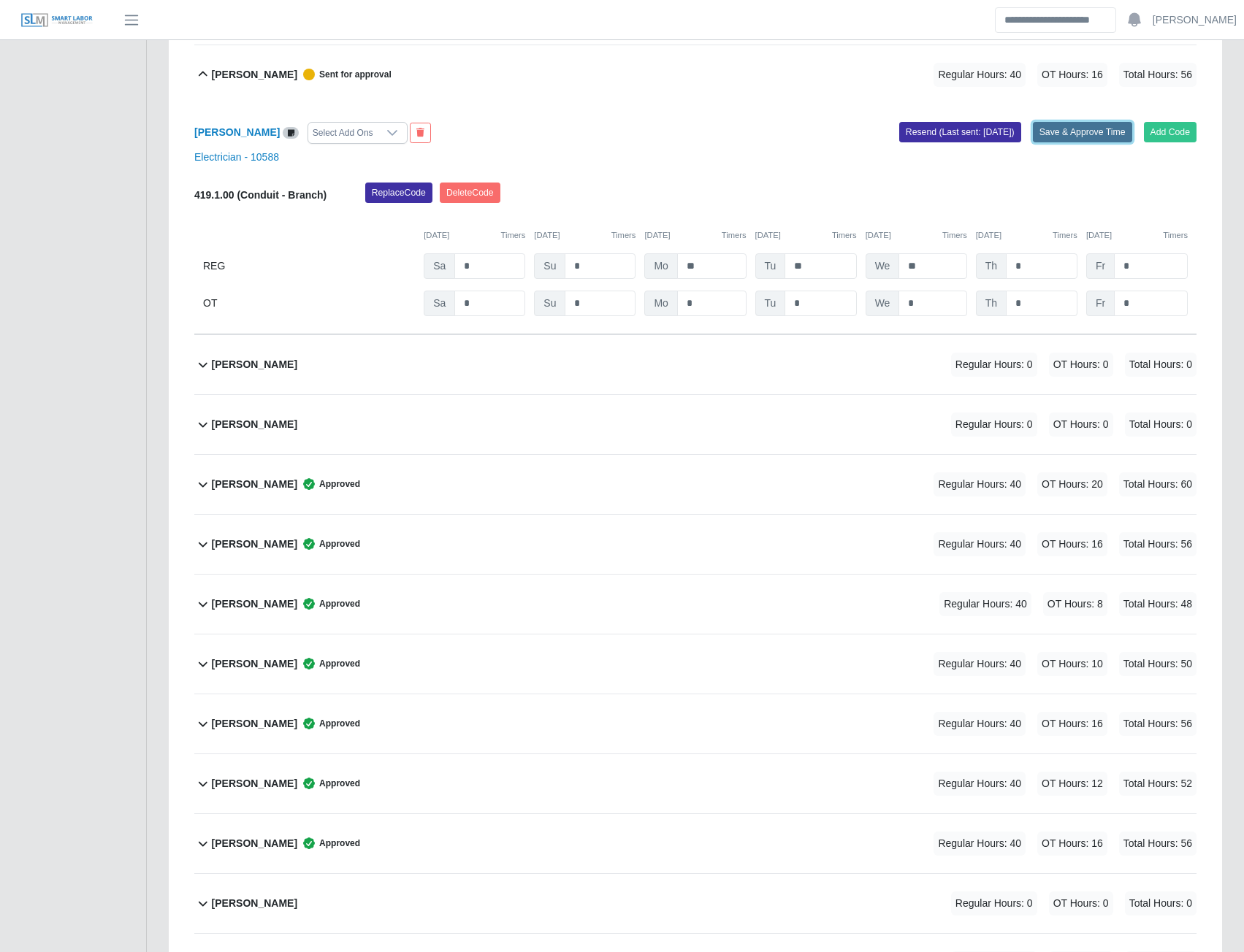
click at [1039, 135] on button "Save & Approve Time" at bounding box center [1082, 132] width 99 height 20
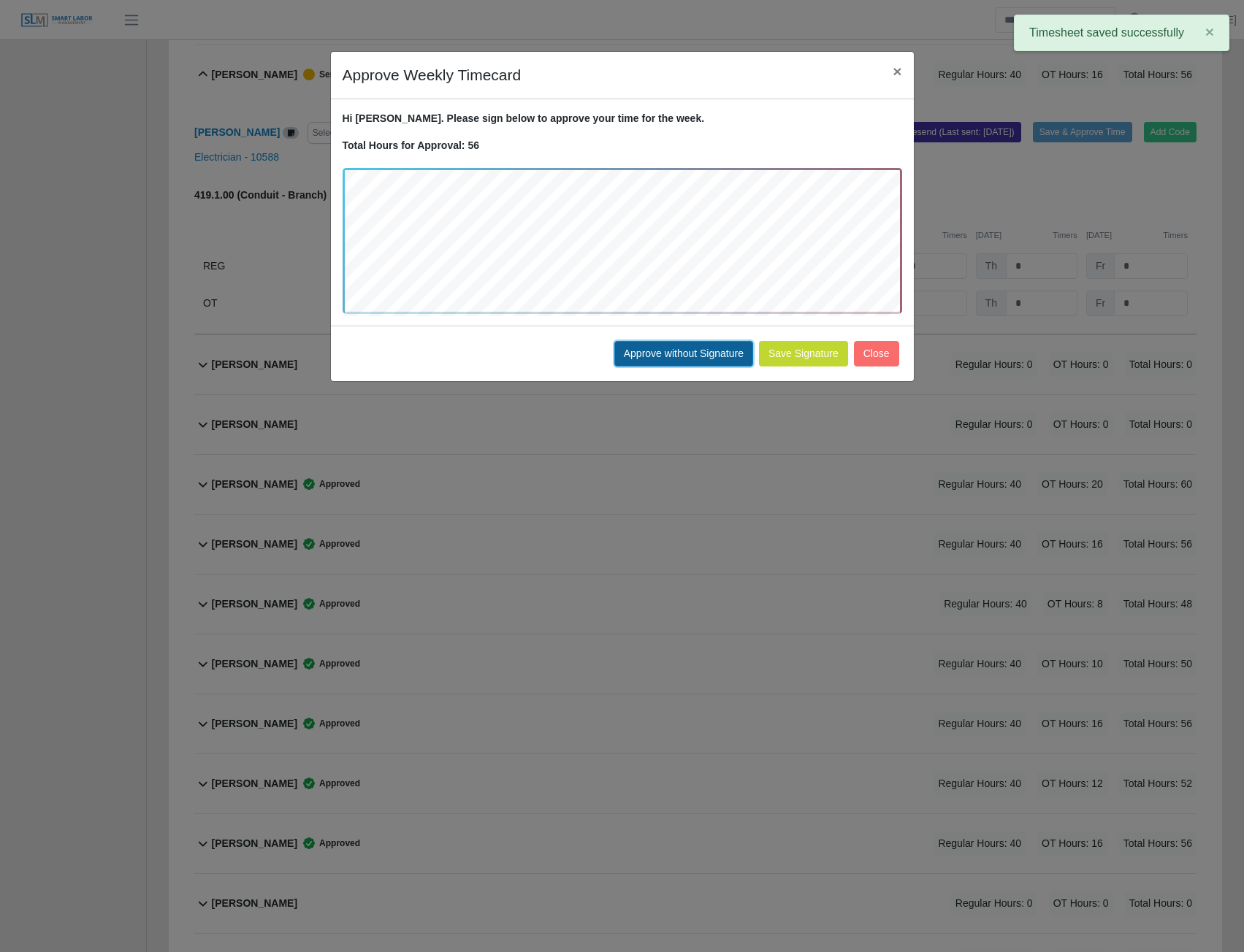
click at [731, 359] on button "Approve without Signature" at bounding box center [684, 354] width 139 height 26
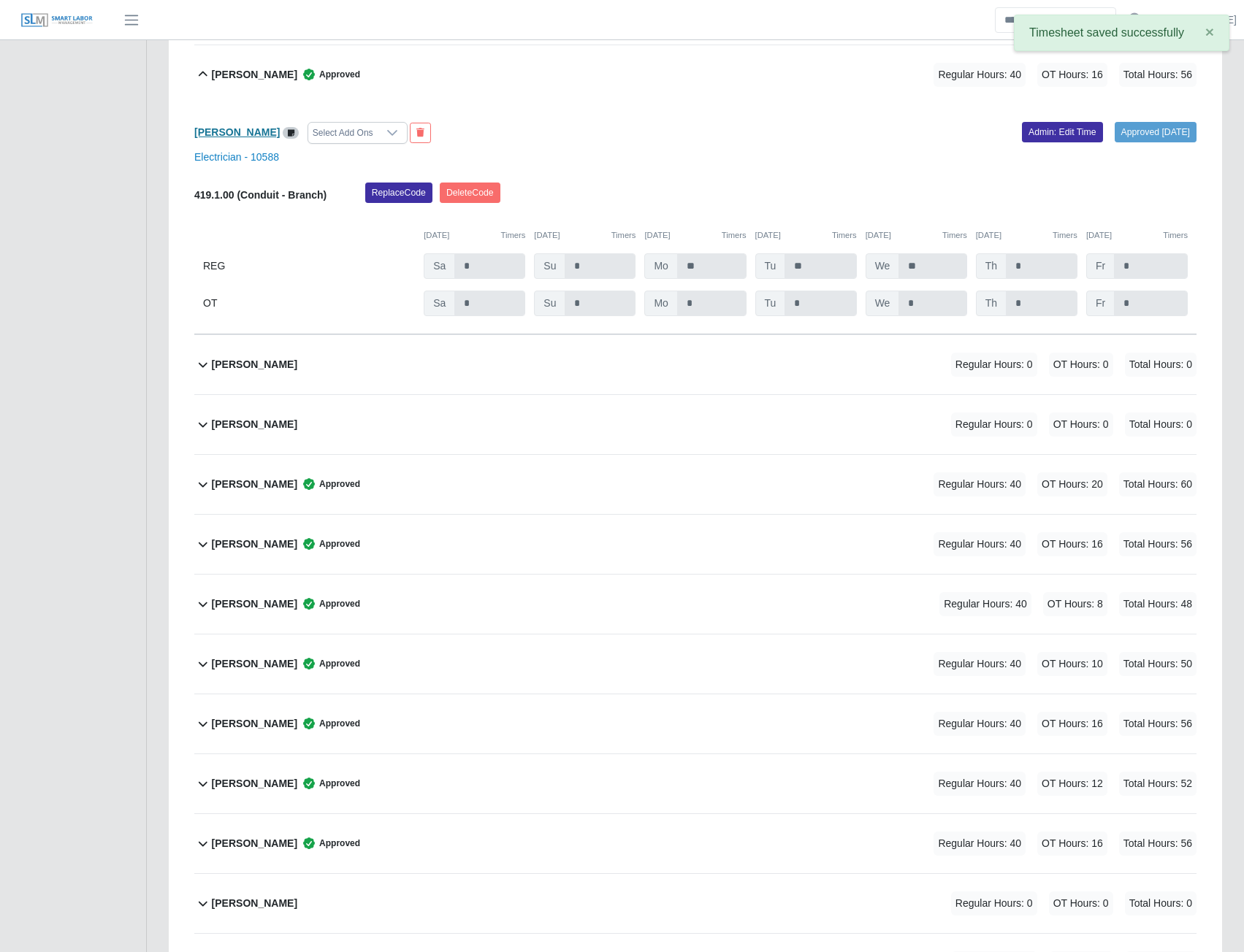
click at [237, 131] on b "Marco Lozano" at bounding box center [237, 132] width 85 height 12
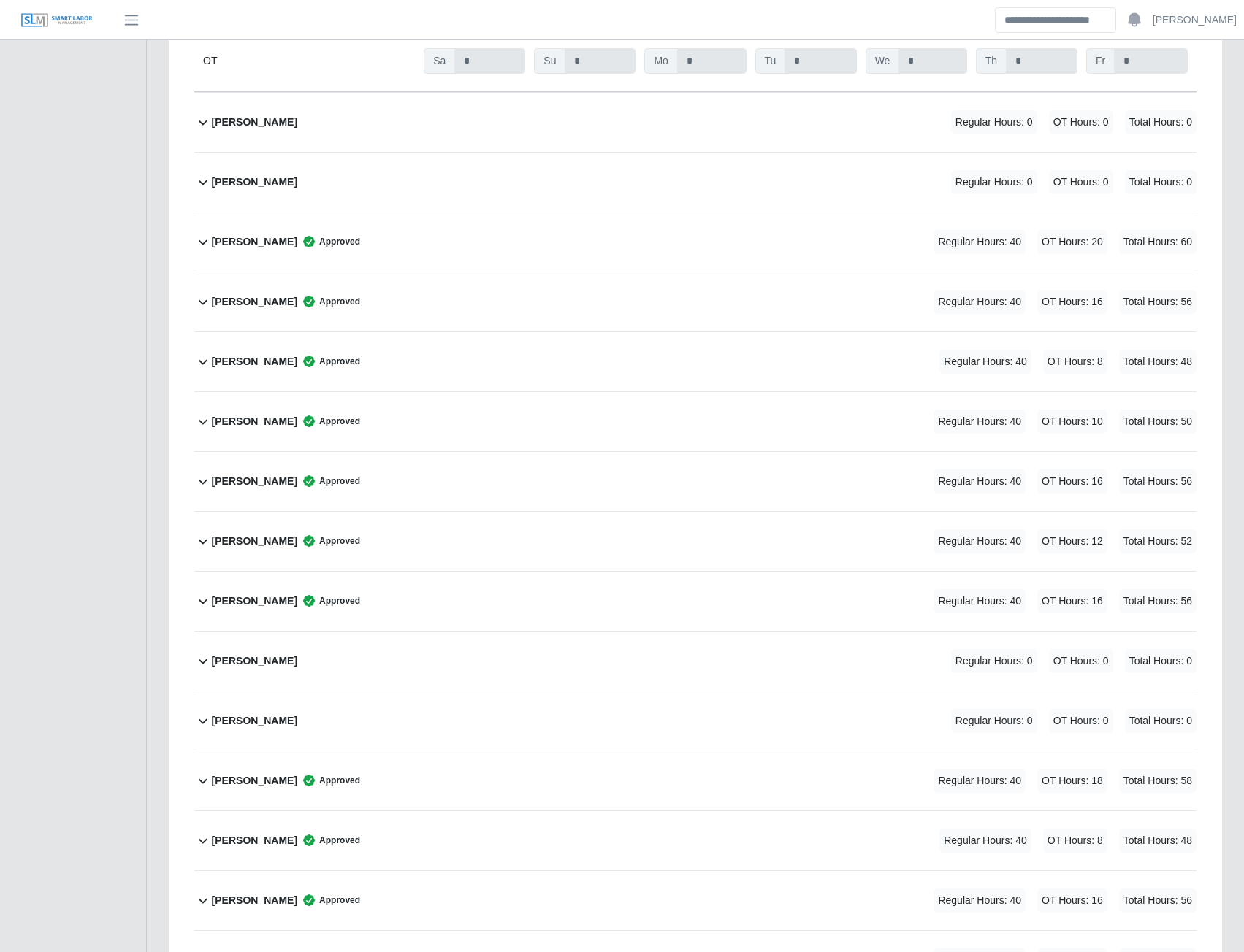
scroll to position [2930, 0]
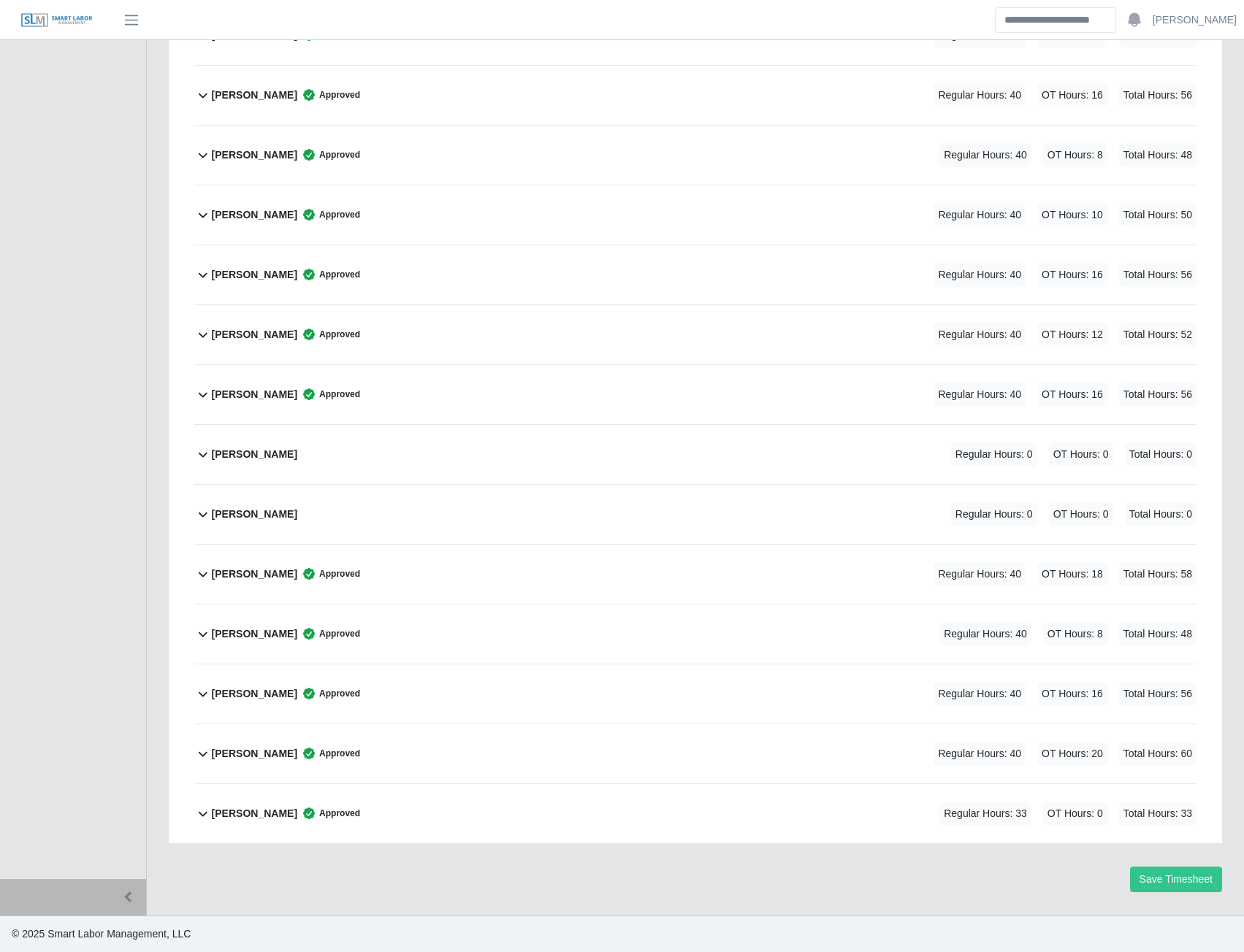
click at [245, 812] on b "Willis Dorsey" at bounding box center [254, 814] width 85 height 15
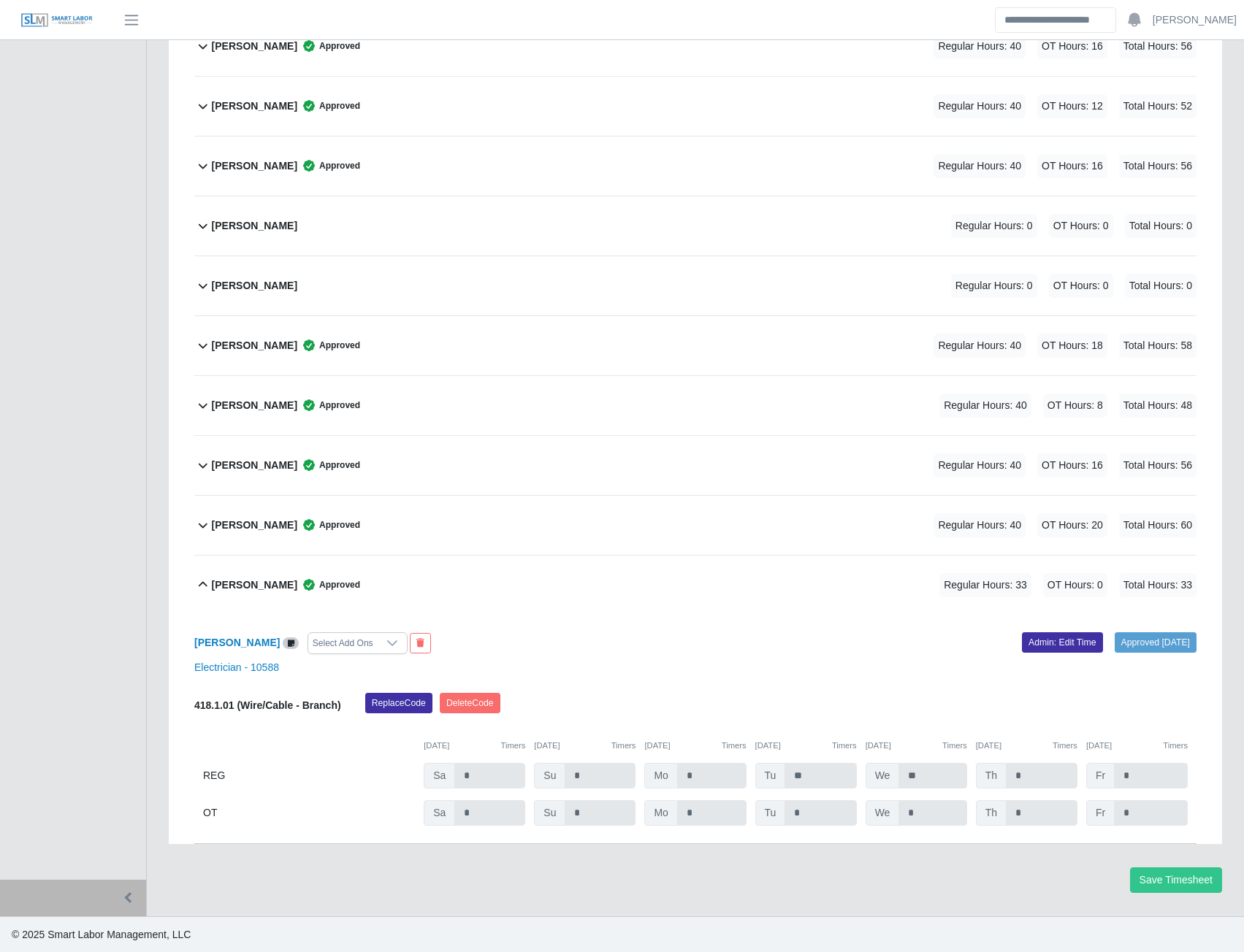
scroll to position [3160, 0]
click at [242, 640] on b "Willis Dorsey" at bounding box center [237, 642] width 85 height 12
click at [228, 639] on b "Willis Dorsey" at bounding box center [237, 642] width 85 height 12
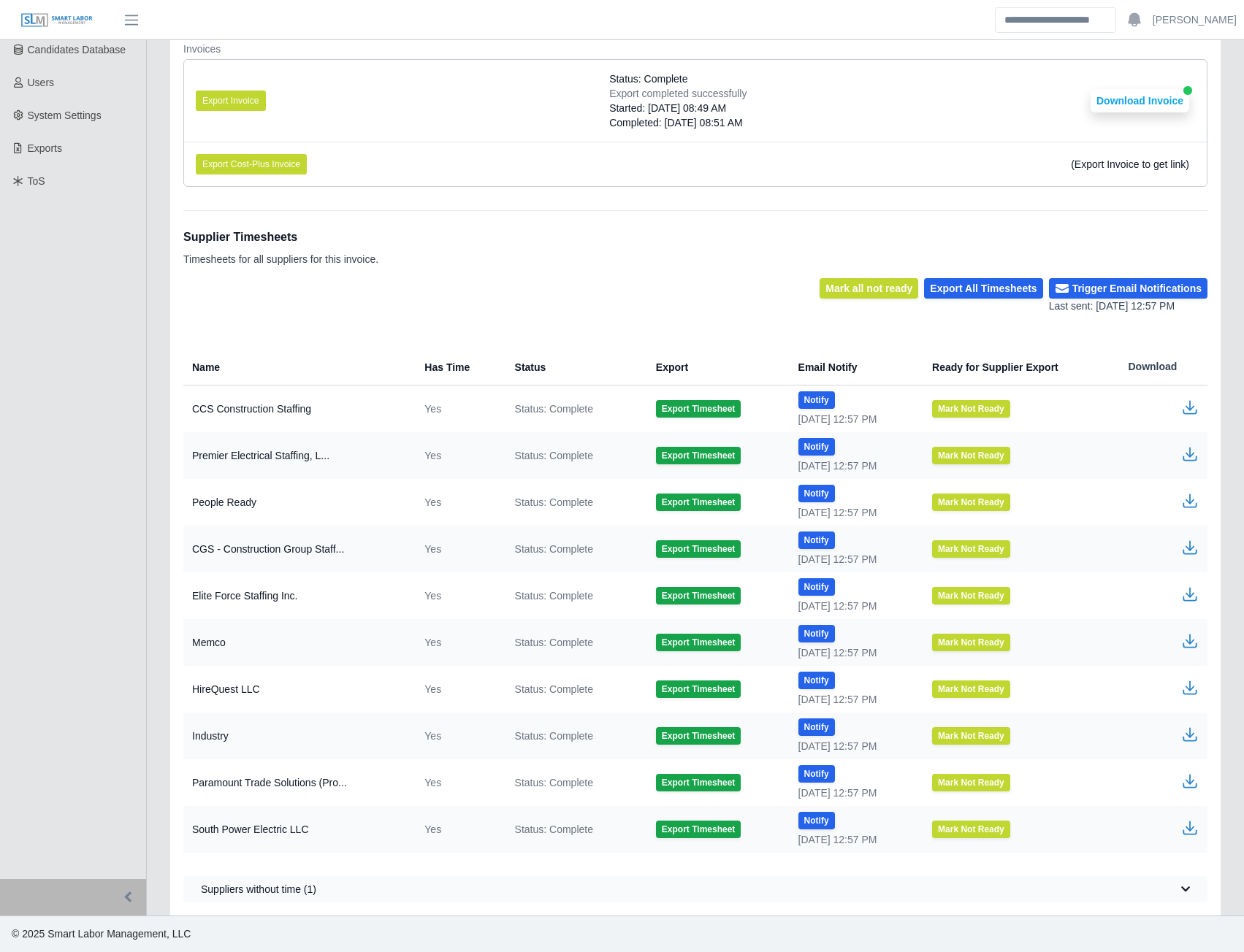
scroll to position [307, 0]
click at [217, 107] on button "Export Invoice" at bounding box center [231, 100] width 70 height 20
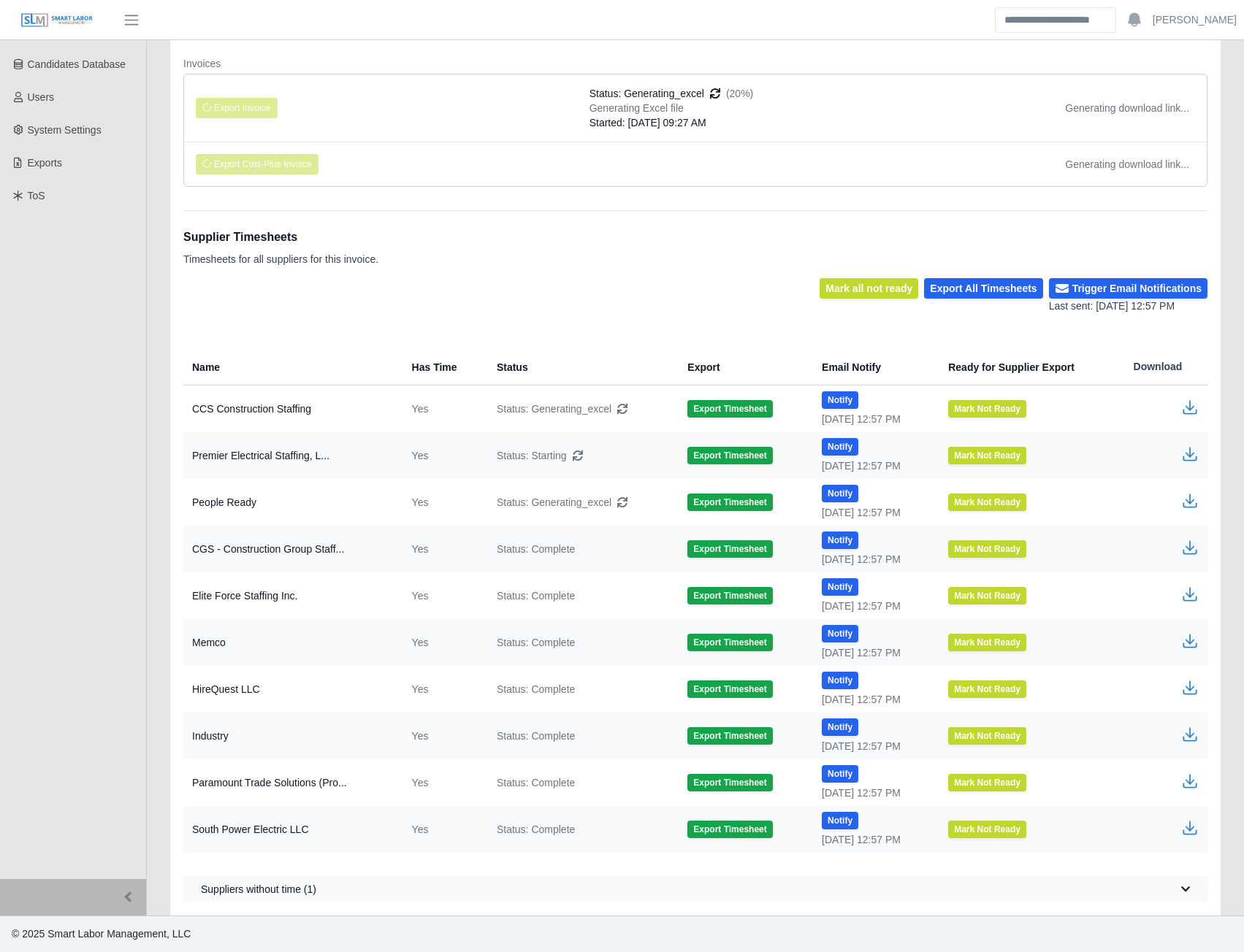
scroll to position [292, 0]
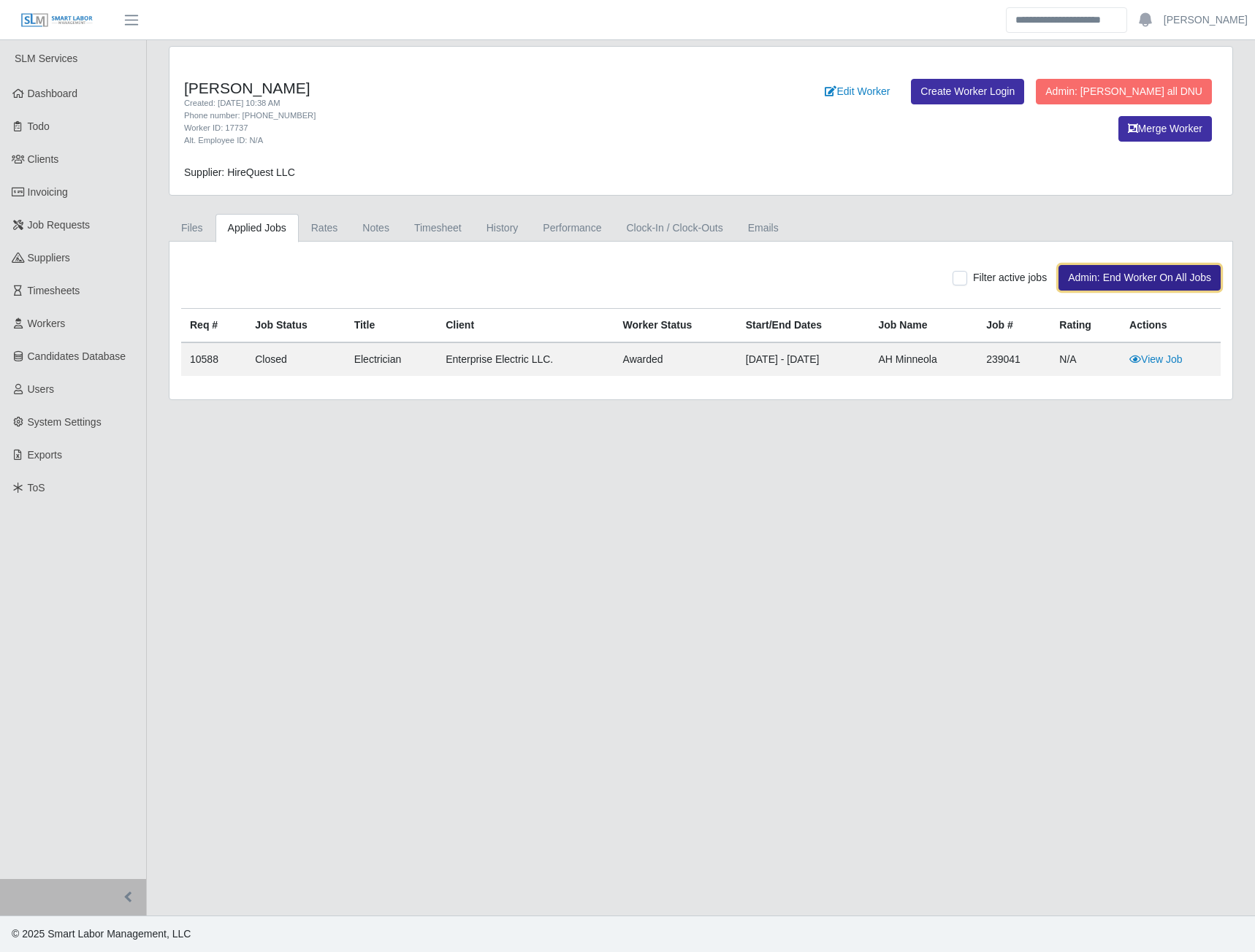
click at [1079, 279] on button "Admin: End Worker On All Jobs" at bounding box center [1140, 277] width 162 height 26
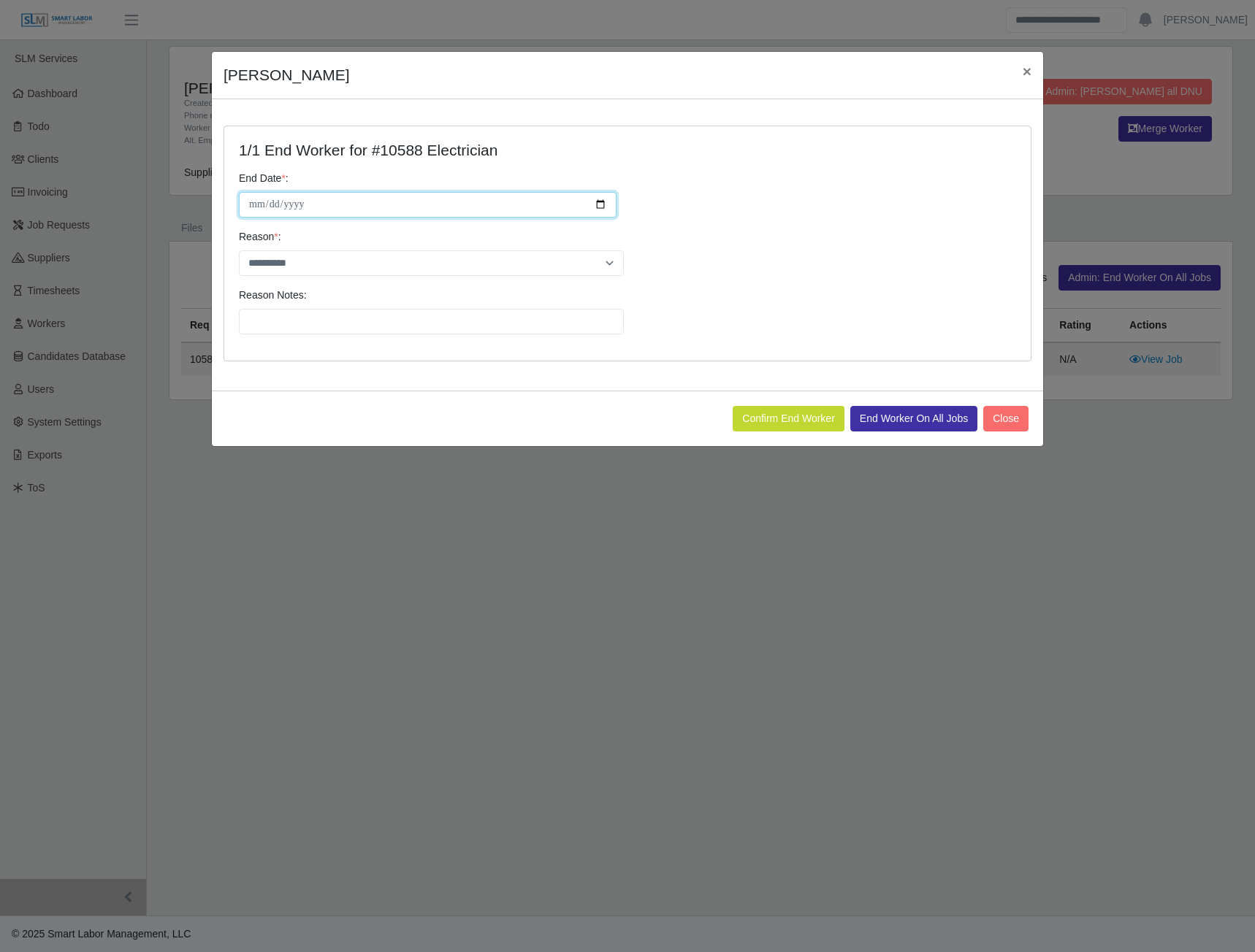
click at [601, 204] on input "**********" at bounding box center [428, 205] width 378 height 26
type input "**********"
click at [606, 264] on select "**********" at bounding box center [431, 263] width 385 height 26
select select "********"
click at [239, 251] on select "**********" at bounding box center [431, 263] width 385 height 26
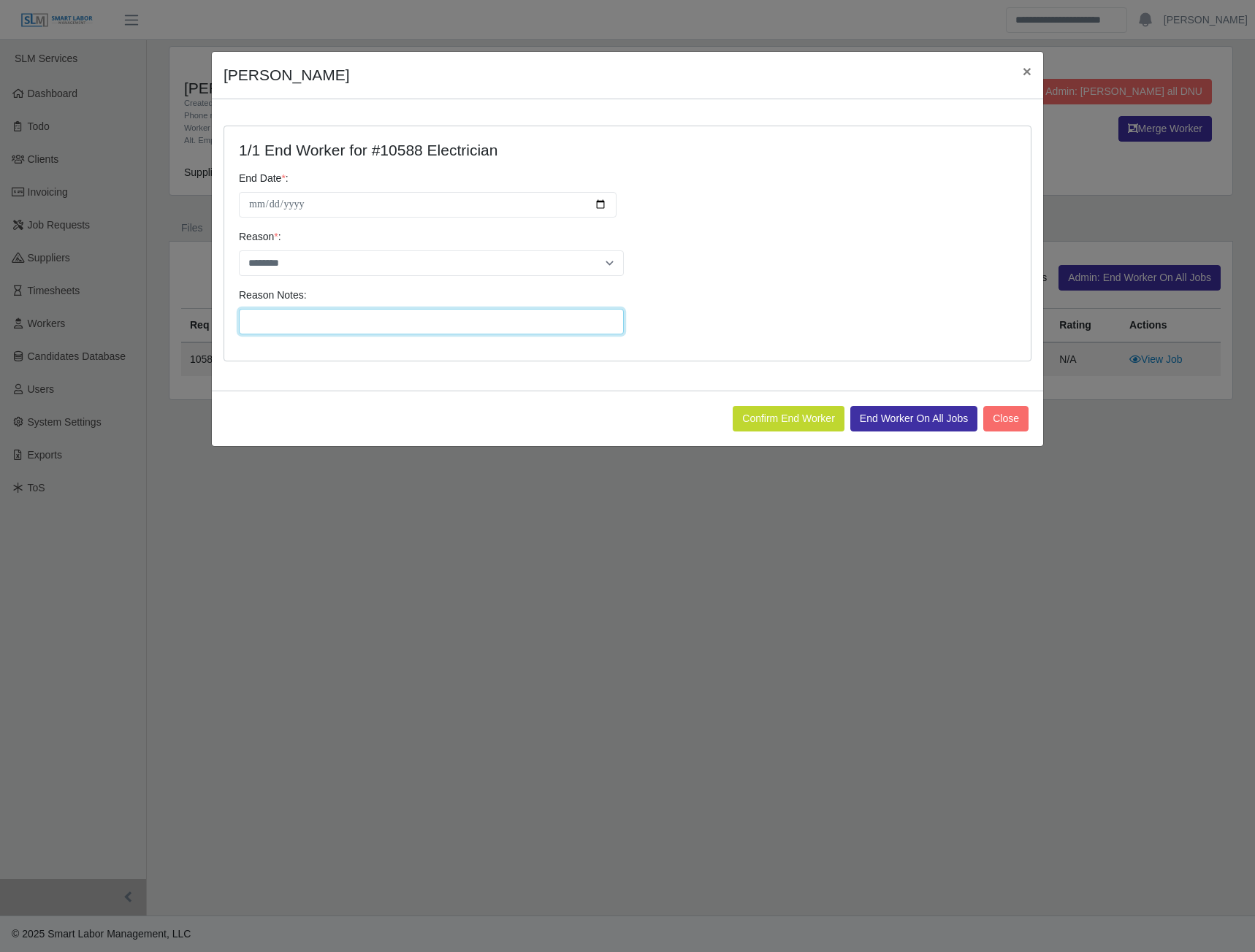
click at [273, 320] on input "Reason Notes:" at bounding box center [431, 322] width 385 height 26
type input "**********"
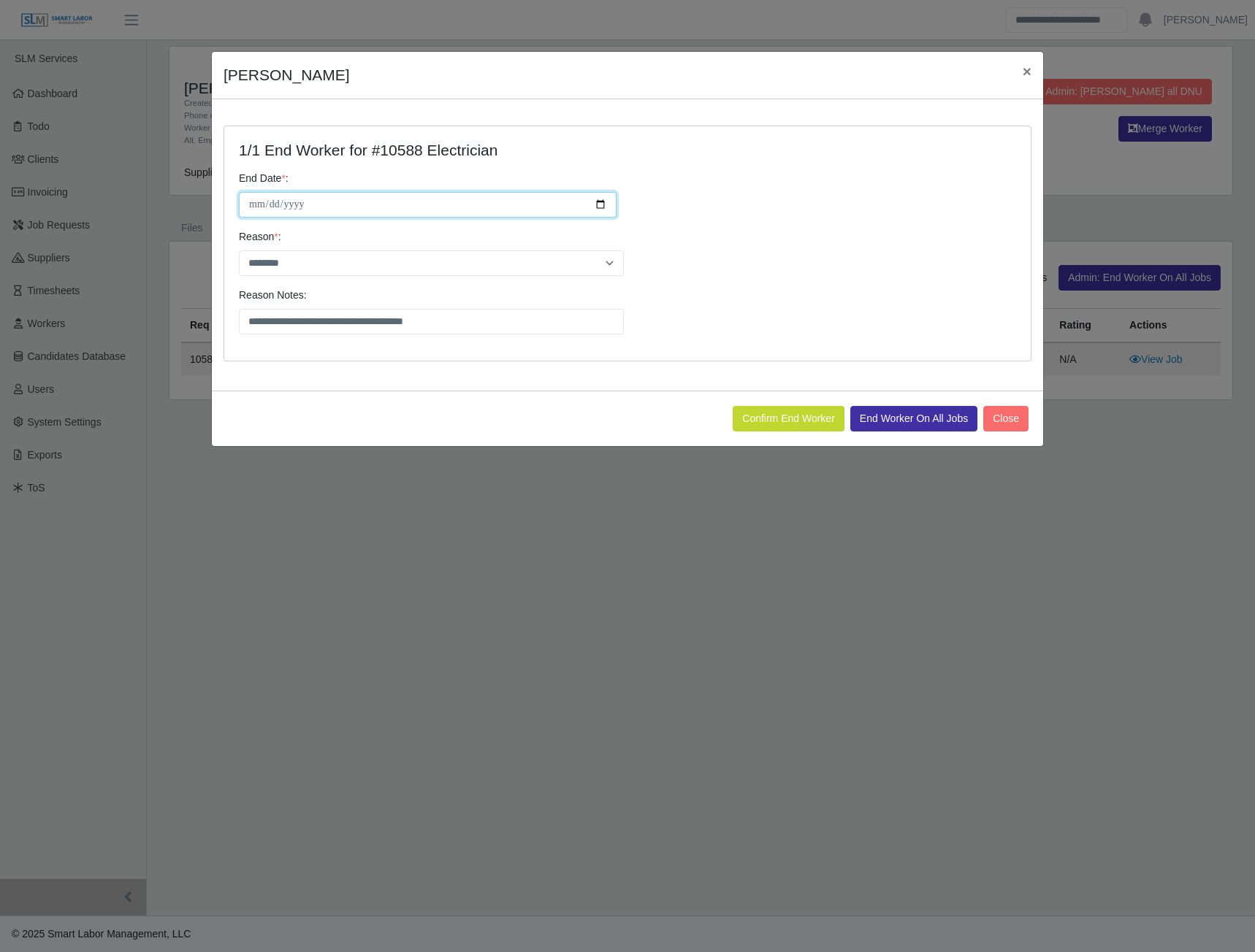
click at [598, 205] on input "**********" at bounding box center [428, 205] width 378 height 26
type input "**********"
click at [778, 420] on button "Confirm End Worker" at bounding box center [788, 419] width 112 height 26
